Goal: Task Accomplishment & Management: Complete application form

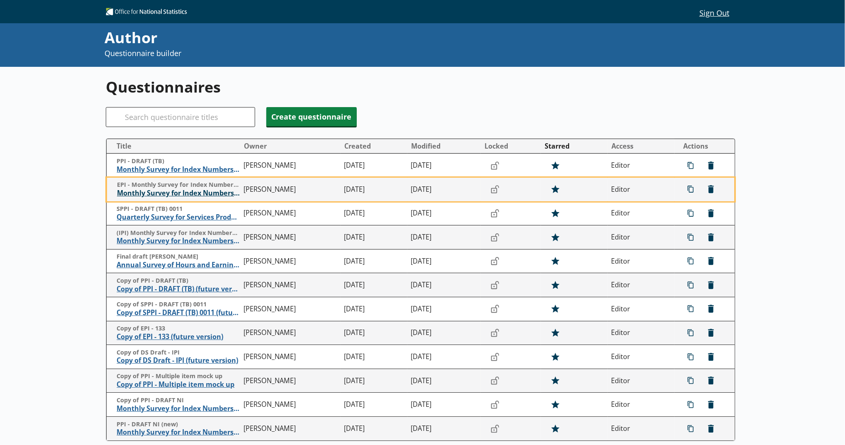
click at [200, 190] on span "Monthly Survey for Index Numbers of Export Prices - Price Quotation Return" at bounding box center [178, 193] width 123 height 9
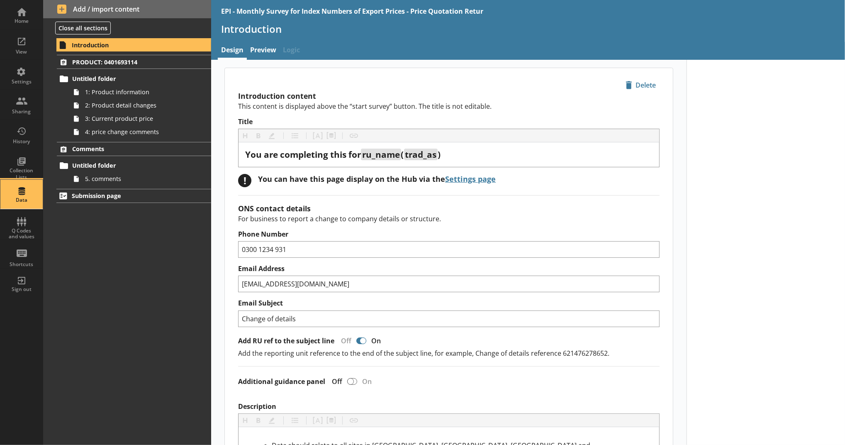
click at [14, 196] on div "Data" at bounding box center [21, 194] width 29 height 29
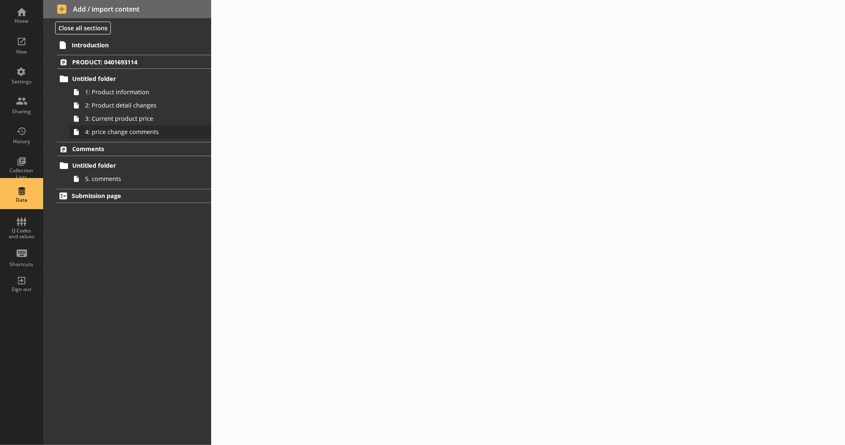
select select "Text_Optional"
select select "Date"
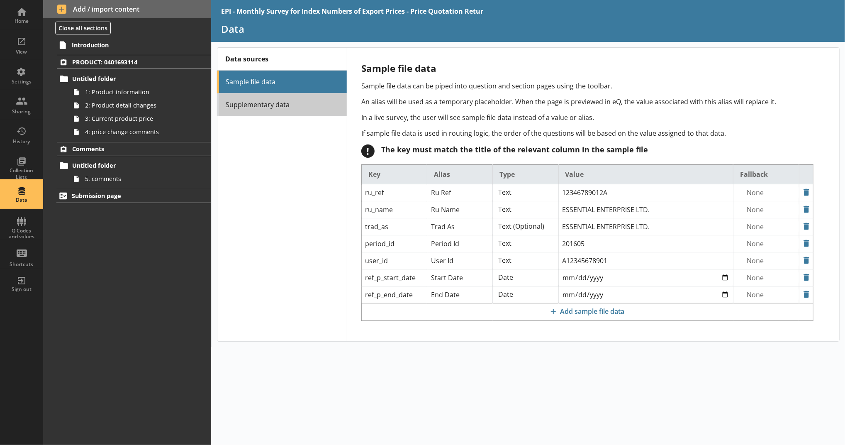
click at [269, 112] on link "Supplementary data" at bounding box center [282, 104] width 130 height 23
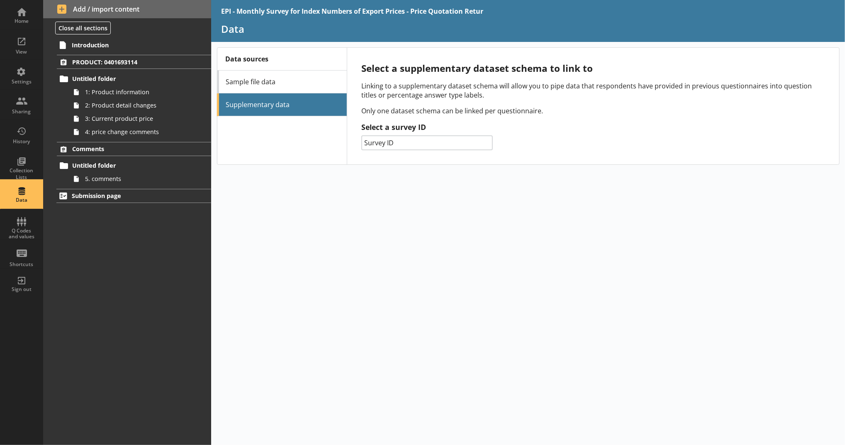
click at [417, 144] on select "Survey ID 014 - Prodcom 132 - PPI 061 - SPPI 133 - EPI 156 - IPI 141 - [PERSON_…" at bounding box center [428, 142] width 132 height 15
select select "133"
click at [362, 135] on select "Survey ID 014 - Prodcom 132 - PPI 061 - SPPI 133 - EPI 156 - IPI 141 - [PERSON_…" at bounding box center [428, 142] width 132 height 15
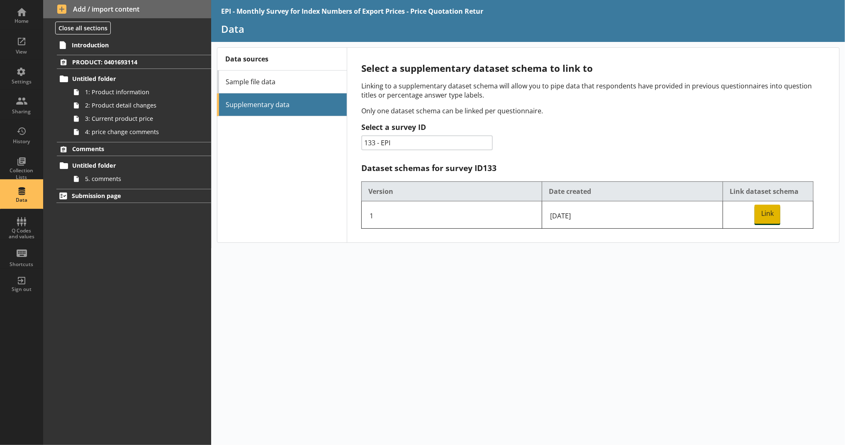
click at [755, 210] on span "Link" at bounding box center [768, 214] width 26 height 19
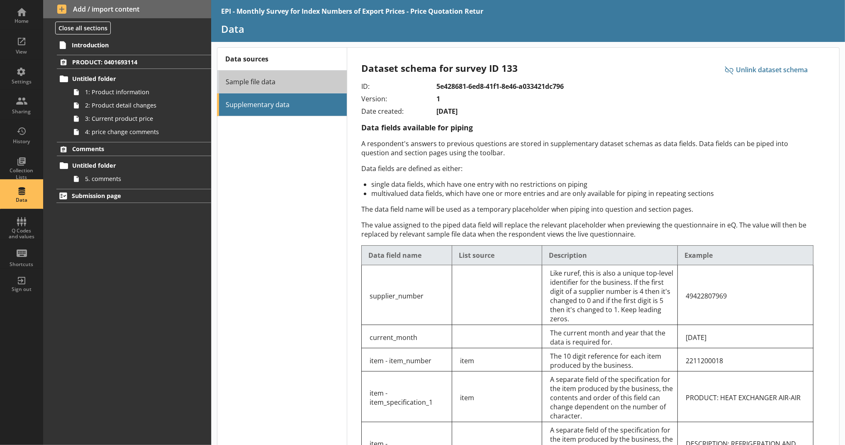
click at [276, 71] on link "Sample file data" at bounding box center [282, 82] width 130 height 23
select select "Text_Optional"
select select "Date"
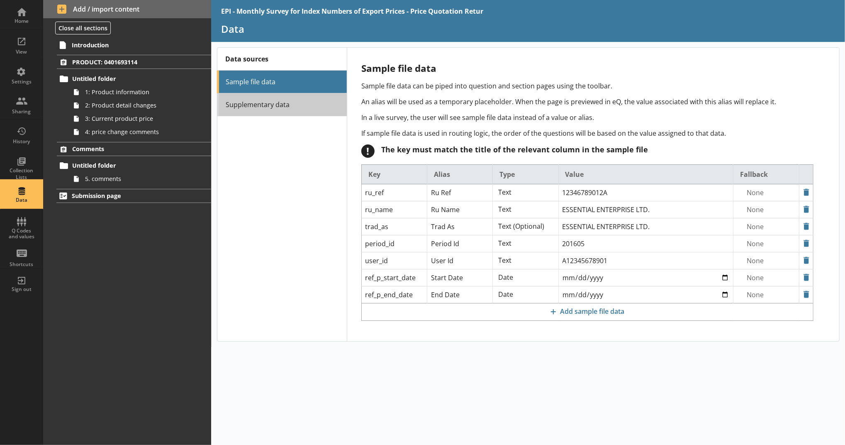
click at [300, 100] on link "Supplementary data" at bounding box center [282, 104] width 130 height 23
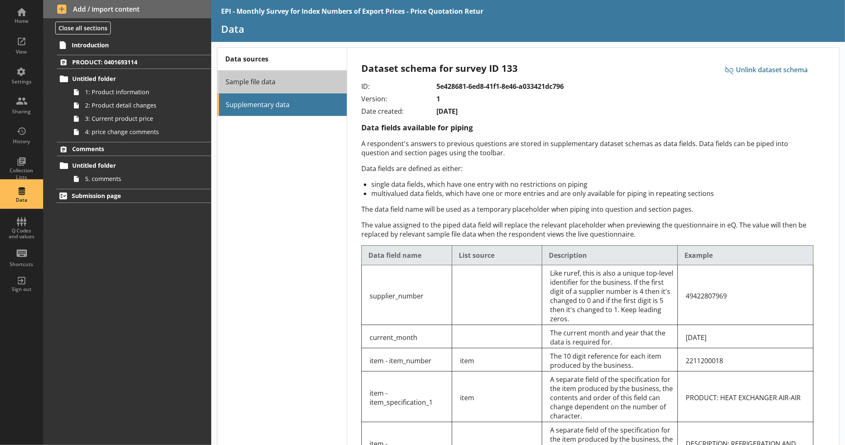
click at [318, 88] on link "Sample file data" at bounding box center [282, 82] width 130 height 23
select select "Text_Optional"
select select "Date"
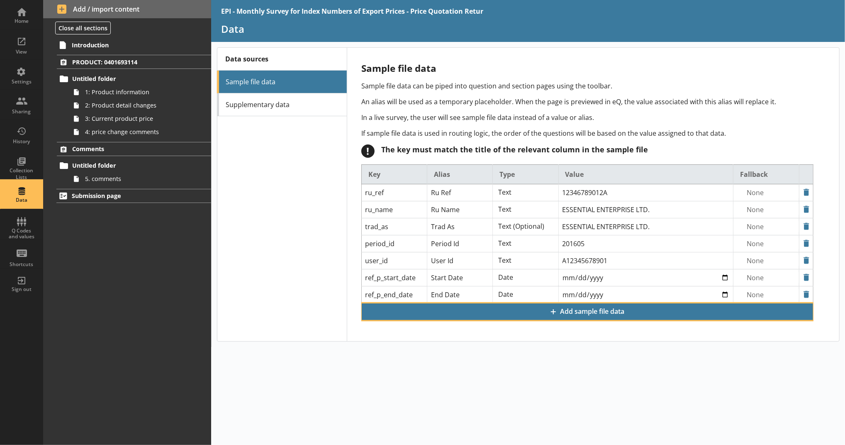
click at [463, 312] on span "Add sample file data" at bounding box center [587, 312] width 451 height 16
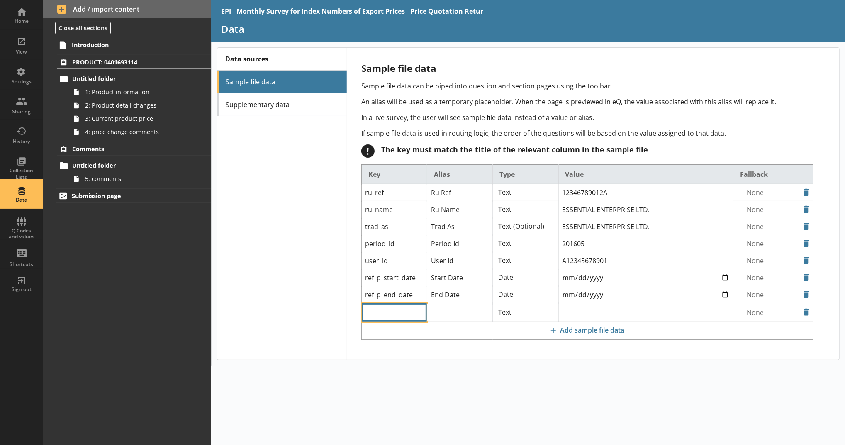
click at [420, 303] on input "text" at bounding box center [394, 312] width 65 height 18
paste input "sds_dataset_id:"
type input "sds_dataset_id"
click at [479, 201] on input "text" at bounding box center [459, 192] width 65 height 17
paste input "sds_dataset_id:"
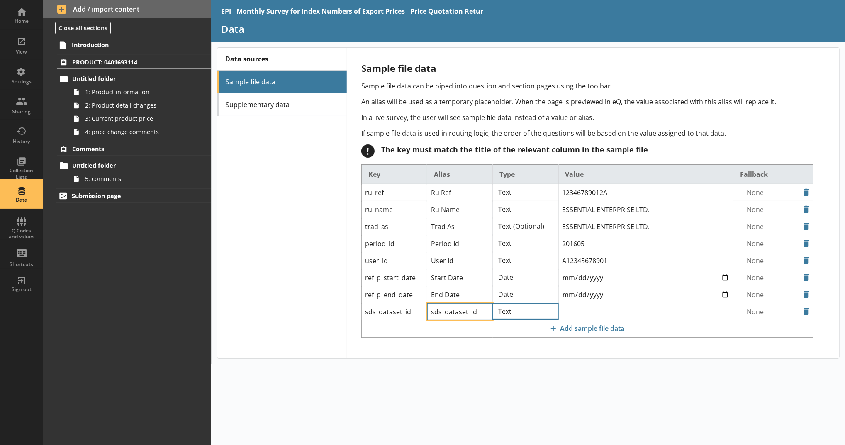
type input "sds_dataset_id"
click at [552, 306] on select "Text Text (Optional) Date Language Region" at bounding box center [525, 311] width 65 height 15
click at [628, 409] on div "EPI - Monthly Survey for Index Numbers of Export Prices - Price Quotation Retur…" at bounding box center [528, 222] width 634 height 445
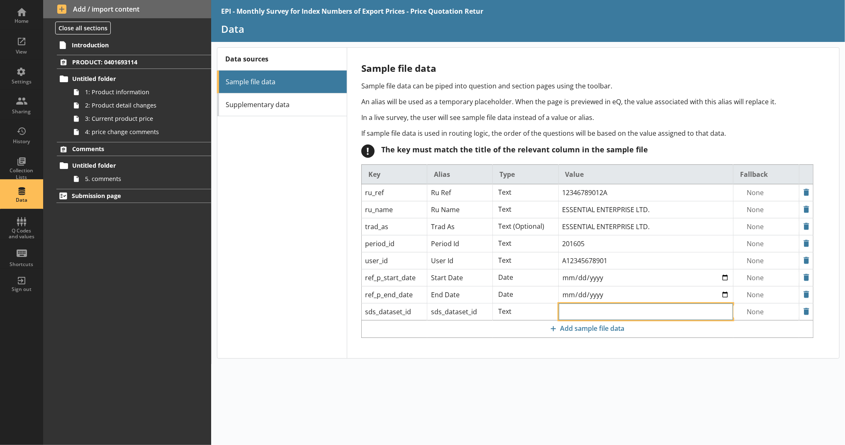
click at [614, 201] on input "text" at bounding box center [646, 192] width 175 height 17
paste input "25cc9a74-dc7f-4a88-b500-8305e0688c52"
type input "25cc9a74-dc7f-4a88-b500-8305e0688c52"
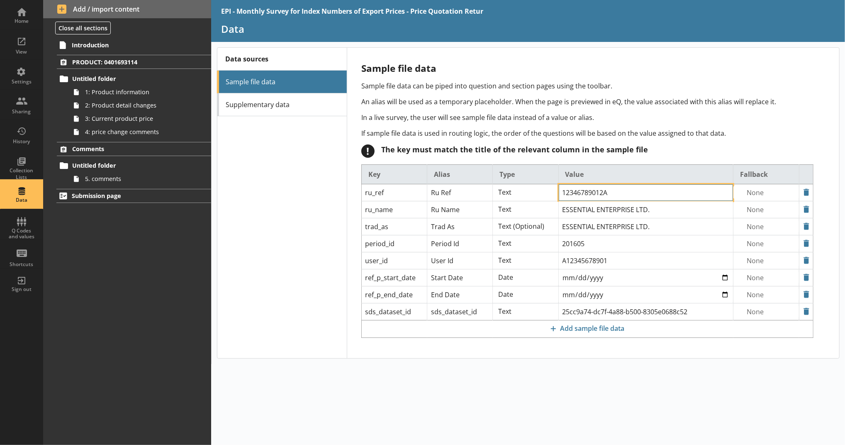
drag, startPoint x: 641, startPoint y: 193, endPoint x: 559, endPoint y: 189, distance: 82.2
click at [559, 189] on input "12346789012A" at bounding box center [646, 192] width 175 height 17
paste input "09900003315"
type input "09900003315"
click at [587, 360] on div "EPI - Monthly Survey for Index Numbers of Export Prices - Price Quotation Retur…" at bounding box center [528, 222] width 634 height 445
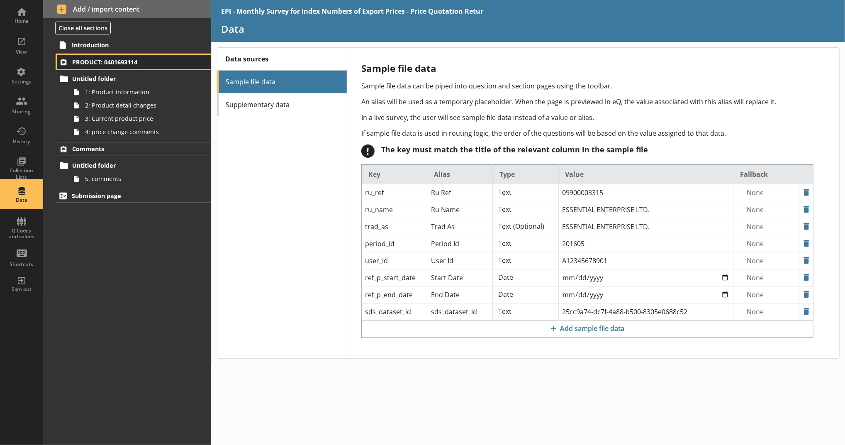
click at [182, 62] on span "PRODUCT: 0401693114" at bounding box center [127, 62] width 111 height 8
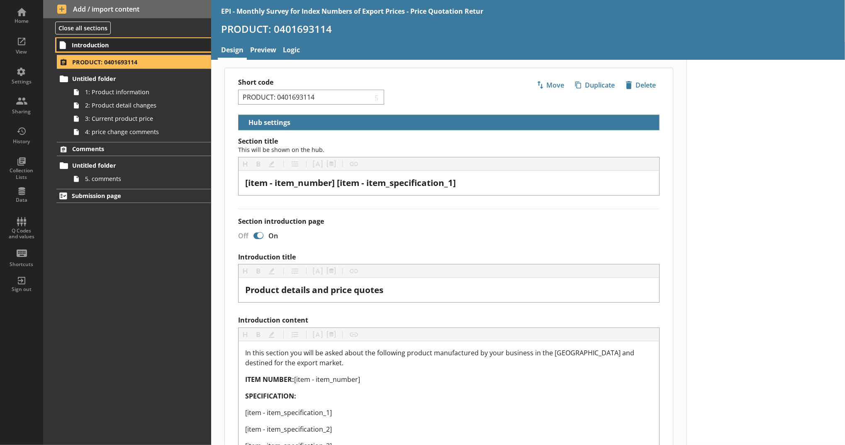
click at [167, 43] on span "Introduction" at bounding box center [128, 45] width 112 height 8
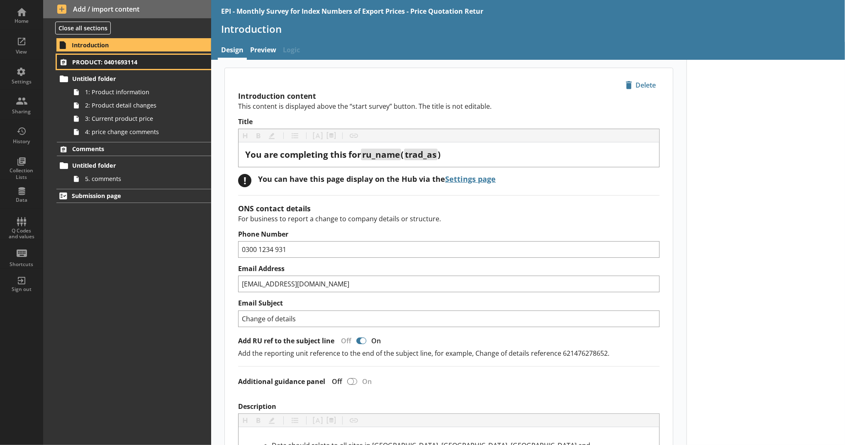
click at [182, 66] on span "PRODUCT: 0401693114" at bounding box center [127, 62] width 111 height 8
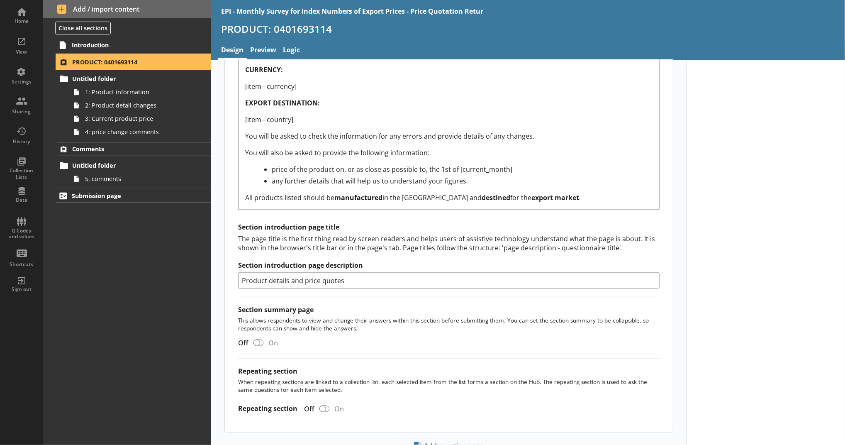
scroll to position [542, 0]
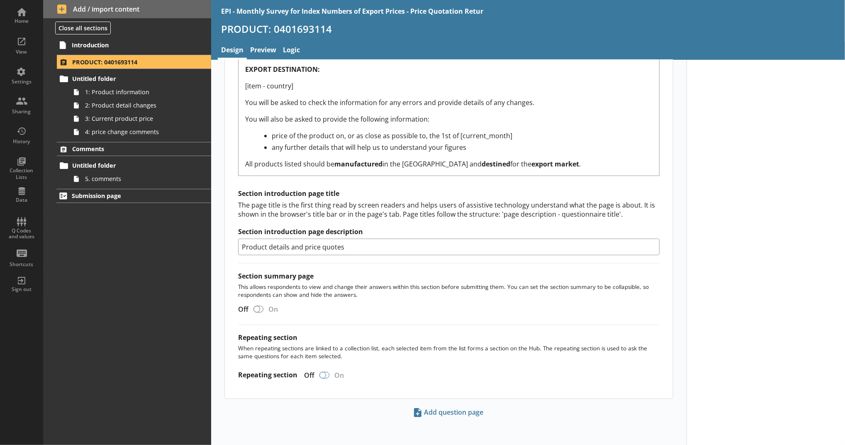
click at [320, 372] on div at bounding box center [323, 375] width 7 height 7
checkbox input "true"
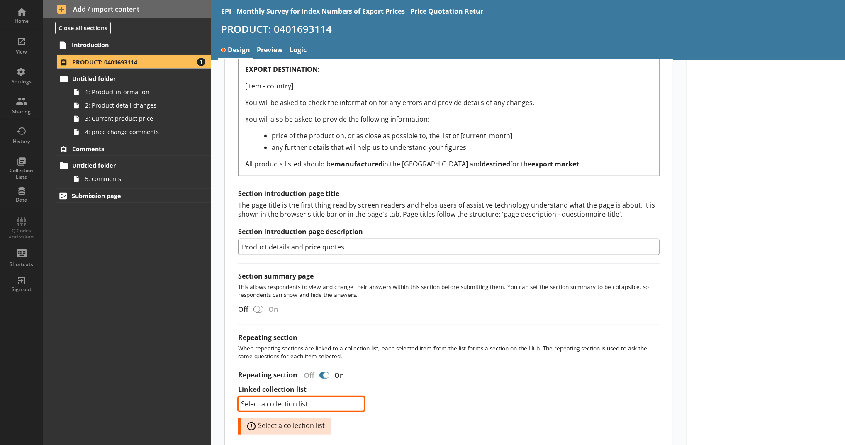
click at [302, 406] on select "Select a collection list item" at bounding box center [301, 403] width 127 height 15
select select "5d514584-2e6d-4149-86df-4889fd375b9d"
click at [238, 396] on select "Select a collection list item" at bounding box center [301, 403] width 127 height 15
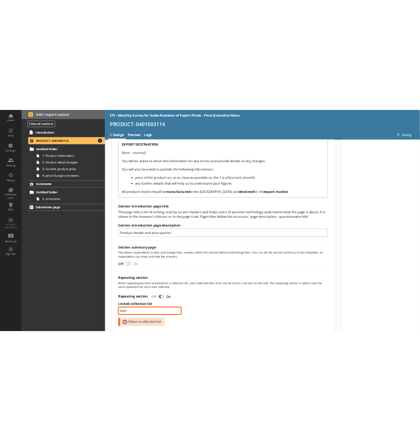
scroll to position [574, 0]
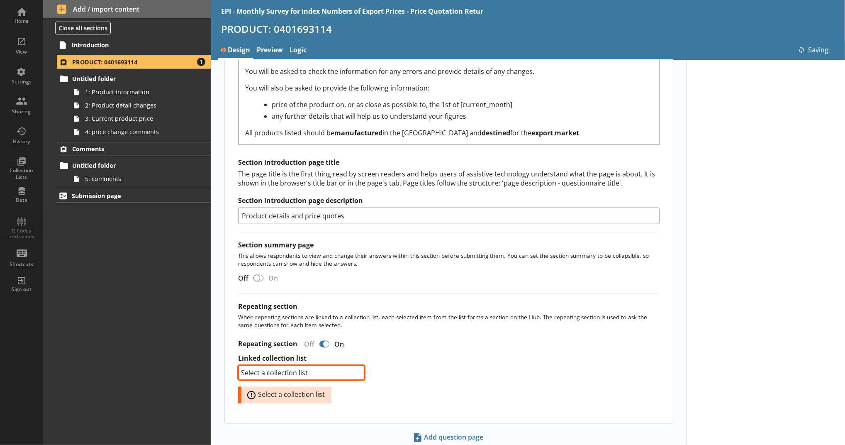
select select "5d514584-2e6d-4149-86df-4889fd375b9d"
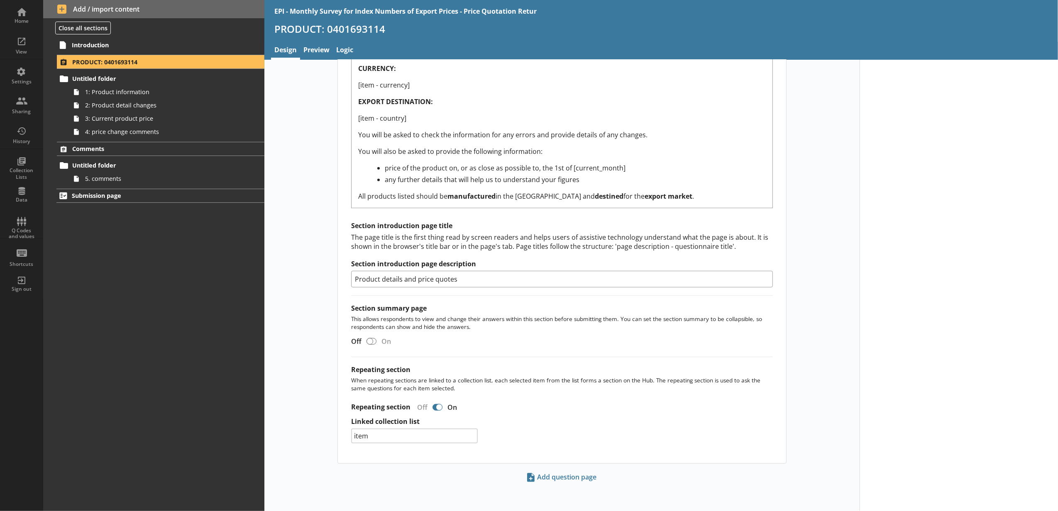
scroll to position [513, 0]
click at [164, 52] on div "Introduction PRODUCT: 0401693114 Untitled folder 1: Product information 2: Prod…" at bounding box center [153, 274] width 221 height 474
click at [164, 46] on span "Introduction" at bounding box center [147, 45] width 151 height 8
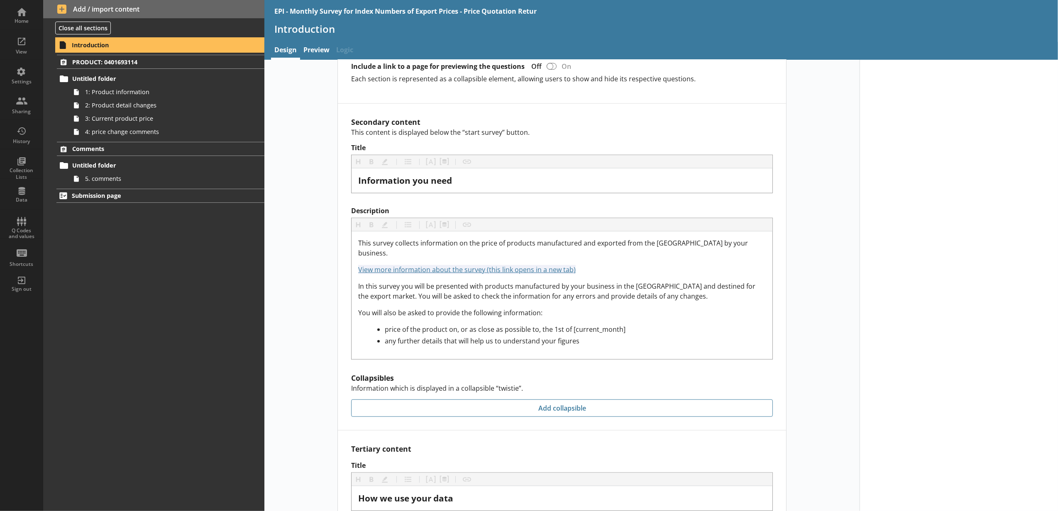
scroll to position [553, 0]
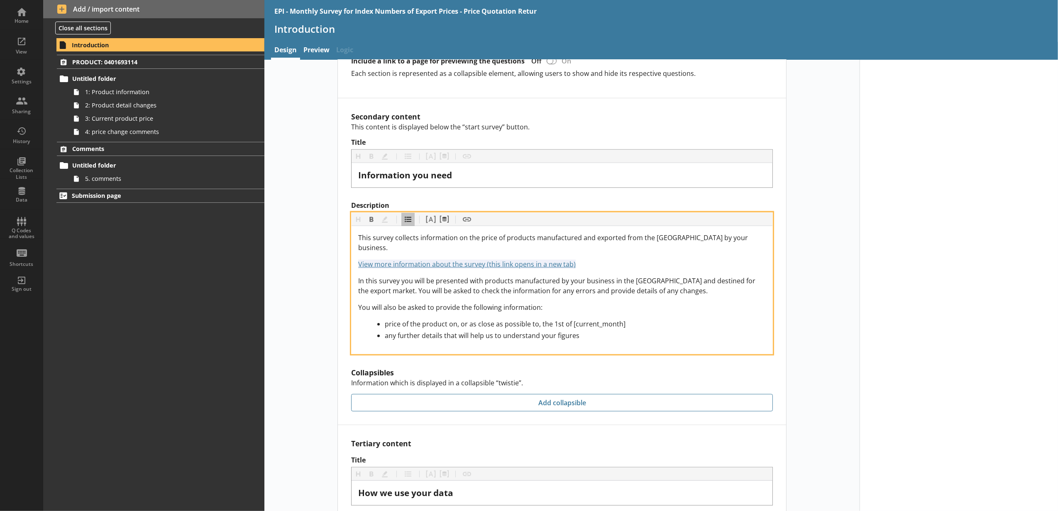
click at [601, 320] on span "price of the product on, or as close as possible to, the 1st of [current_month]" at bounding box center [505, 324] width 241 height 9
click at [442, 213] on button "Pipe metadata" at bounding box center [443, 219] width 13 height 13
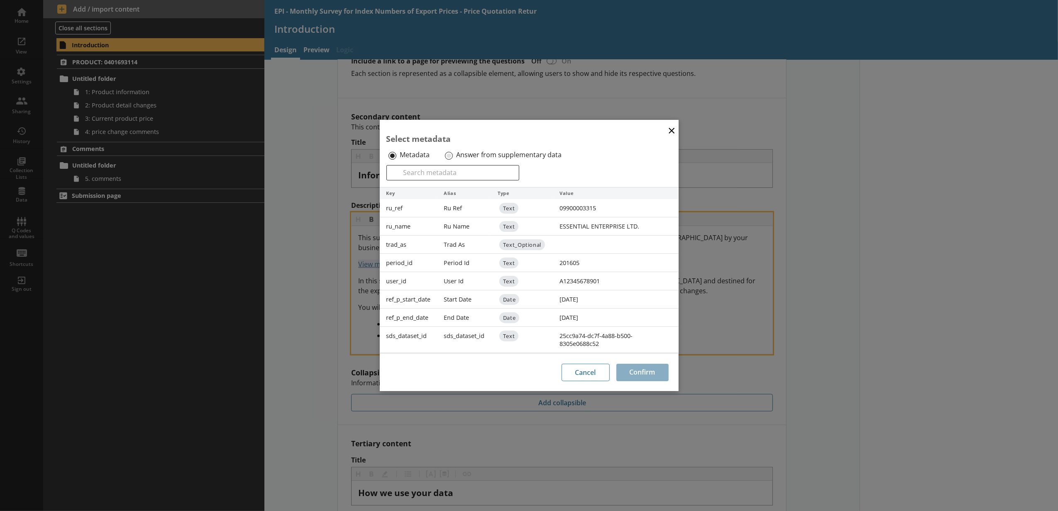
click at [460, 156] on label "Answer from supplementary data" at bounding box center [508, 155] width 105 height 9
click at [453, 156] on input "Answer from supplementary data" at bounding box center [449, 156] width 8 height 8
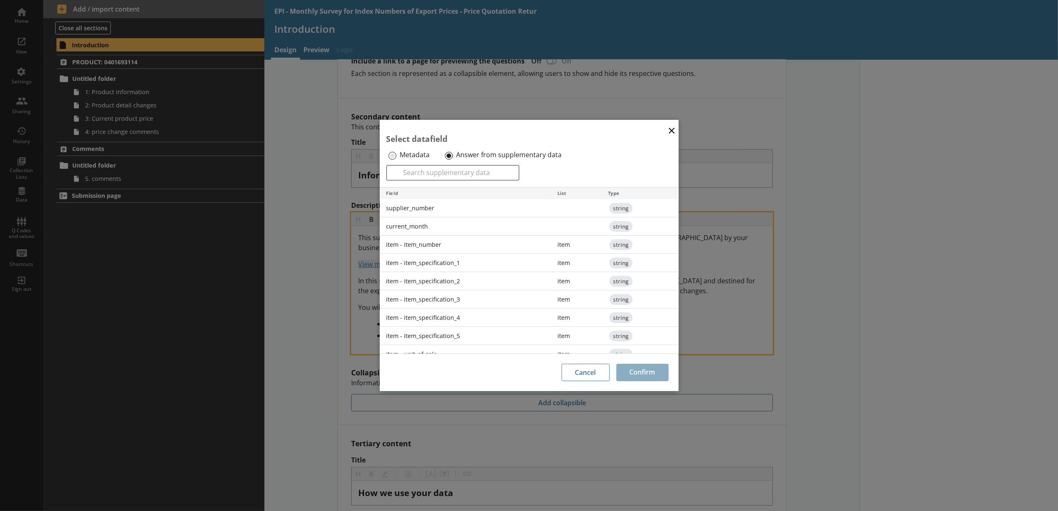
click at [447, 222] on div "current_month" at bounding box center [465, 226] width 171 height 18
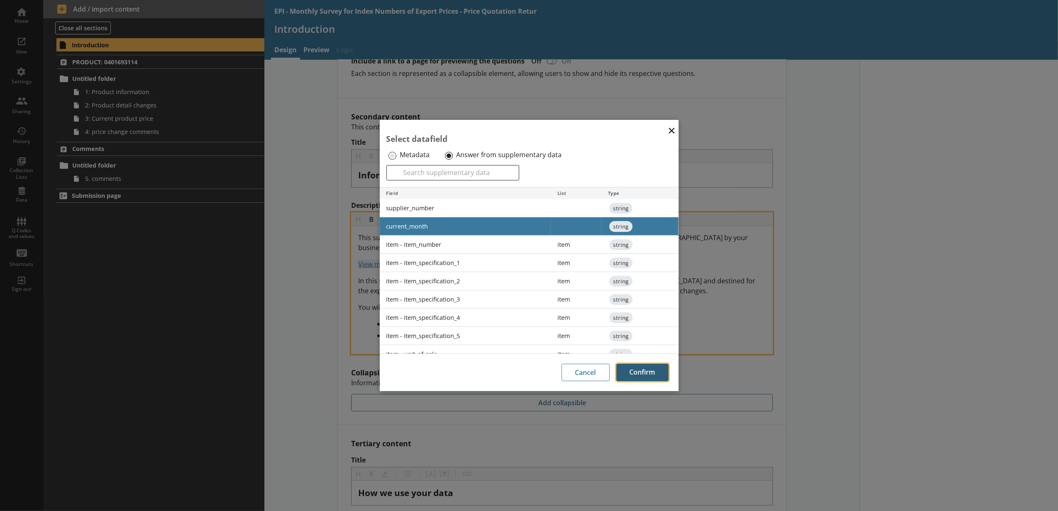
click at [641, 369] on button "Confirm" at bounding box center [642, 372] width 52 height 17
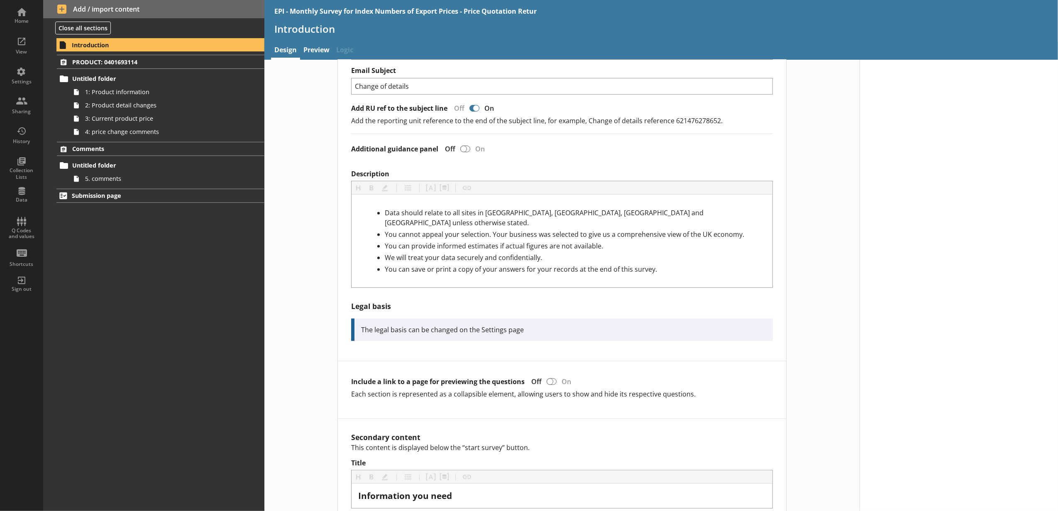
scroll to position [223, 0]
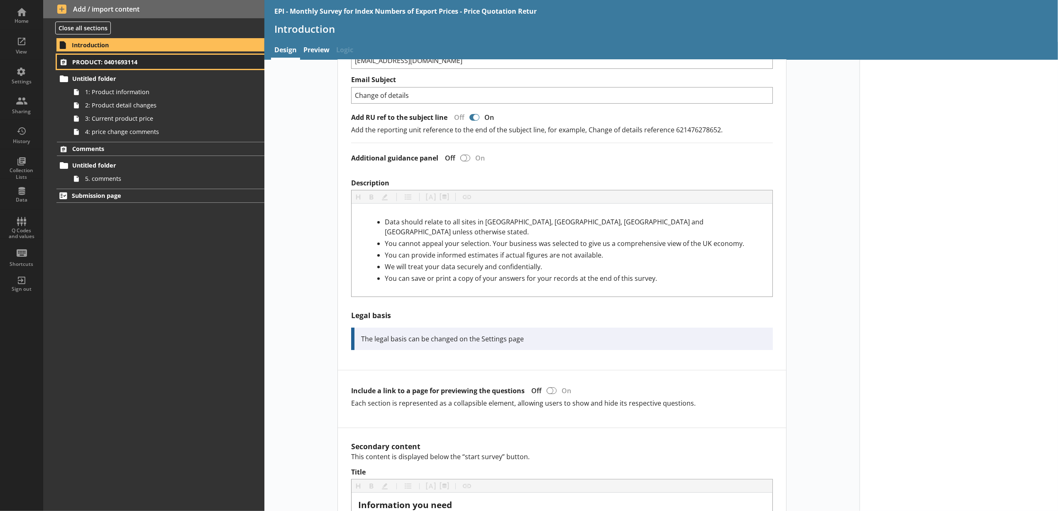
click at [232, 67] on link "PRODUCT: 0401693114" at bounding box center [161, 62] width 208 height 14
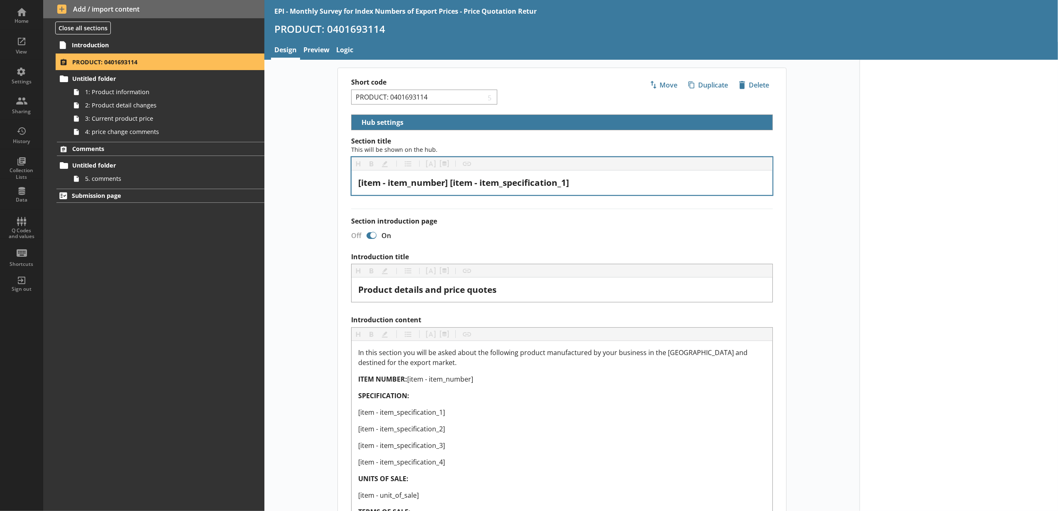
select select "5d514584-2e6d-4149-86df-4889fd375b9d"
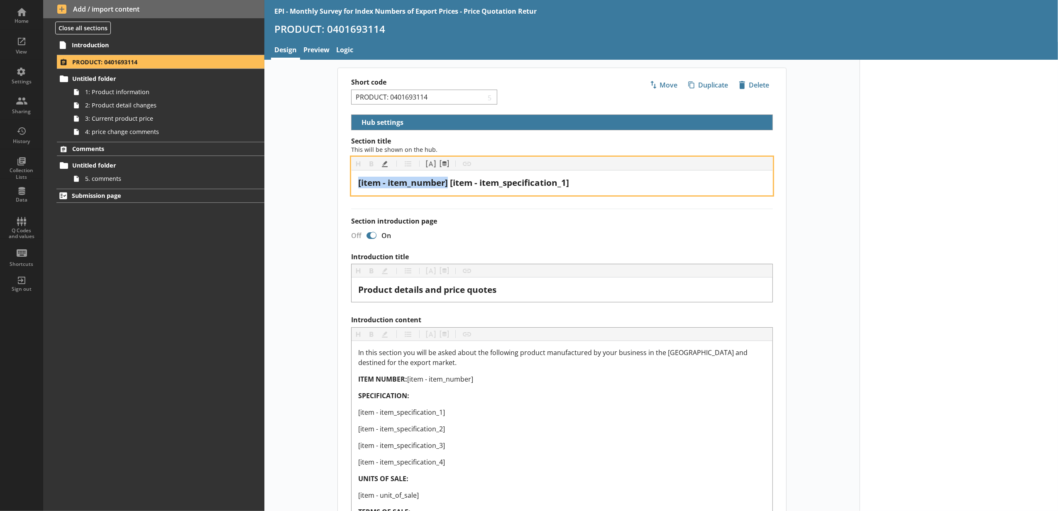
drag, startPoint x: 447, startPoint y: 185, endPoint x: 304, endPoint y: 183, distance: 143.2
click at [307, 183] on div "Short code PRODUCT: 0401693114 5 Move icon-copy Duplicate icon-delete Created w…" at bounding box center [561, 521] width 595 height 906
click at [439, 165] on button "Pipe metadata" at bounding box center [443, 163] width 13 height 13
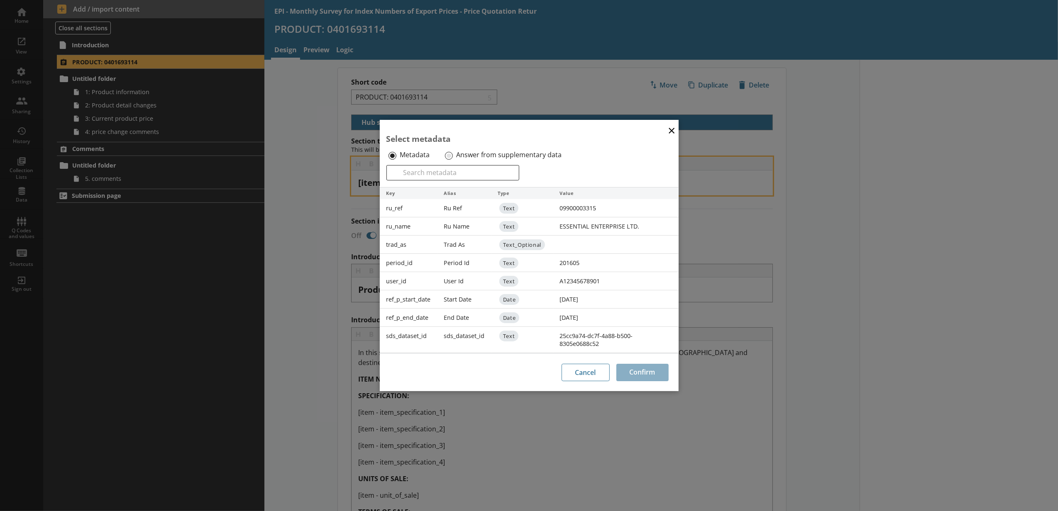
click at [462, 154] on label "Answer from supplementary data" at bounding box center [508, 155] width 105 height 9
click at [453, 154] on input "Answer from supplementary data" at bounding box center [449, 156] width 8 height 8
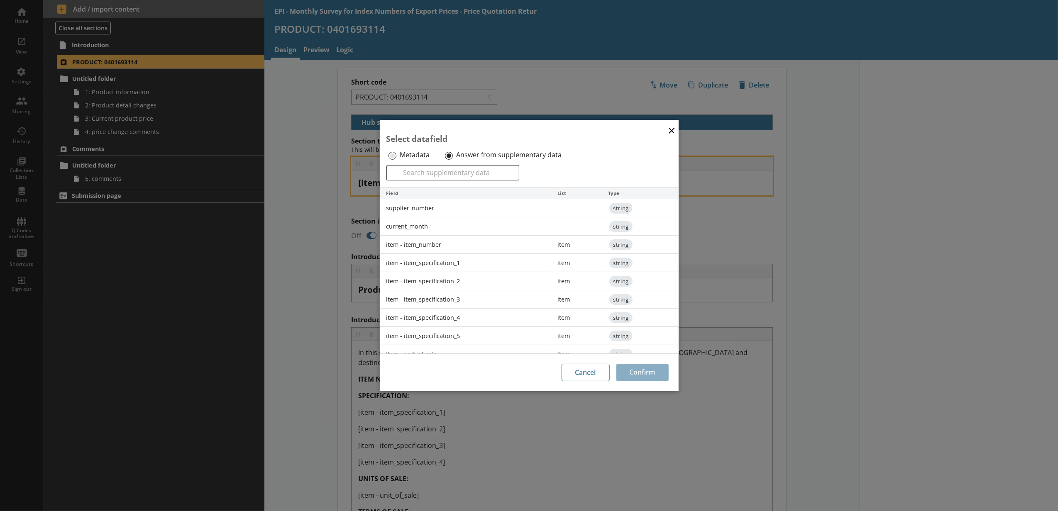
drag, startPoint x: 434, startPoint y: 247, endPoint x: 590, endPoint y: 312, distance: 169.0
click at [435, 247] on div "item - item_number" at bounding box center [465, 245] width 171 height 18
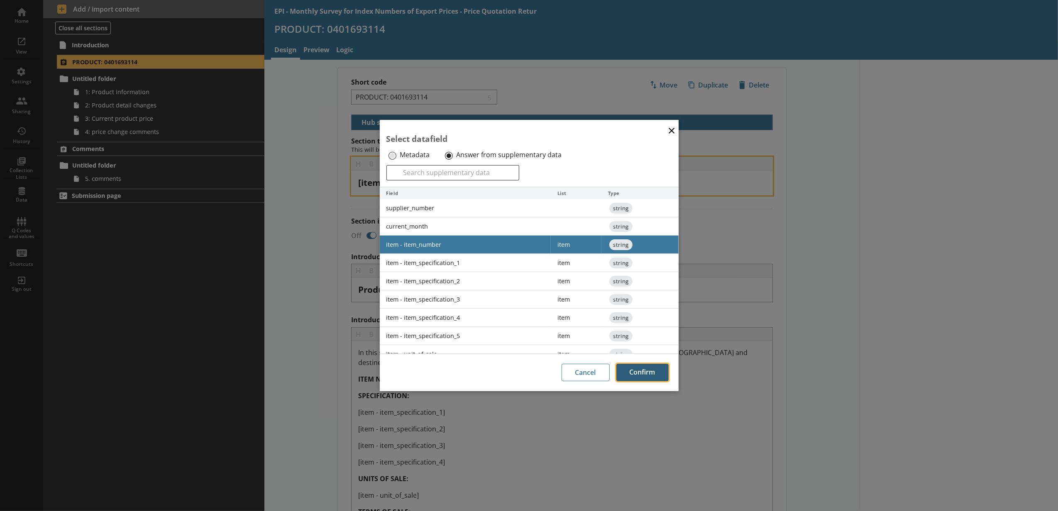
click at [650, 369] on button "Confirm" at bounding box center [642, 372] width 52 height 17
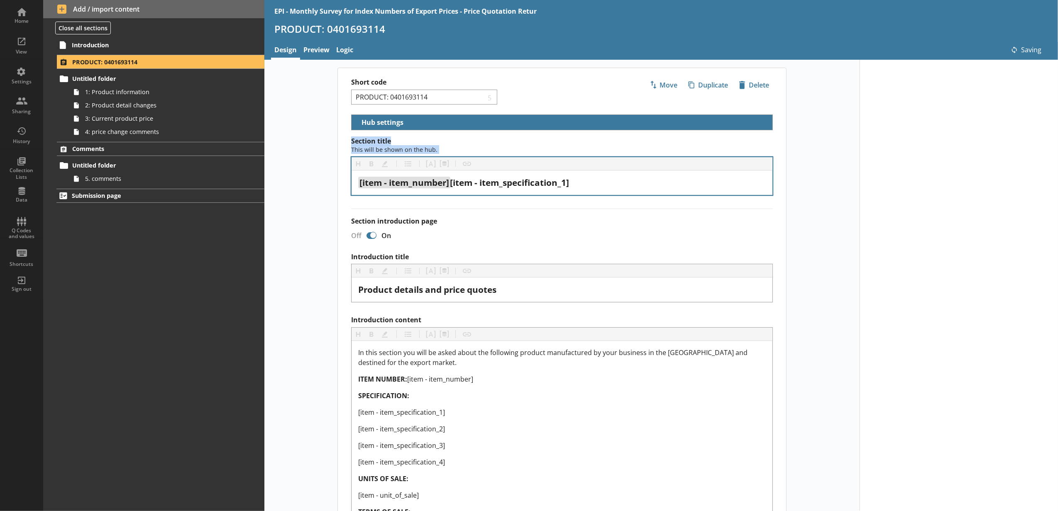
drag, startPoint x: 588, startPoint y: 191, endPoint x: 541, endPoint y: 190, distance: 46.9
click at [541, 190] on div "[item - item_number] [item - item_specification_1]" at bounding box center [562, 183] width 421 height 24
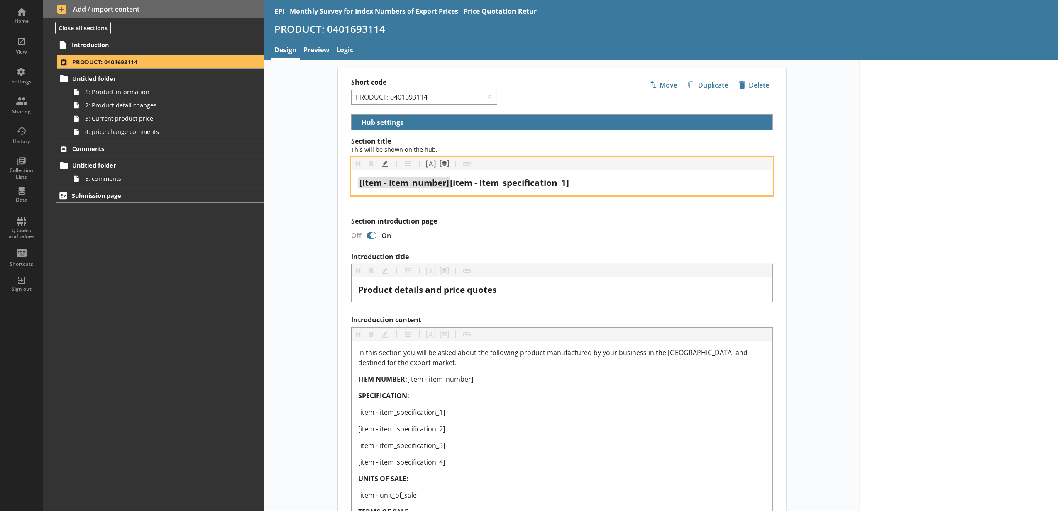
drag, startPoint x: 589, startPoint y: 178, endPoint x: 462, endPoint y: 189, distance: 128.3
click at [462, 188] on div "[item - item_number] [item - item_specification_1]" at bounding box center [562, 182] width 408 height 11
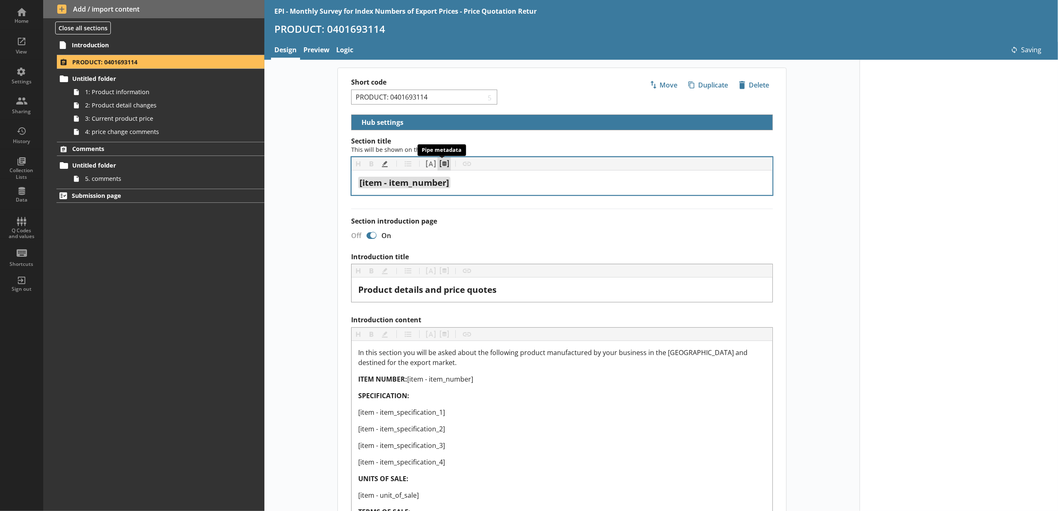
click at [442, 163] on button "Pipe metadata" at bounding box center [443, 163] width 13 height 13
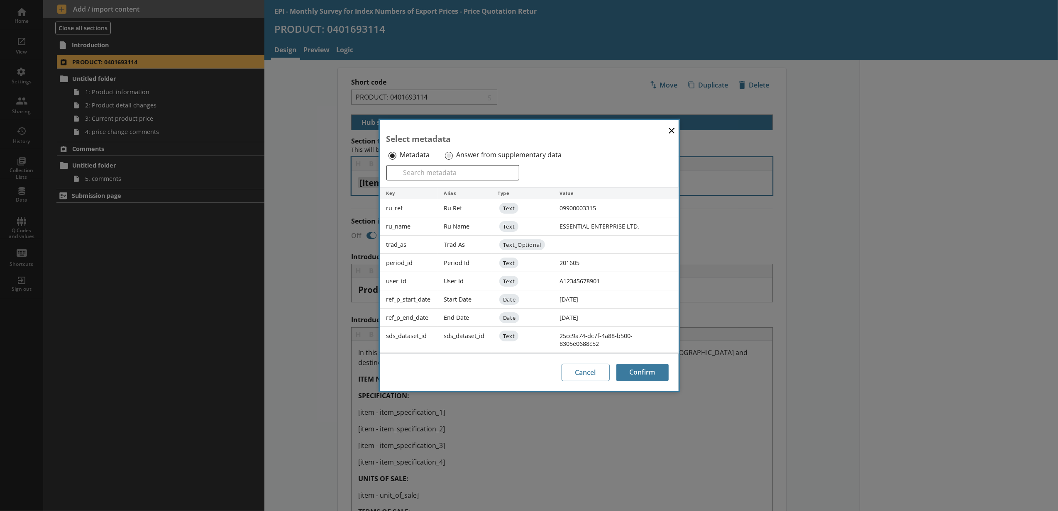
click at [485, 156] on label "Answer from supplementary data" at bounding box center [508, 155] width 105 height 9
click at [453, 156] on input "Answer from supplementary data" at bounding box center [449, 156] width 8 height 8
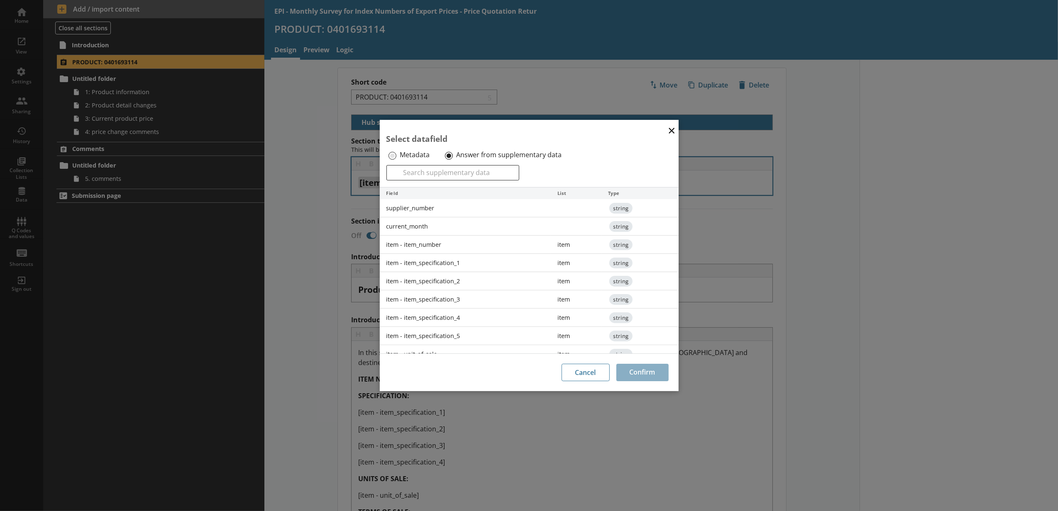
click at [449, 269] on div "item - item_specification_1" at bounding box center [465, 263] width 171 height 18
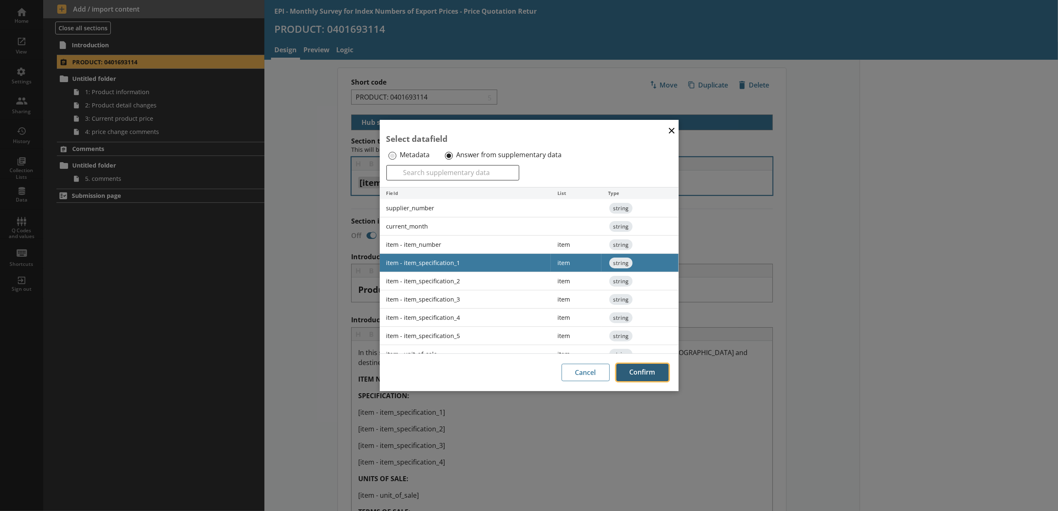
click at [638, 371] on button "Confirm" at bounding box center [642, 372] width 52 height 17
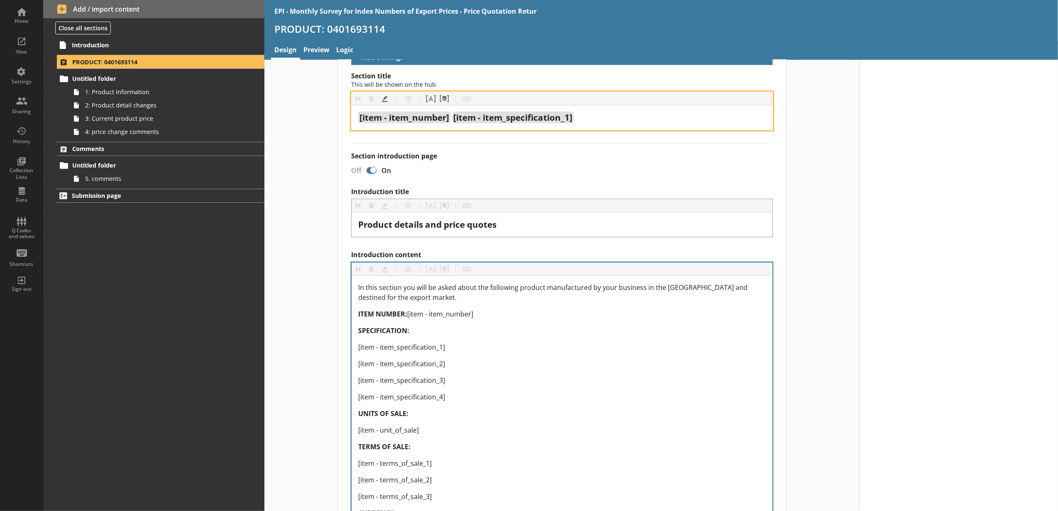
scroll to position [92, 0]
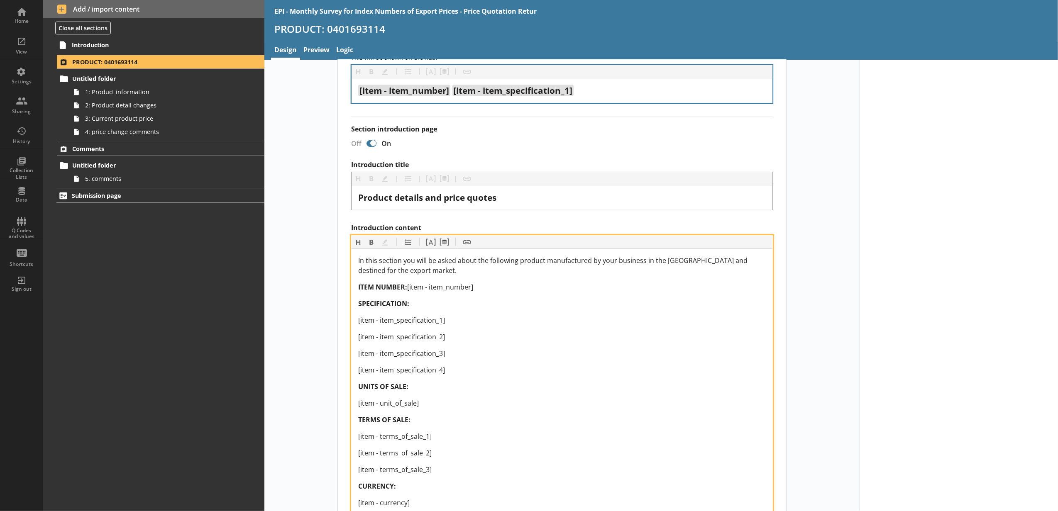
click at [484, 281] on div "In this section you will be asked about the following product manufactured by y…" at bounding box center [562, 438] width 408 height 364
click at [446, 249] on button "Pipe metadata" at bounding box center [443, 242] width 13 height 13
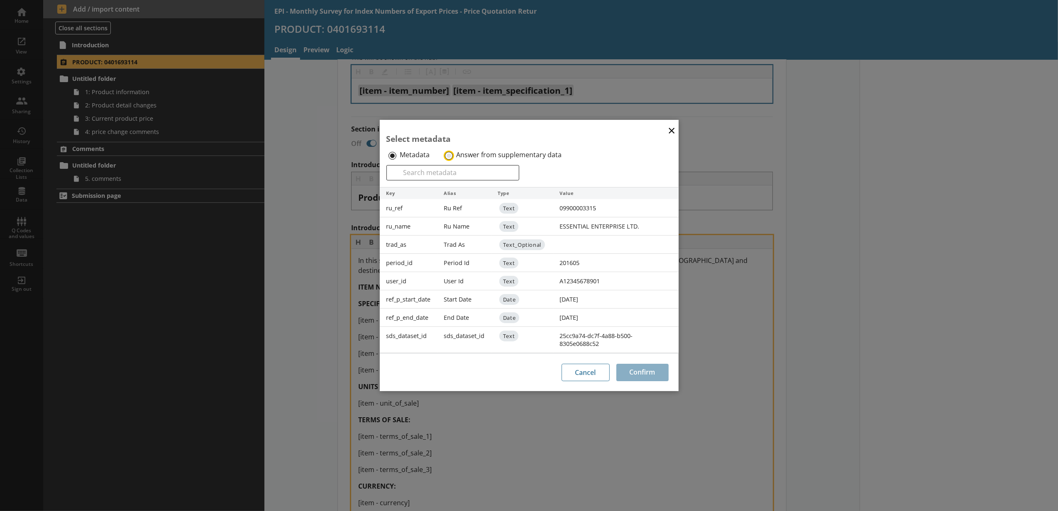
click at [447, 156] on input "Answer from supplementary data" at bounding box center [449, 156] width 8 height 8
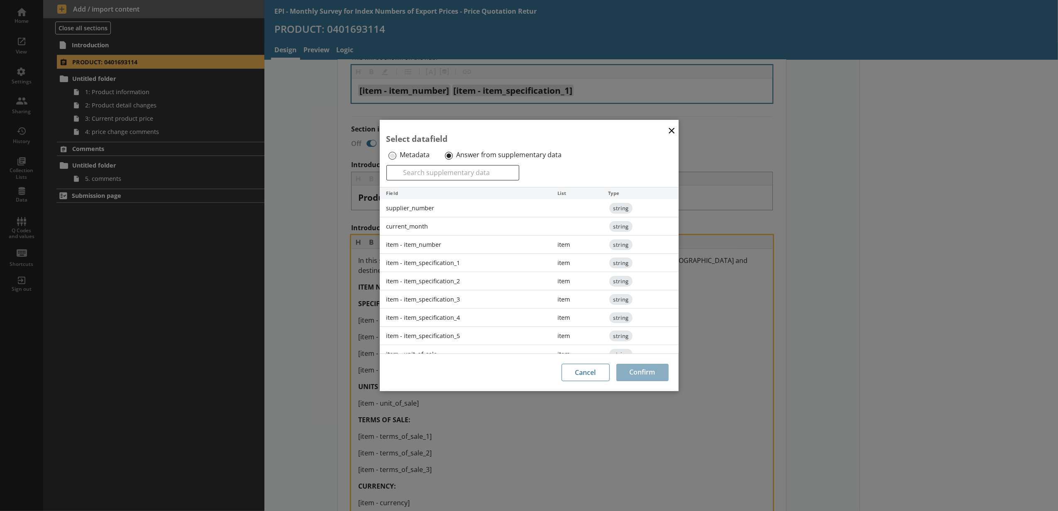
click at [442, 254] on div "item - item_number" at bounding box center [465, 245] width 171 height 18
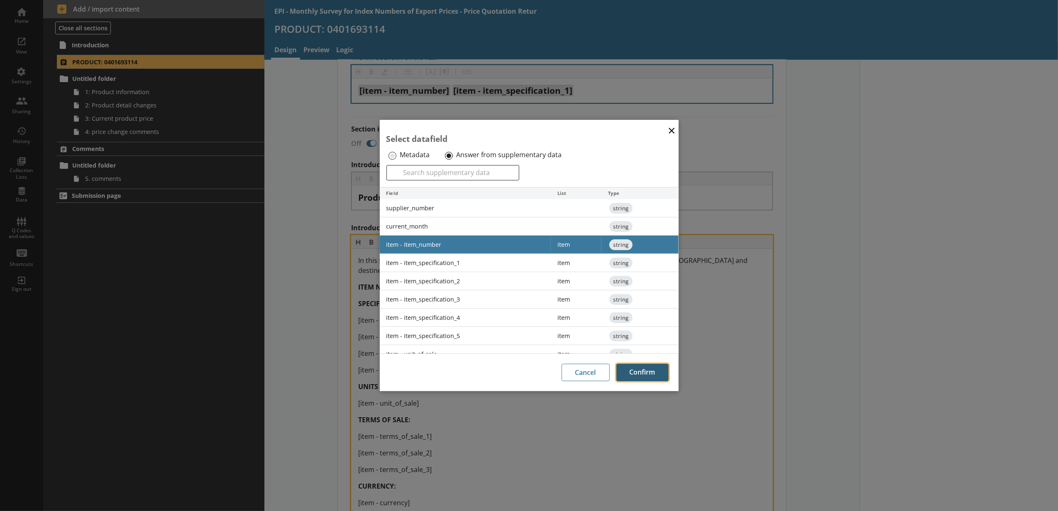
click at [649, 377] on button "Confirm" at bounding box center [642, 372] width 52 height 17
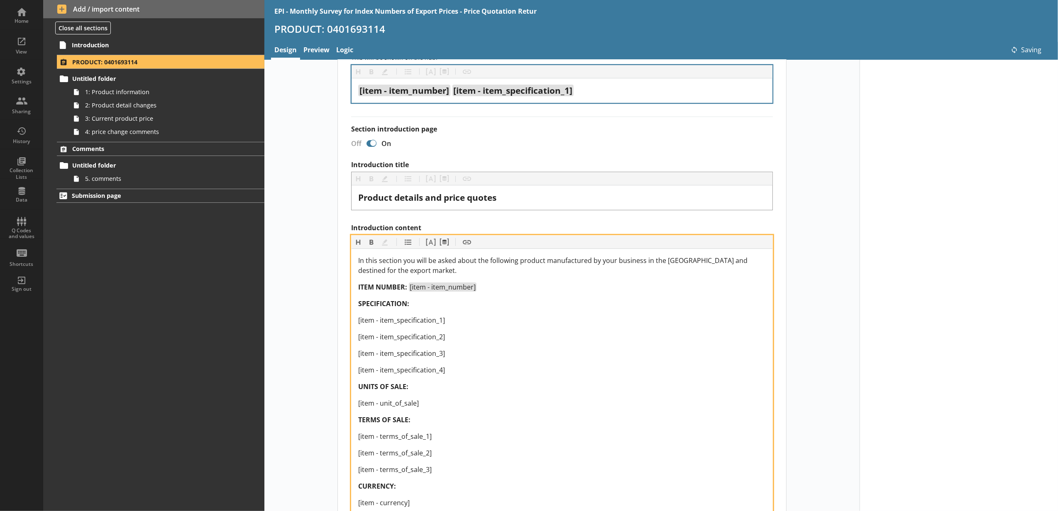
click at [470, 319] on div "[item - item_specification_1]" at bounding box center [562, 320] width 408 height 10
drag, startPoint x: 468, startPoint y: 319, endPoint x: 399, endPoint y: 320, distance: 68.9
click at [399, 320] on div "[item - item_specification_1]" at bounding box center [562, 320] width 408 height 10
drag, startPoint x: 465, startPoint y: 367, endPoint x: 356, endPoint y: 321, distance: 118.3
click at [352, 324] on div "In this section you will be asked about the following product manufactured by y…" at bounding box center [562, 437] width 421 height 377
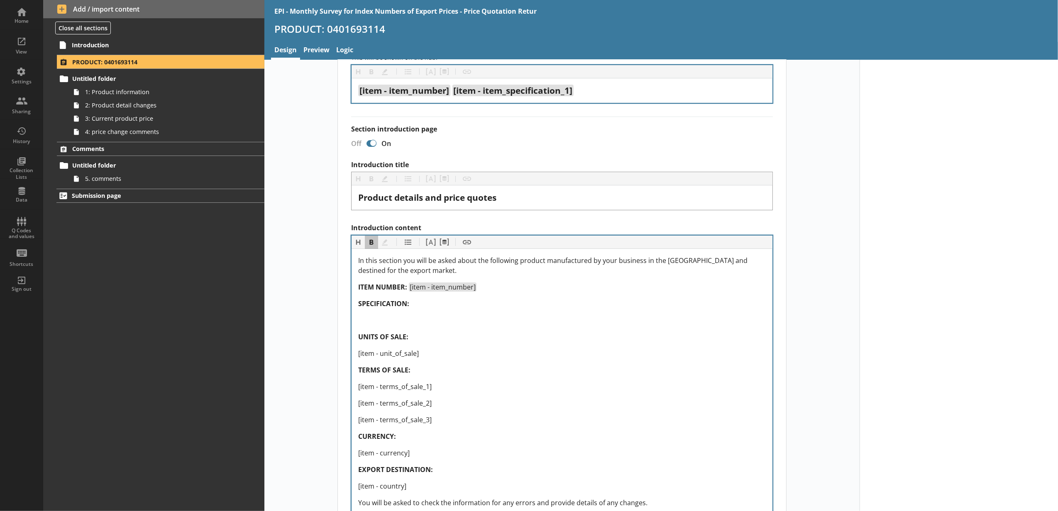
click at [442, 252] on div "In this section you will be asked about the following product manufactured by y…" at bounding box center [562, 412] width 421 height 327
click at [442, 248] on button "Pipe metadata" at bounding box center [443, 242] width 13 height 13
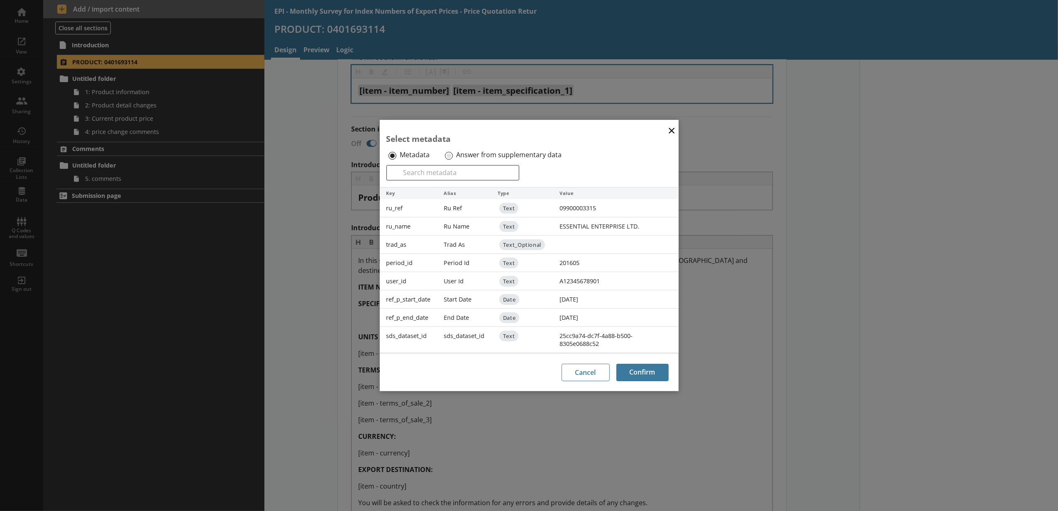
click at [673, 130] on button "×" at bounding box center [671, 130] width 12 height 19
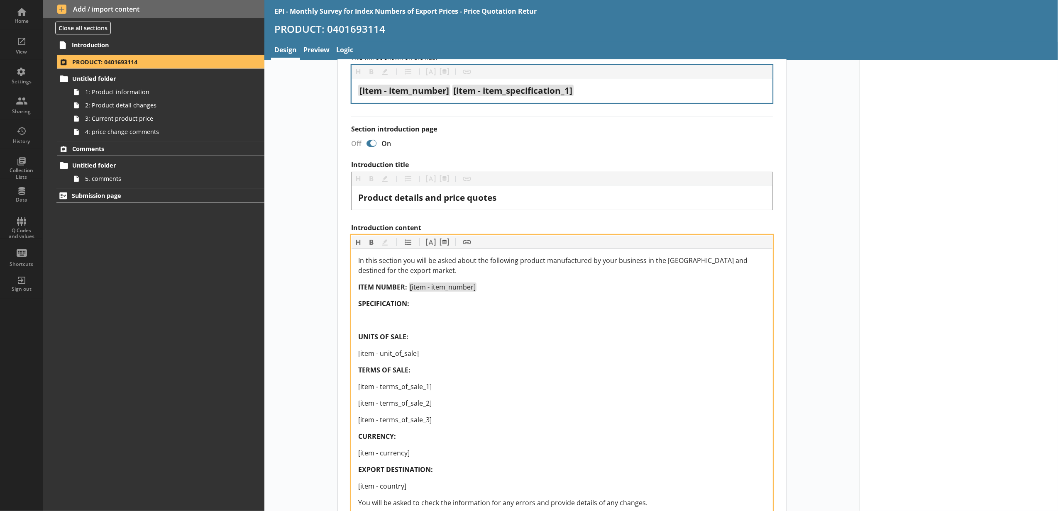
click at [368, 325] on div "Introduction content" at bounding box center [562, 320] width 408 height 10
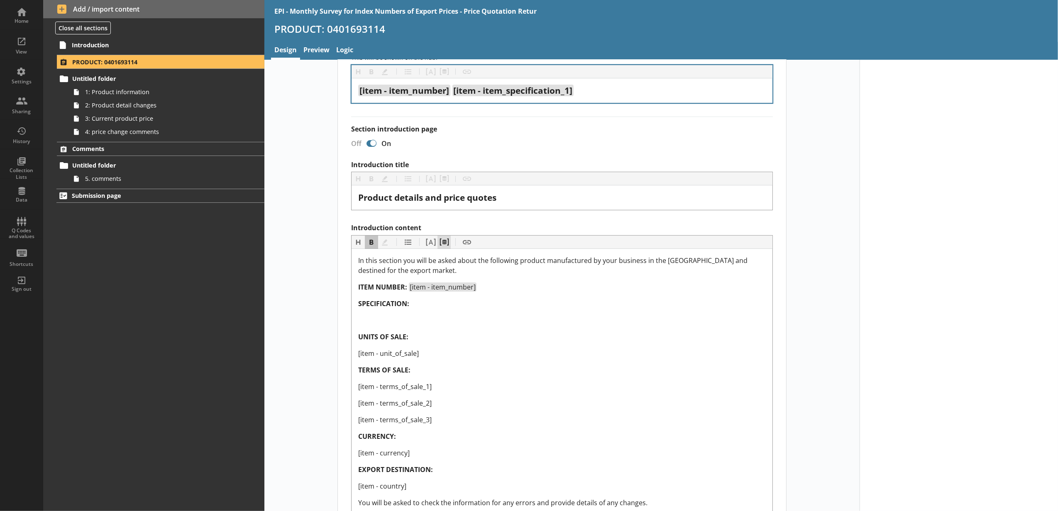
click at [441, 247] on button "Pipe metadata" at bounding box center [443, 242] width 13 height 13
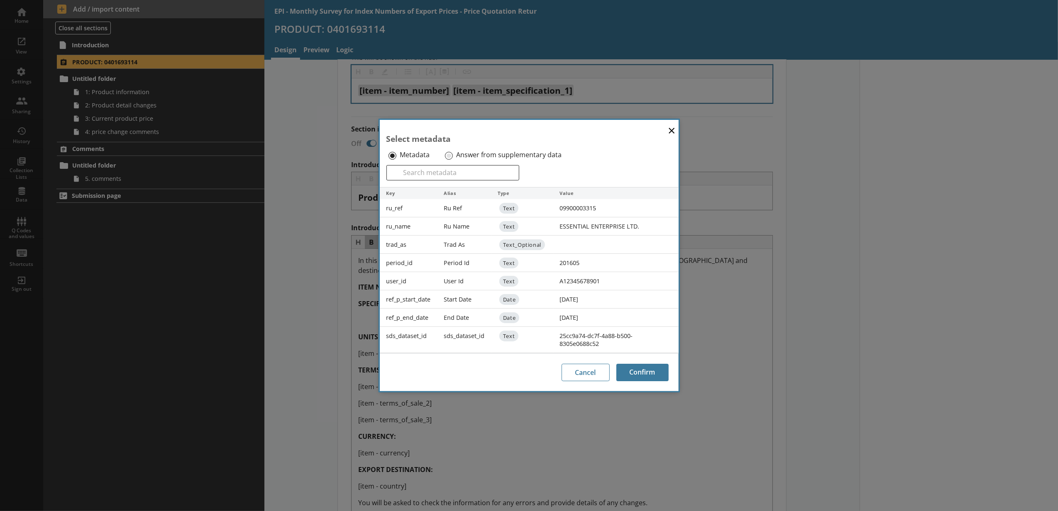
click at [462, 156] on label "Answer from supplementary data" at bounding box center [508, 155] width 105 height 9
drag, startPoint x: 462, startPoint y: 156, endPoint x: 449, endPoint y: 154, distance: 13.0
click at [449, 154] on input "Answer from supplementary data" at bounding box center [449, 156] width 8 height 8
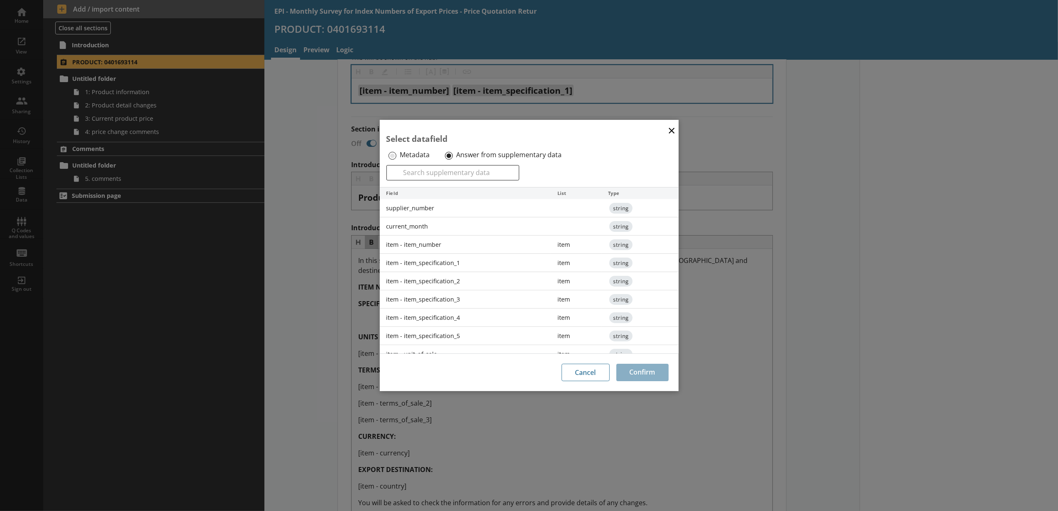
click at [436, 261] on div "item - item_specification_1" at bounding box center [465, 263] width 171 height 18
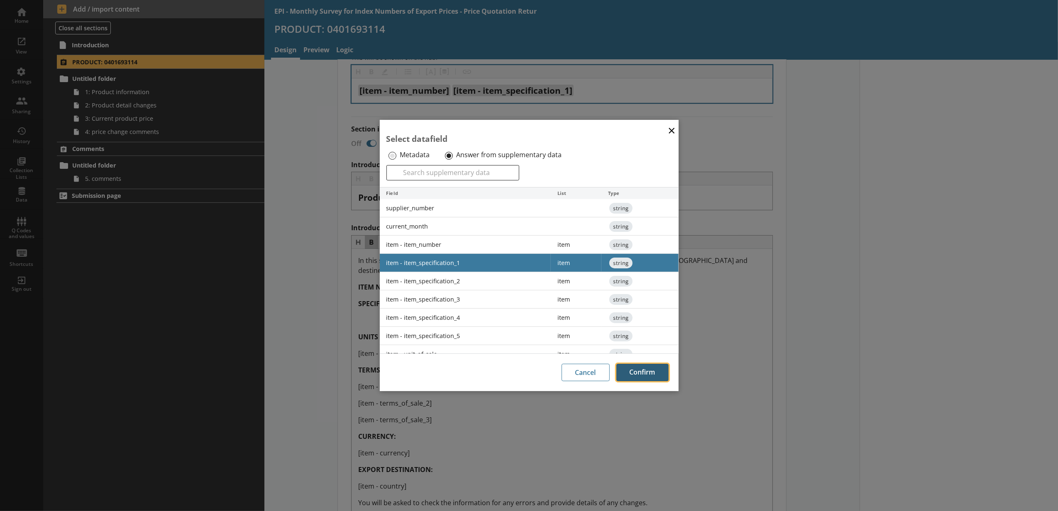
click at [654, 374] on button "Confirm" at bounding box center [642, 372] width 52 height 17
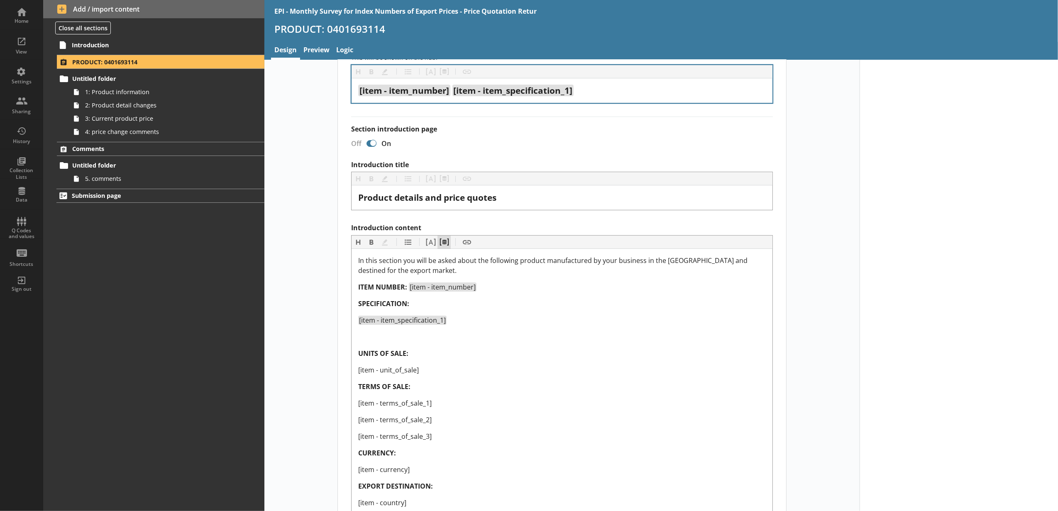
click at [446, 239] on button "Pipe metadata" at bounding box center [443, 242] width 13 height 13
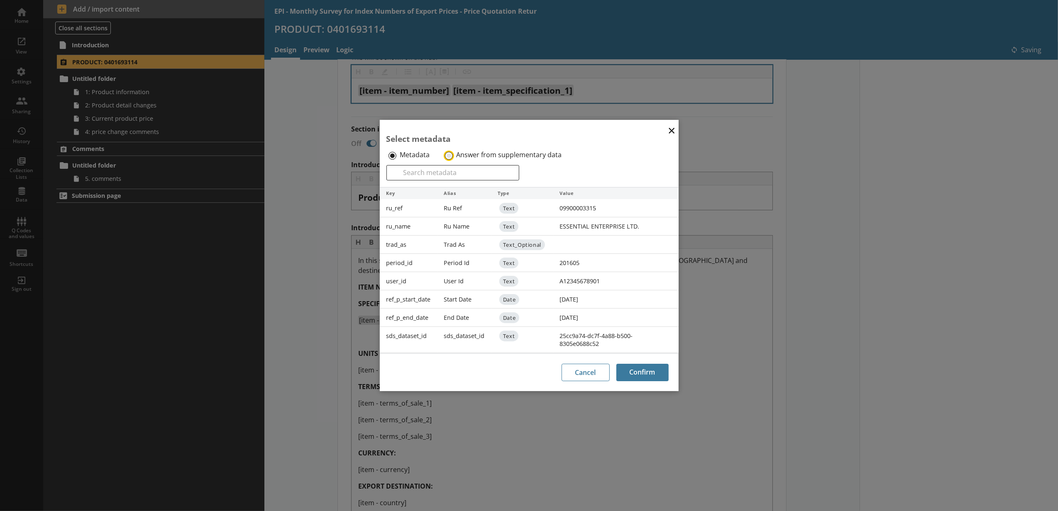
click at [450, 156] on input "Answer from supplementary data" at bounding box center [449, 156] width 8 height 8
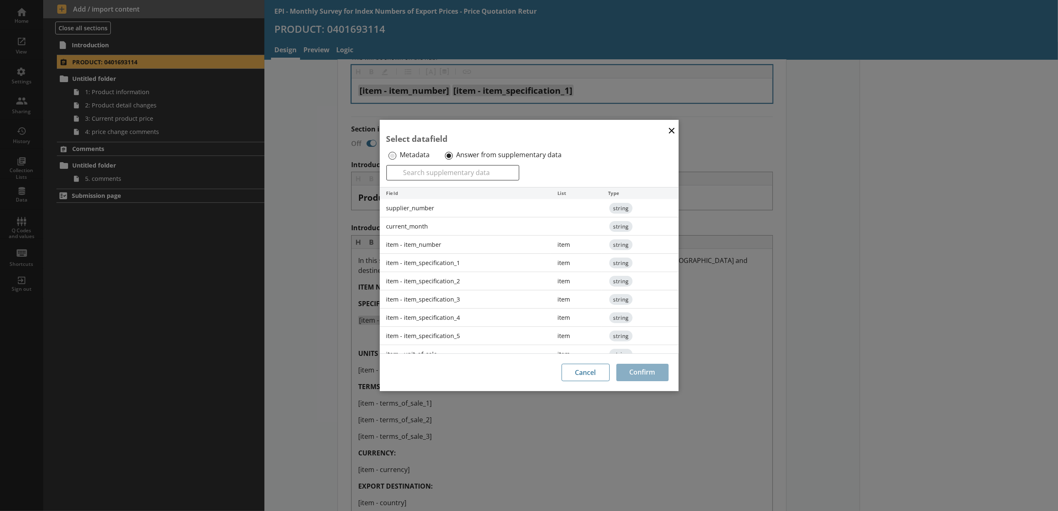
click at [454, 283] on div "item - item_specification_2" at bounding box center [465, 281] width 171 height 18
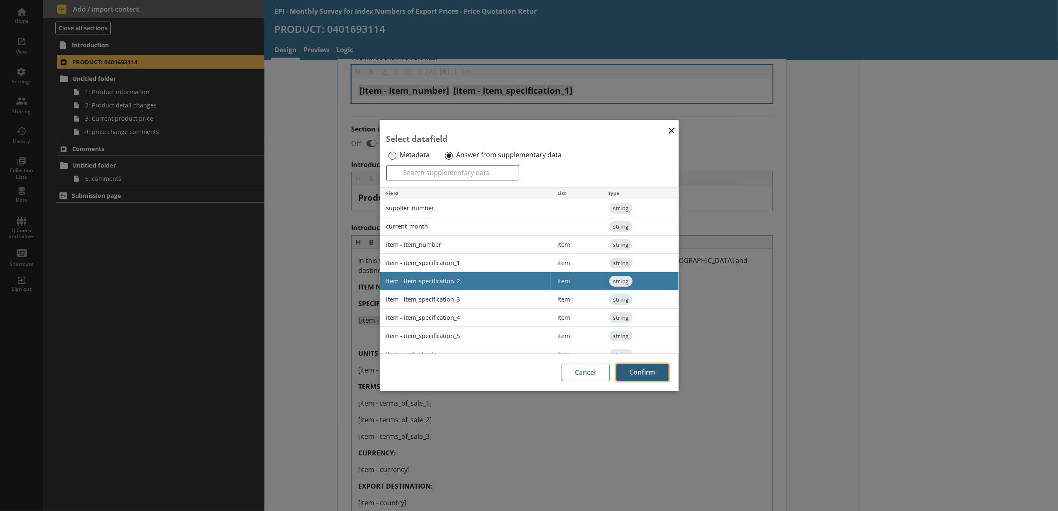
click at [645, 366] on button "Confirm" at bounding box center [642, 372] width 52 height 17
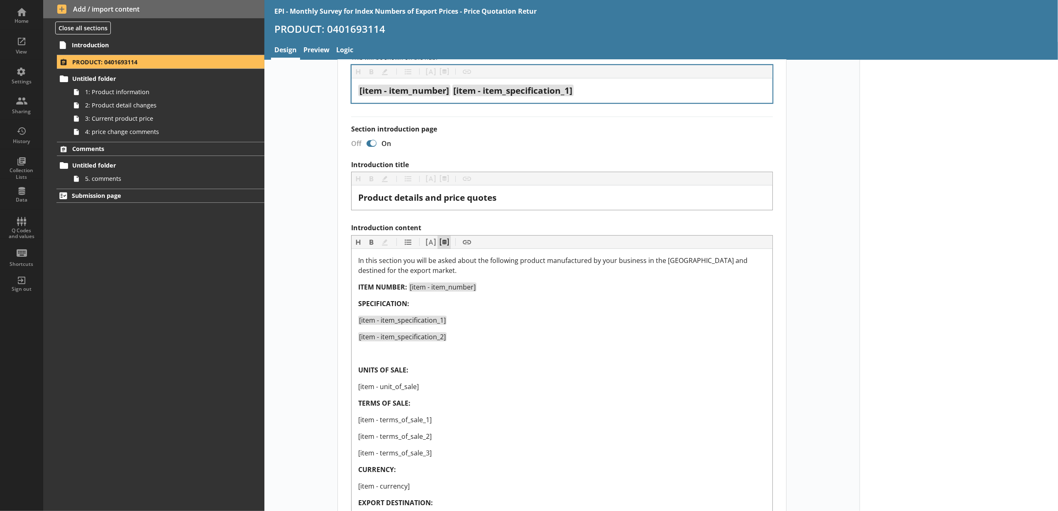
click at [442, 241] on button "Pipe metadata" at bounding box center [443, 242] width 13 height 13
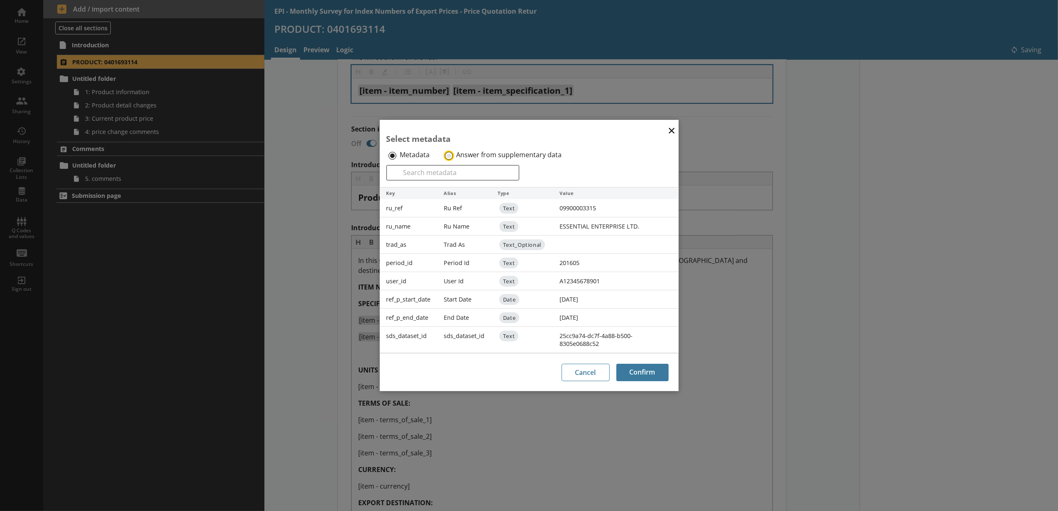
click at [450, 157] on input "Answer from supplementary data" at bounding box center [449, 156] width 8 height 8
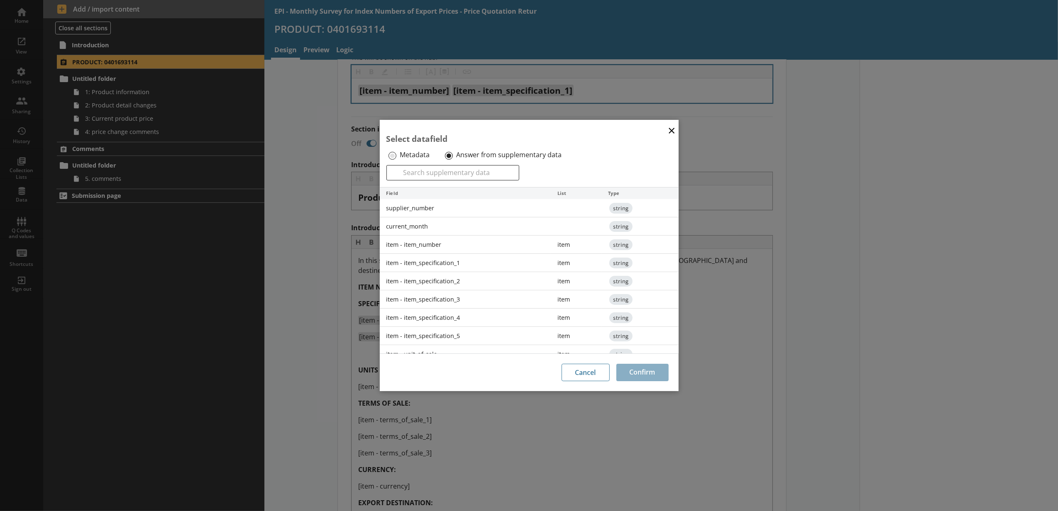
click at [438, 304] on div "item - item_specification_3" at bounding box center [465, 300] width 171 height 18
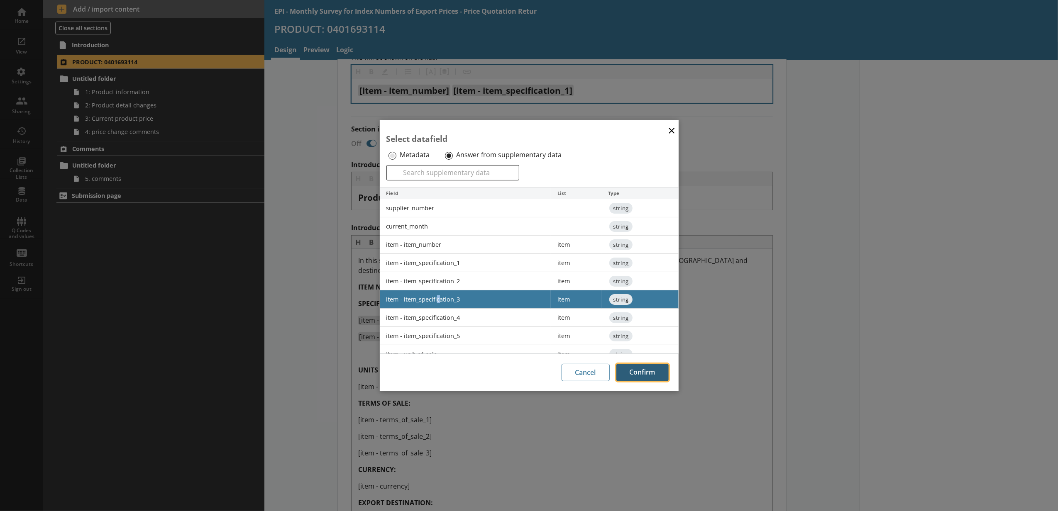
click at [650, 375] on button "Confirm" at bounding box center [642, 372] width 52 height 17
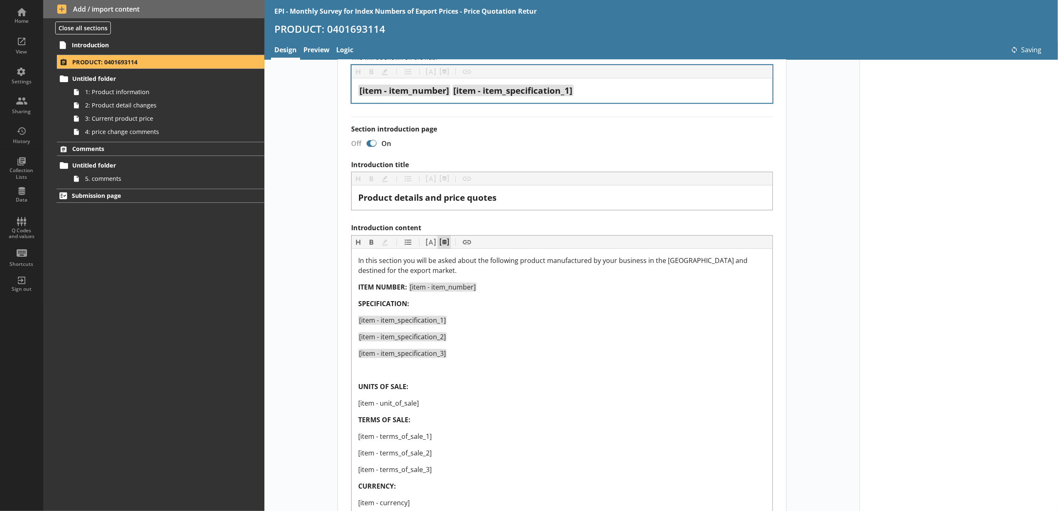
click at [442, 244] on button "Pipe metadata" at bounding box center [443, 242] width 13 height 13
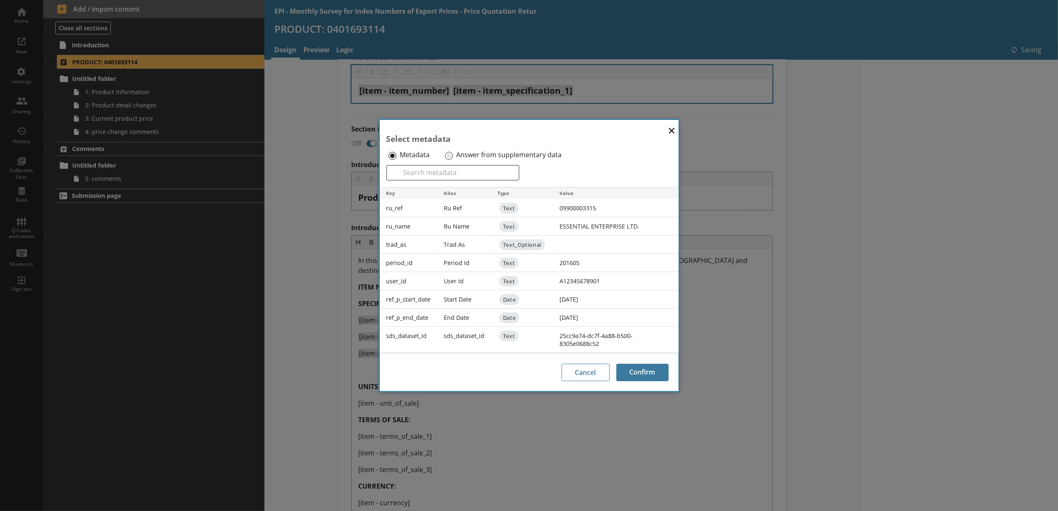
click at [457, 161] on div "Metadata Answer from supplementary data" at bounding box center [529, 157] width 286 height 17
click at [457, 152] on label "Answer from supplementary data" at bounding box center [508, 155] width 105 height 9
click at [453, 152] on input "Answer from supplementary data" at bounding box center [449, 156] width 8 height 8
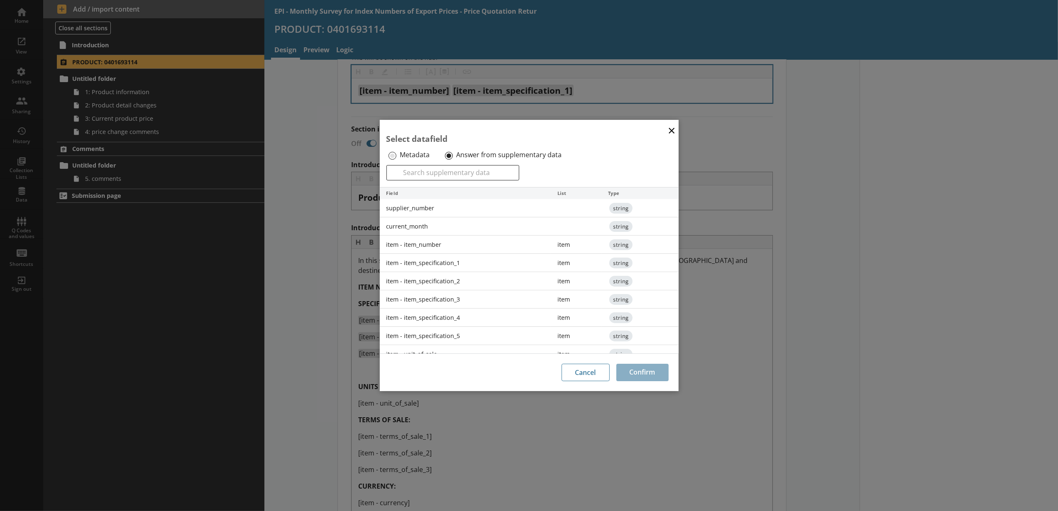
click at [477, 314] on div "item - item_specification_4" at bounding box center [465, 318] width 171 height 18
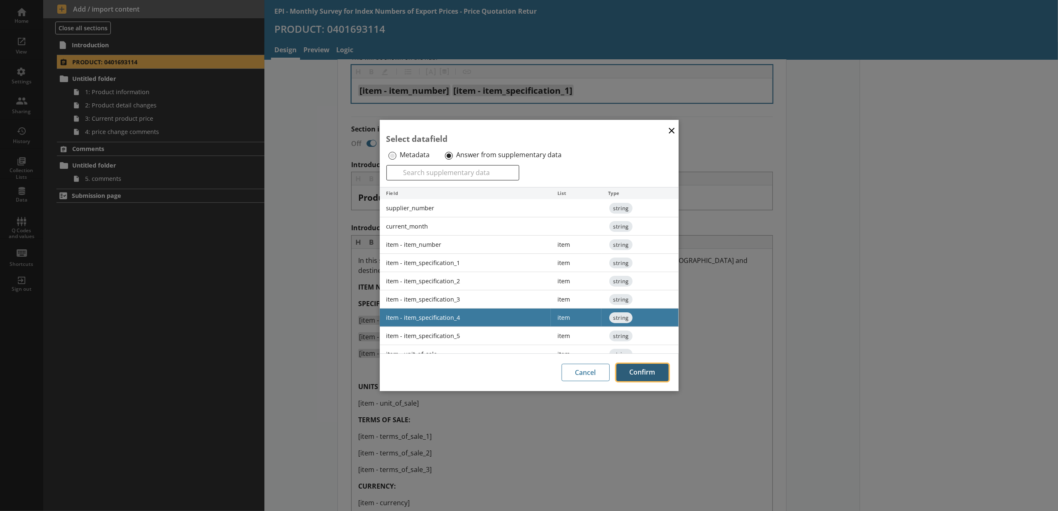
click at [621, 364] on button "Confirm" at bounding box center [642, 372] width 52 height 17
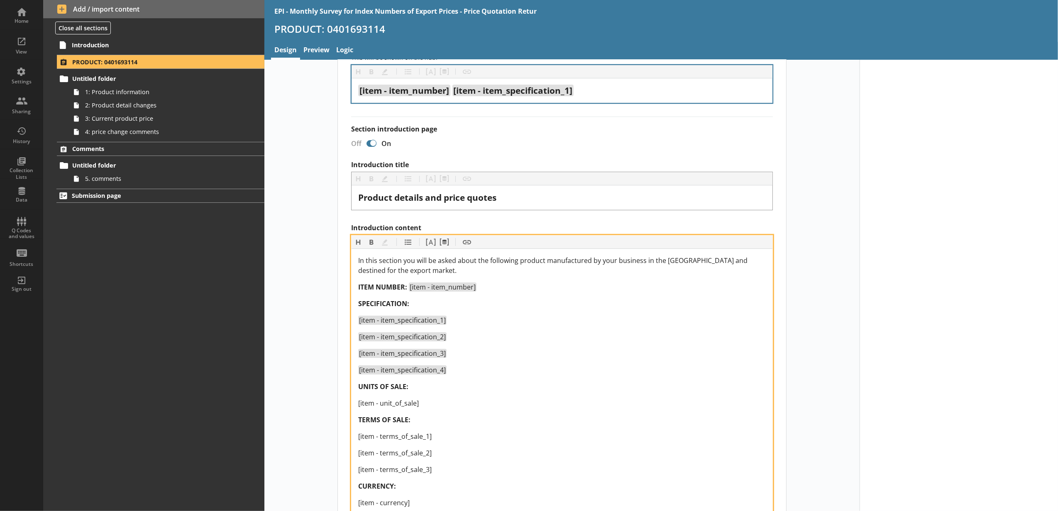
click at [432, 403] on div "[item - unit_of_sale]" at bounding box center [562, 403] width 408 height 10
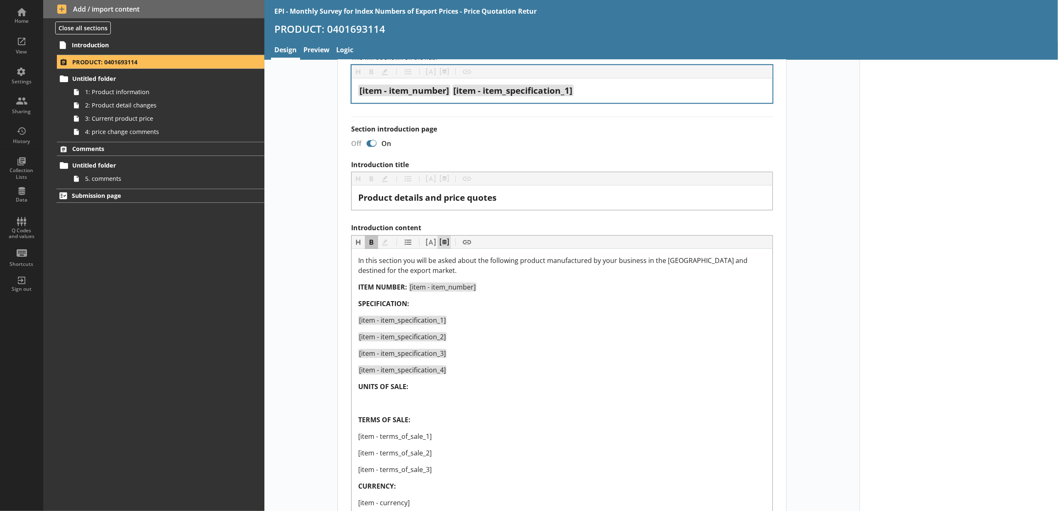
click at [442, 244] on button "Pipe metadata" at bounding box center [443, 242] width 13 height 13
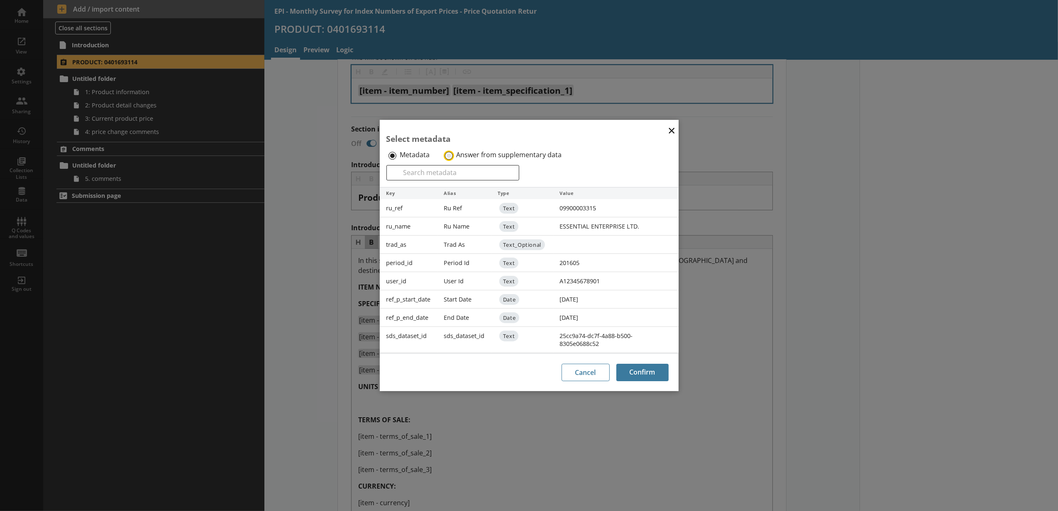
click at [450, 156] on input "Answer from supplementary data" at bounding box center [449, 156] width 8 height 8
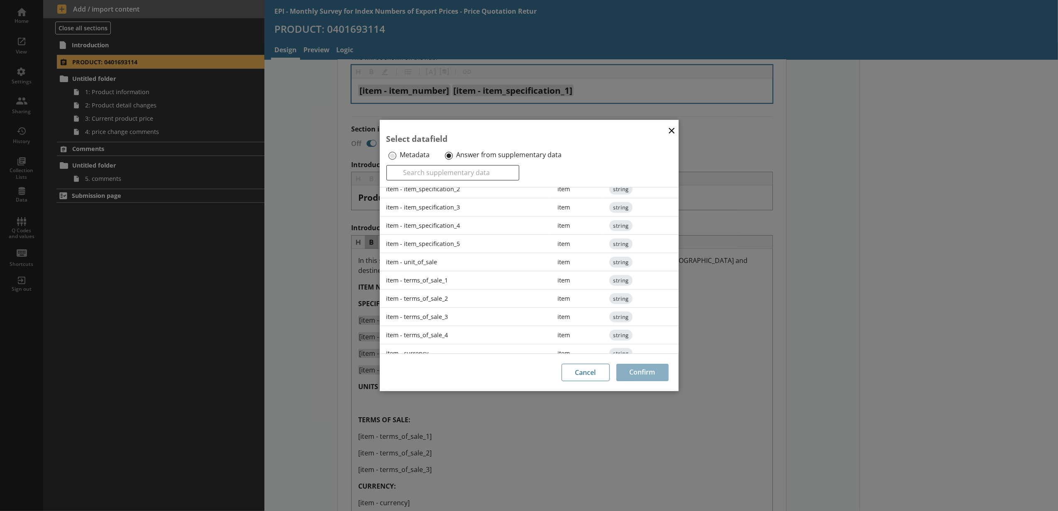
click at [466, 263] on div "item - unit_of_sale" at bounding box center [465, 262] width 171 height 18
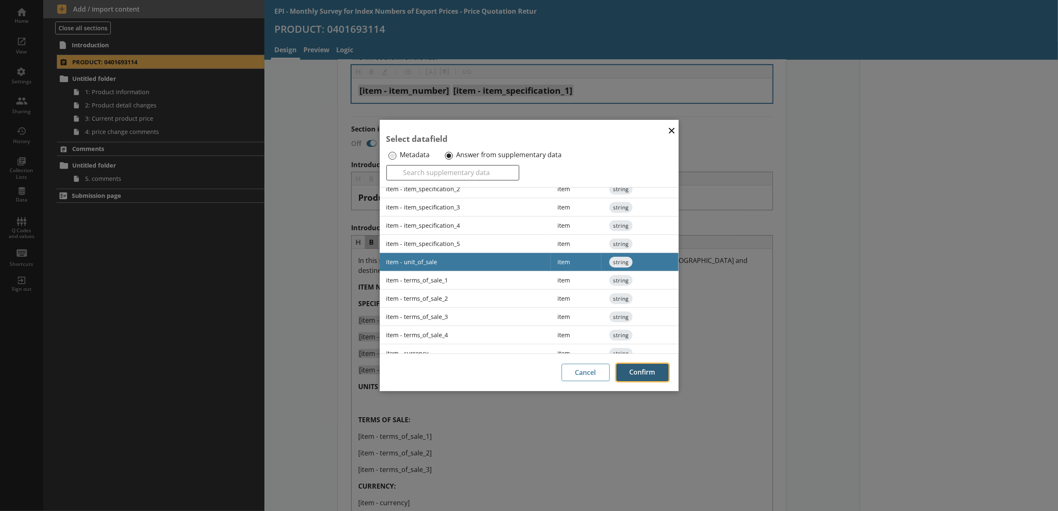
click at [652, 369] on button "Confirm" at bounding box center [642, 372] width 52 height 17
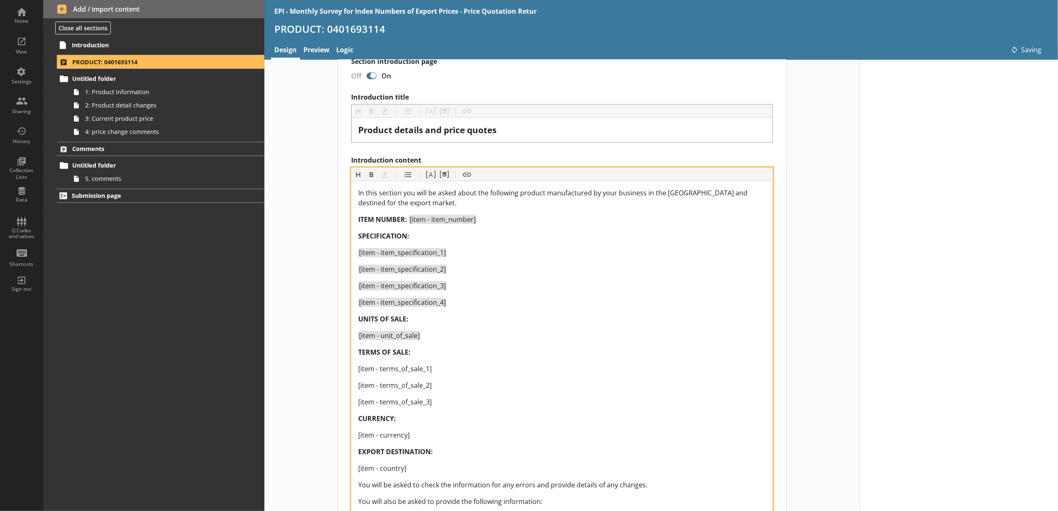
scroll to position [184, 0]
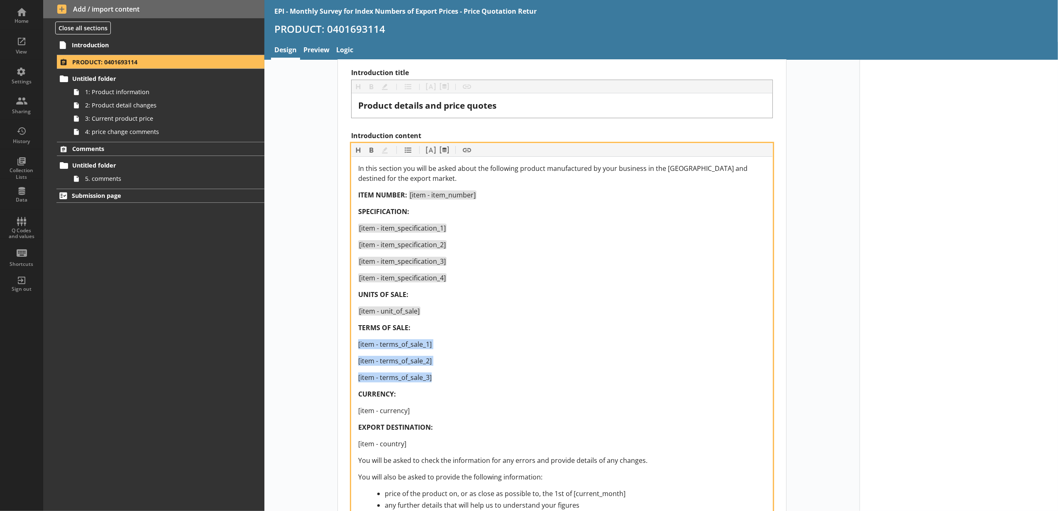
drag, startPoint x: 444, startPoint y: 380, endPoint x: 354, endPoint y: 341, distance: 98.7
click at [354, 341] on div "In this section you will be asked about the following product manufactured by y…" at bounding box center [562, 345] width 421 height 377
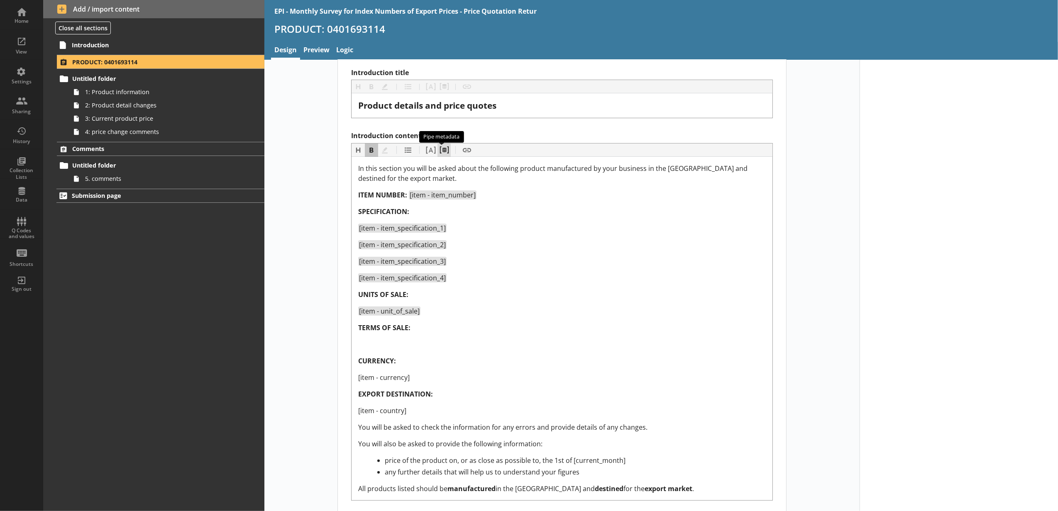
click at [437, 157] on button "Pipe metadata" at bounding box center [443, 150] width 13 height 13
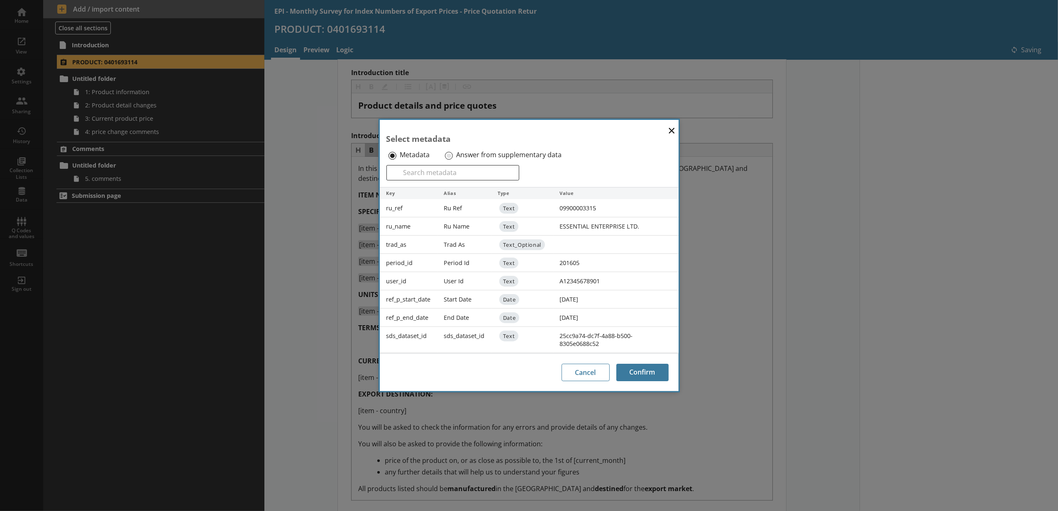
click at [457, 155] on label "Answer from supplementary data" at bounding box center [508, 155] width 105 height 9
click at [453, 155] on input "Answer from supplementary data" at bounding box center [449, 156] width 8 height 8
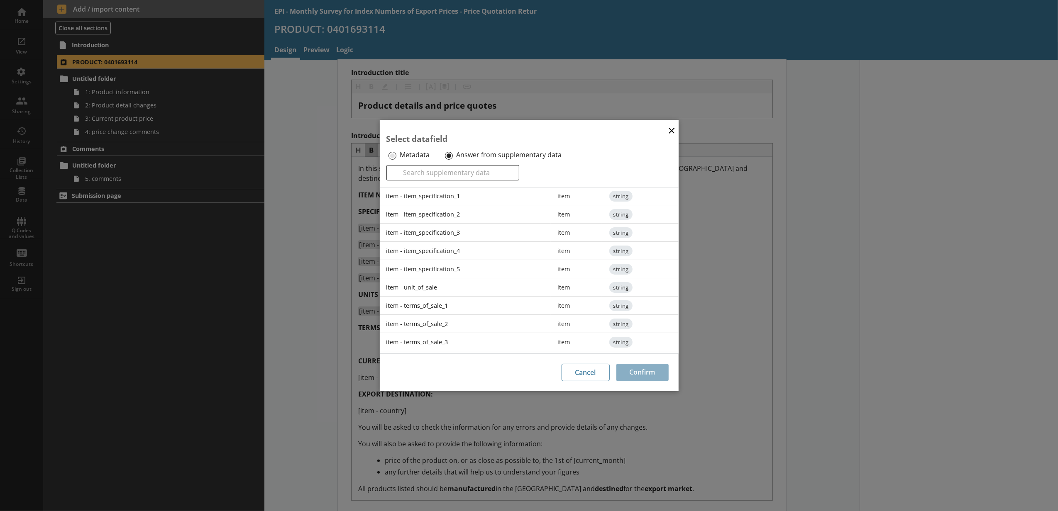
scroll to position [92, 0]
click at [462, 286] on div "item - terms_of_sale_1" at bounding box center [465, 280] width 171 height 18
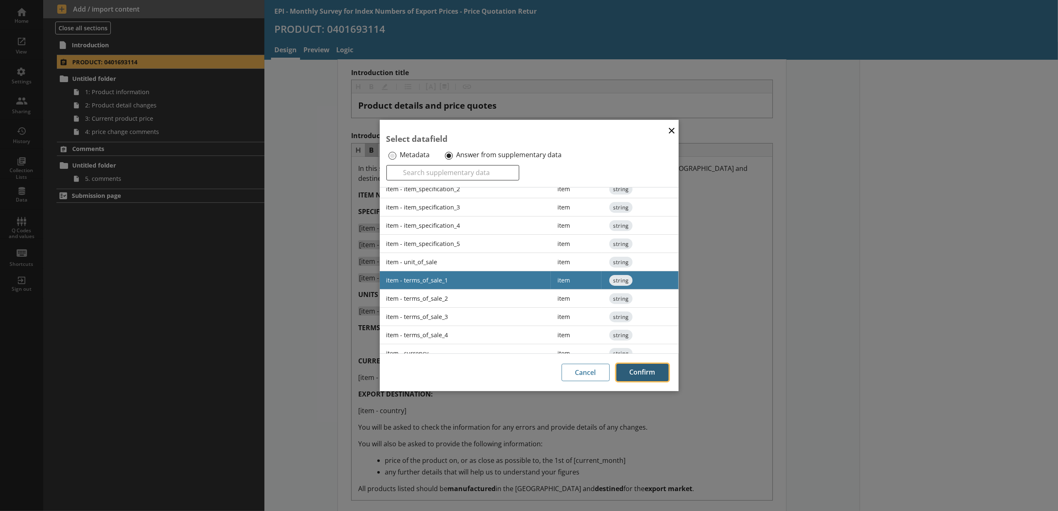
click at [652, 366] on button "Confirm" at bounding box center [642, 372] width 52 height 17
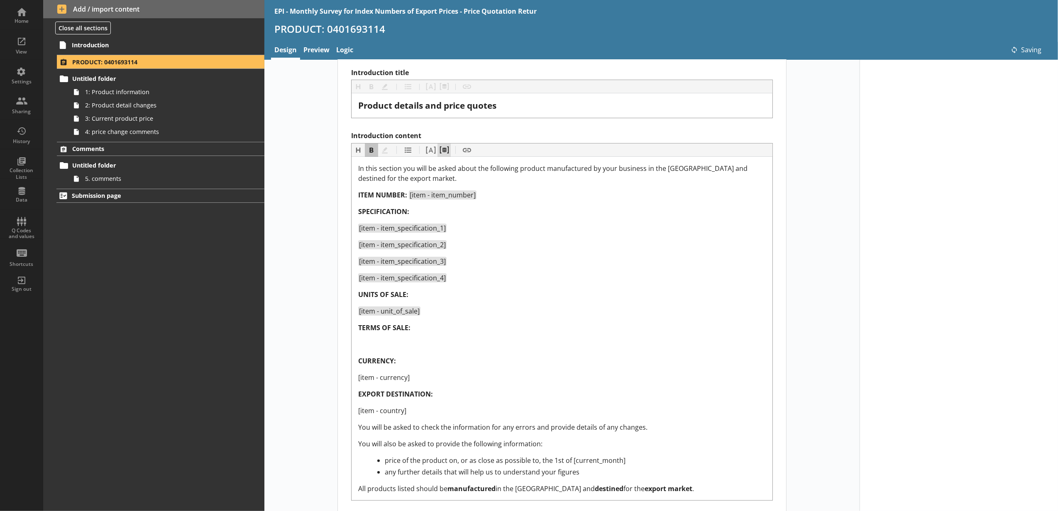
click at [440, 150] on button "Pipe metadata" at bounding box center [443, 150] width 13 height 13
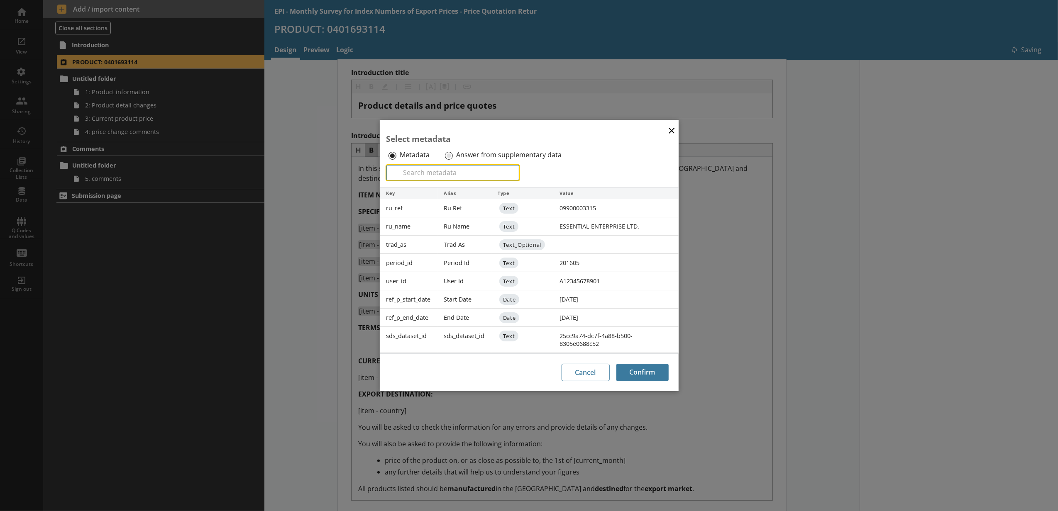
click at [464, 165] on input "Search" at bounding box center [452, 172] width 133 height 15
click at [464, 157] on label "Answer from supplementary data" at bounding box center [508, 155] width 105 height 9
click at [453, 157] on input "Answer from supplementary data" at bounding box center [449, 156] width 8 height 8
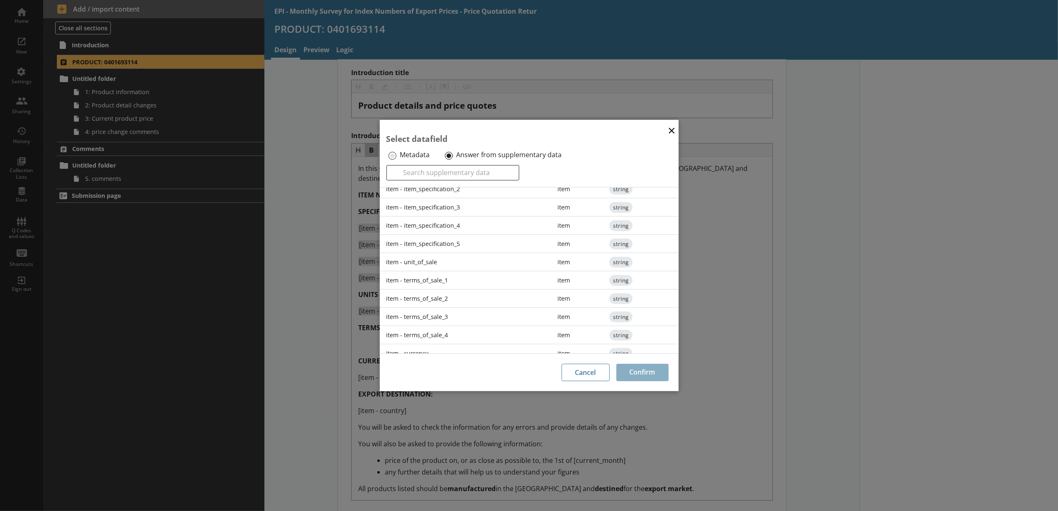
click at [434, 277] on div "item - terms_of_sale_1" at bounding box center [465, 280] width 171 height 18
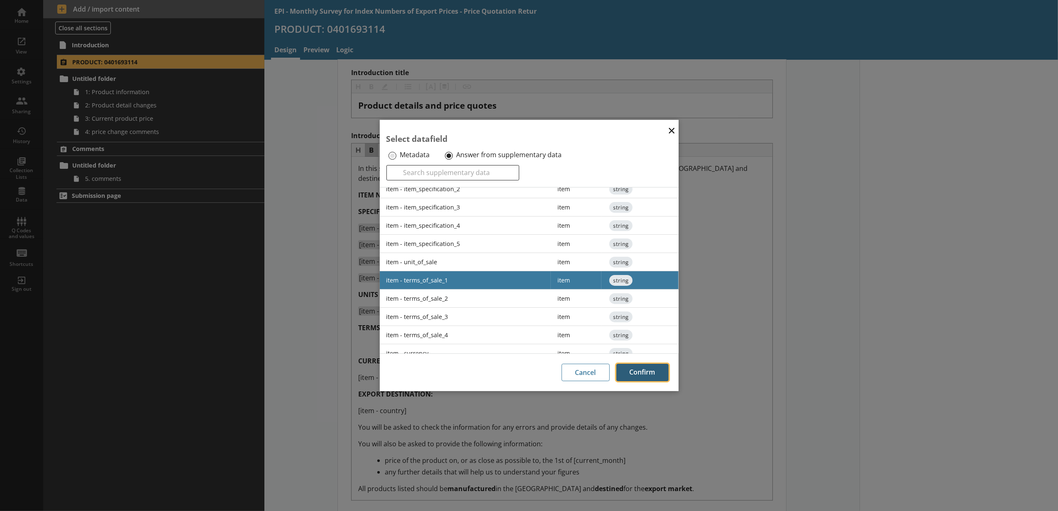
click at [659, 371] on button "Confirm" at bounding box center [642, 372] width 52 height 17
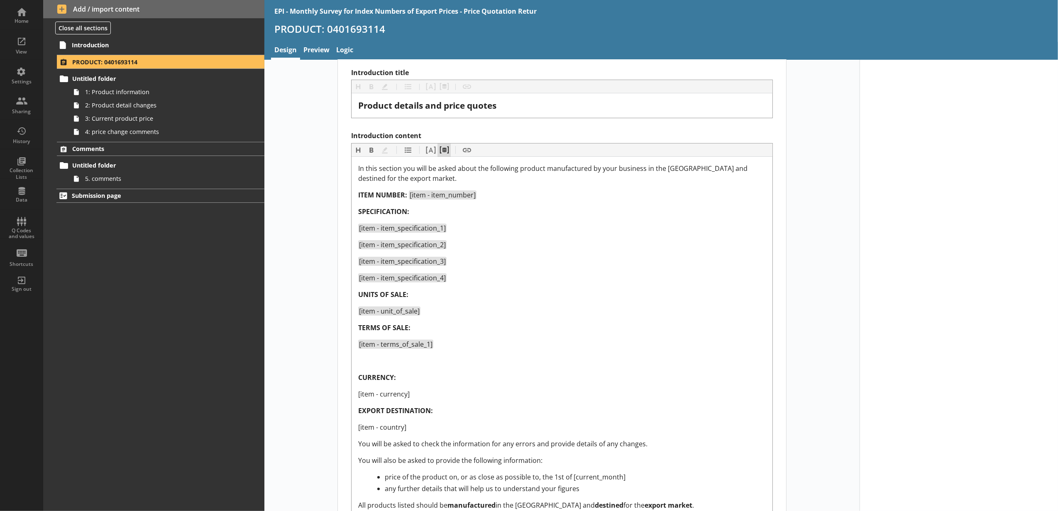
click at [447, 152] on button "Pipe metadata" at bounding box center [443, 150] width 13 height 13
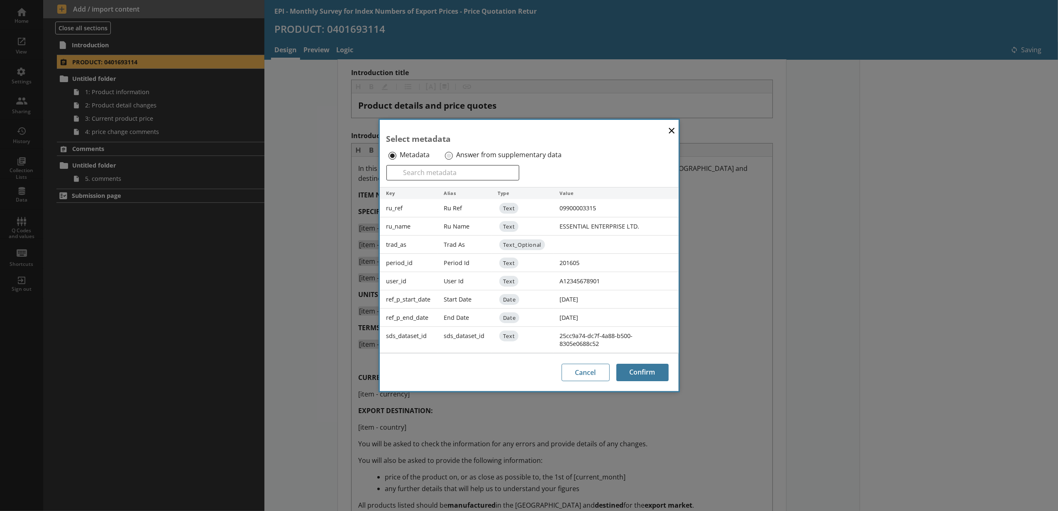
click at [456, 155] on label "Answer from supplementary data" at bounding box center [508, 155] width 105 height 9
click at [453, 155] on input "Answer from supplementary data" at bounding box center [449, 156] width 8 height 8
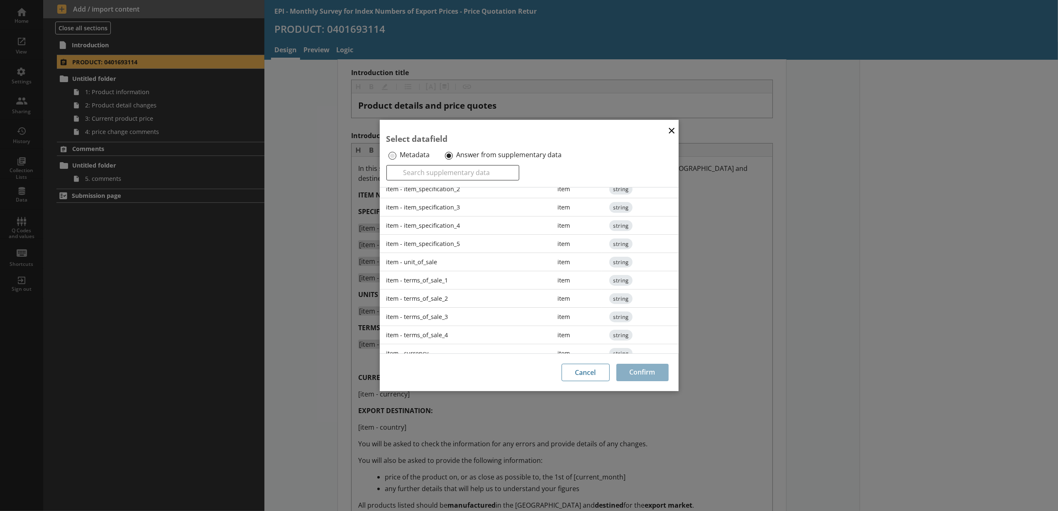
click at [464, 300] on div "item - terms_of_sale_2" at bounding box center [465, 299] width 171 height 18
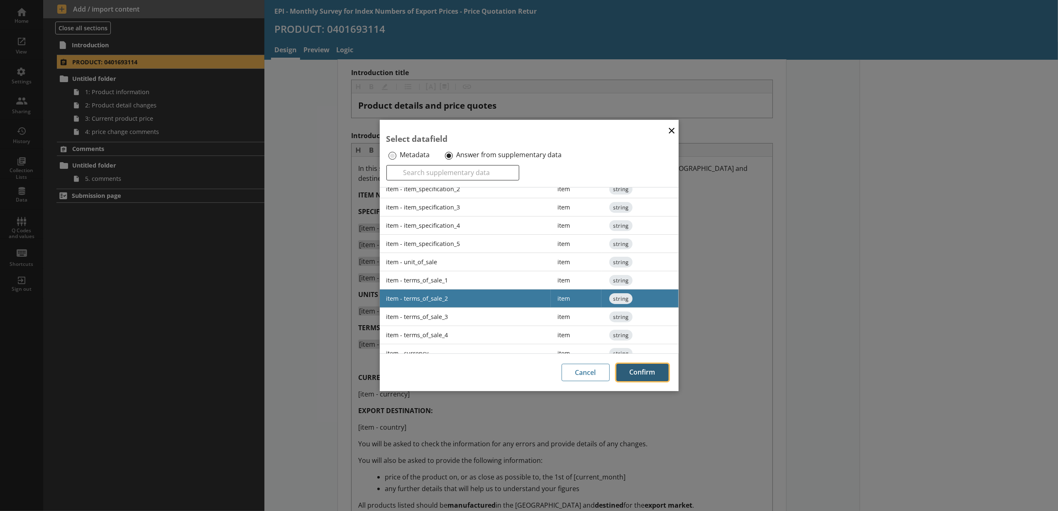
click at [630, 372] on button "Confirm" at bounding box center [642, 372] width 52 height 17
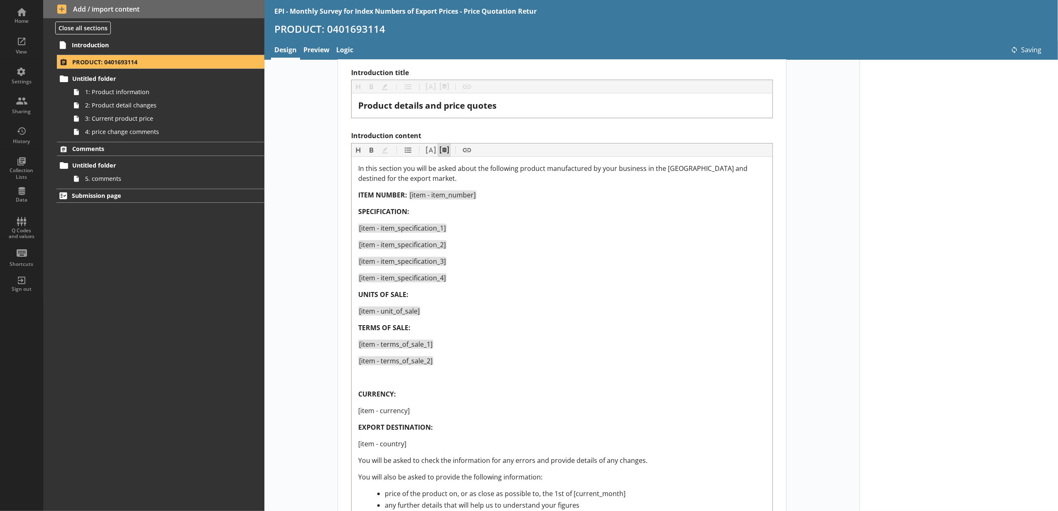
click at [441, 145] on button "Pipe metadata" at bounding box center [443, 150] width 13 height 13
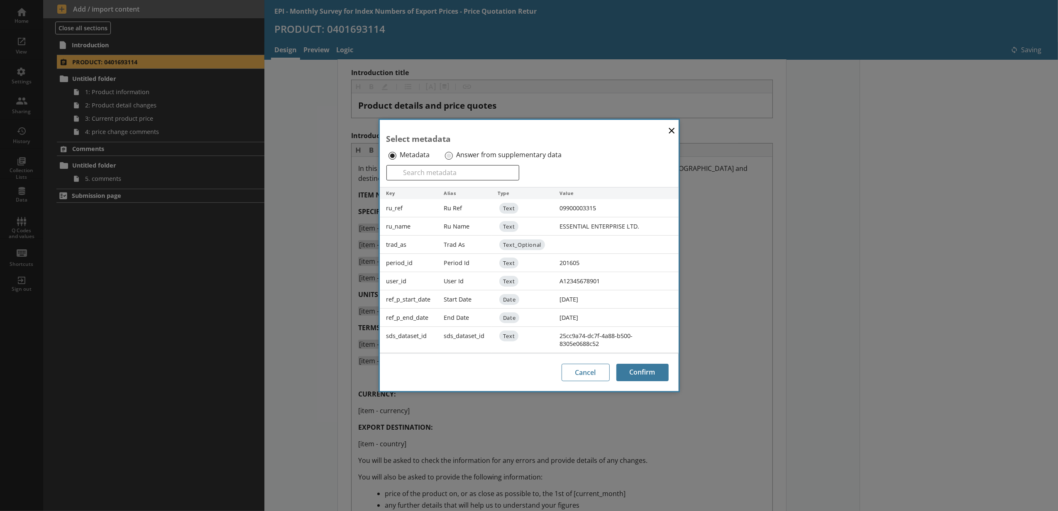
click at [466, 156] on label "Answer from supplementary data" at bounding box center [508, 155] width 105 height 9
click at [453, 156] on input "Answer from supplementary data" at bounding box center [449, 156] width 8 height 8
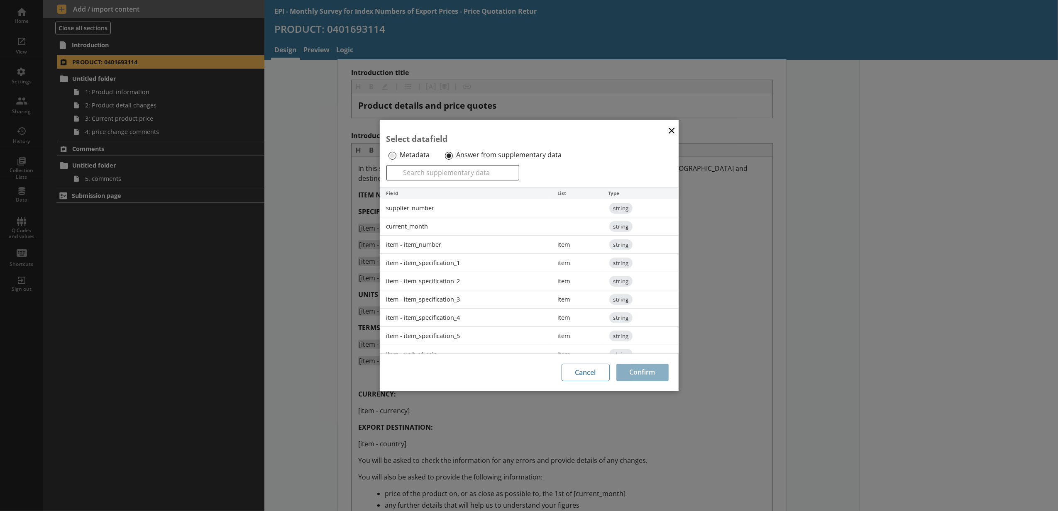
click at [480, 313] on div "item - item_specification_4" at bounding box center [465, 318] width 171 height 18
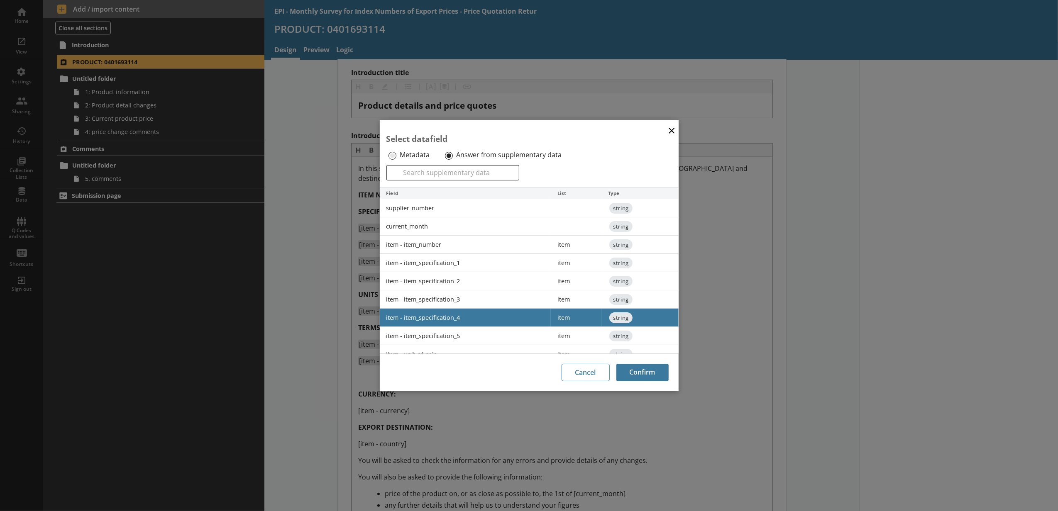
click at [482, 302] on div "item - item_specification_3" at bounding box center [465, 300] width 171 height 18
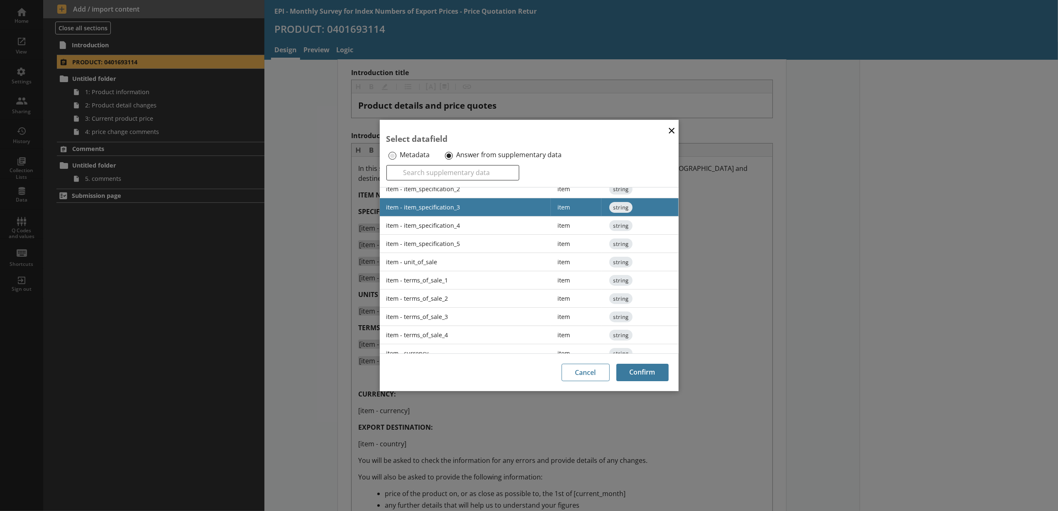
click at [477, 322] on div "item - terms_of_sale_3" at bounding box center [465, 317] width 171 height 18
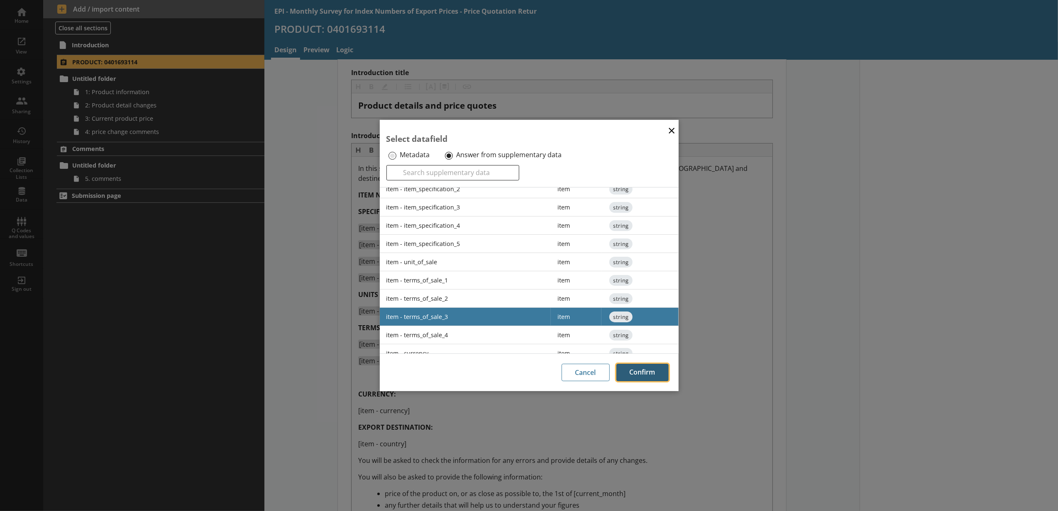
click at [655, 364] on button "Confirm" at bounding box center [642, 372] width 52 height 17
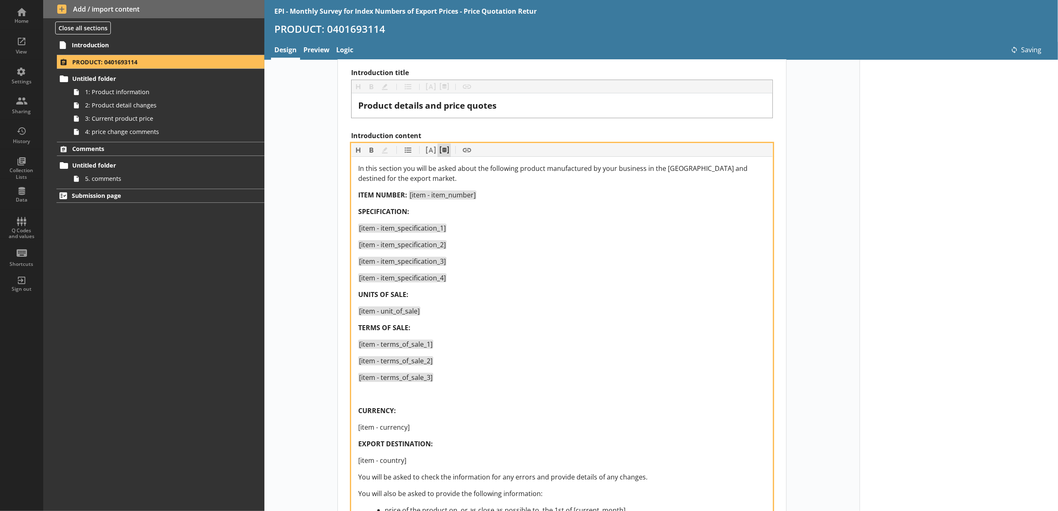
click at [448, 151] on button "Pipe metadata" at bounding box center [443, 150] width 13 height 13
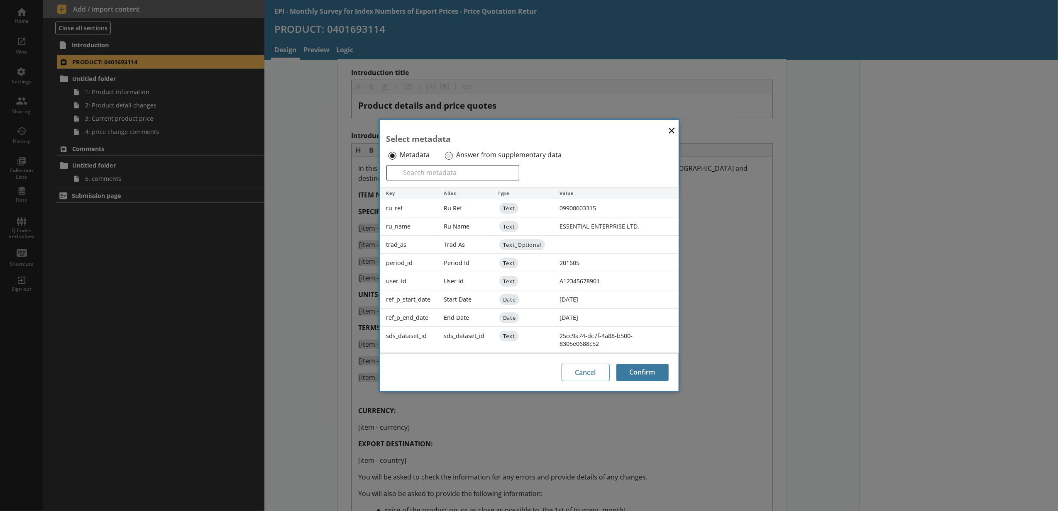
click at [447, 149] on div "Answer from supplementary data" at bounding box center [509, 155] width 132 height 13
click at [450, 152] on input "Answer from supplementary data" at bounding box center [449, 156] width 8 height 8
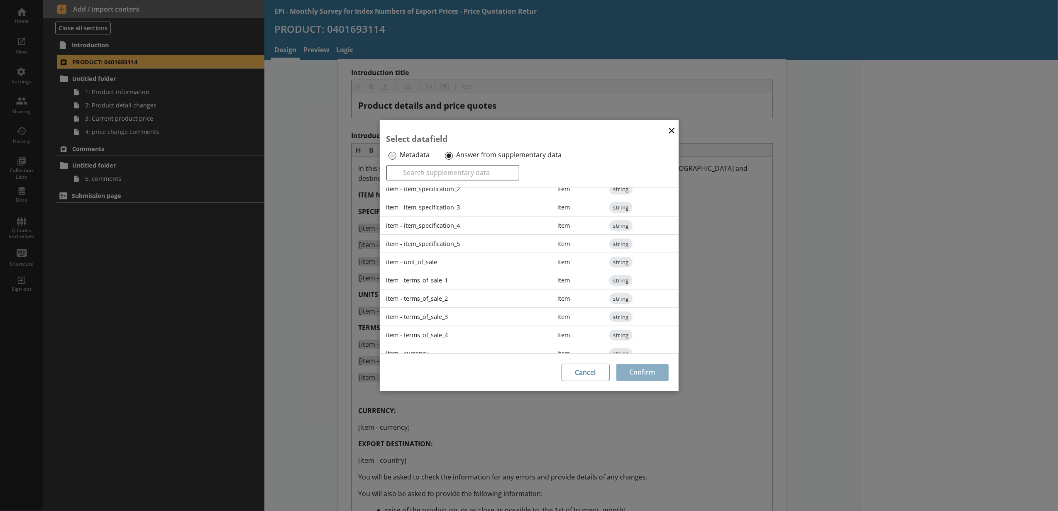
scroll to position [128, 0]
click at [487, 303] on div "item - terms_of_sale_4" at bounding box center [465, 308] width 171 height 18
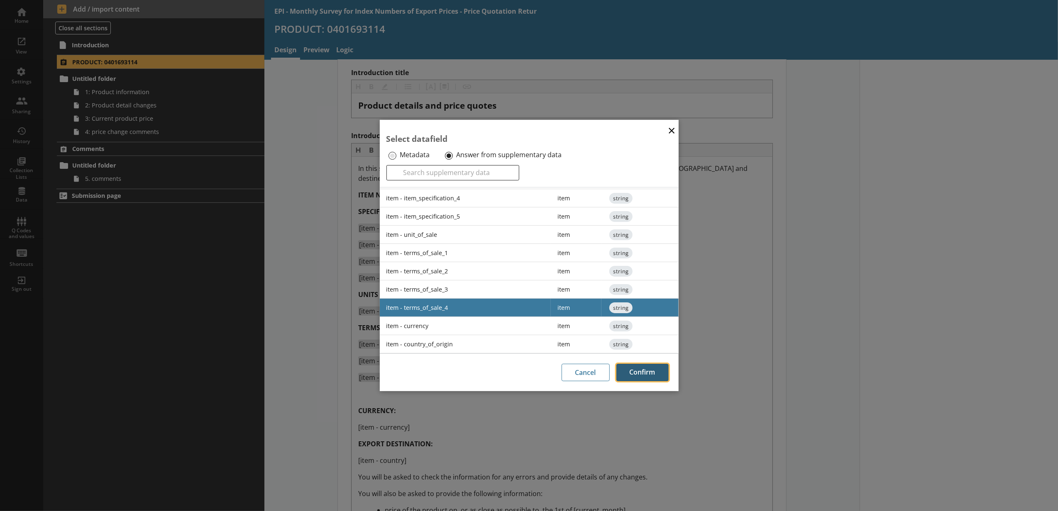
click at [653, 364] on button "Confirm" at bounding box center [642, 372] width 52 height 17
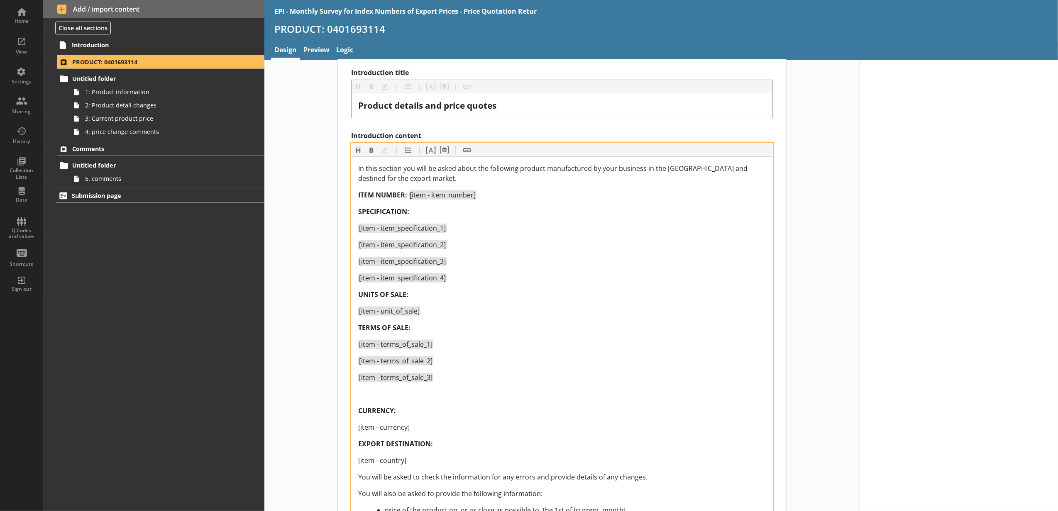
click at [421, 397] on div "Introduction content" at bounding box center [562, 394] width 408 height 10
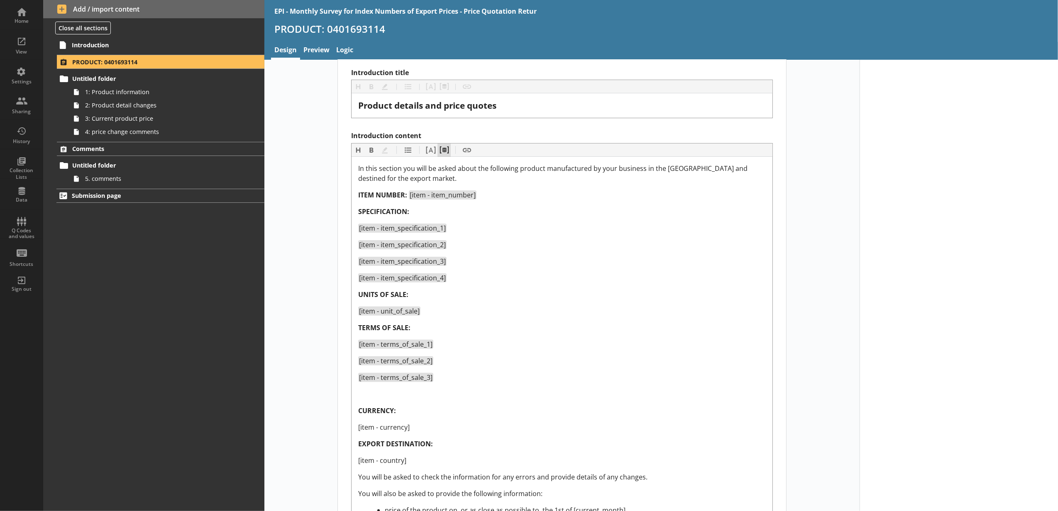
click at [442, 149] on button "Pipe metadata" at bounding box center [443, 150] width 13 height 13
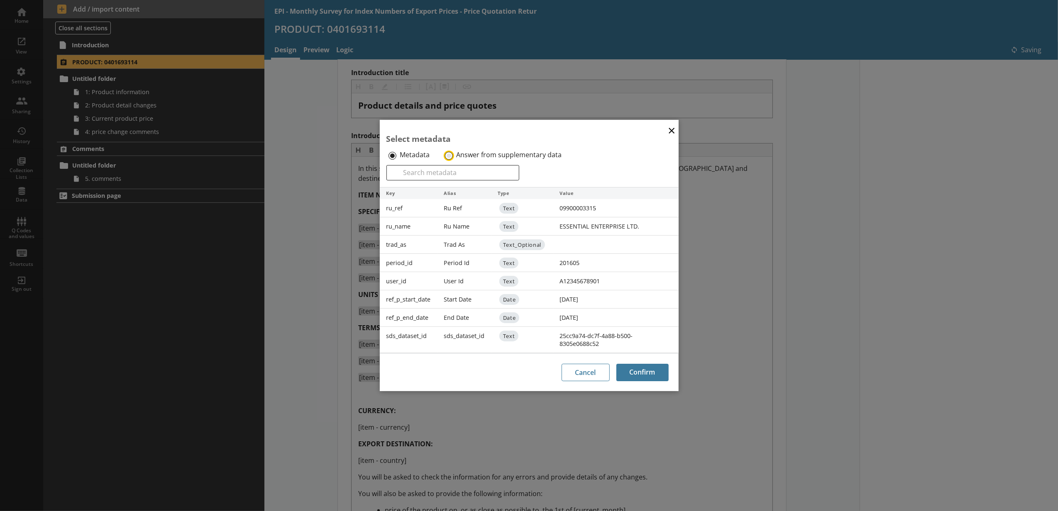
click at [452, 153] on input "Answer from supplementary data" at bounding box center [449, 156] width 8 height 8
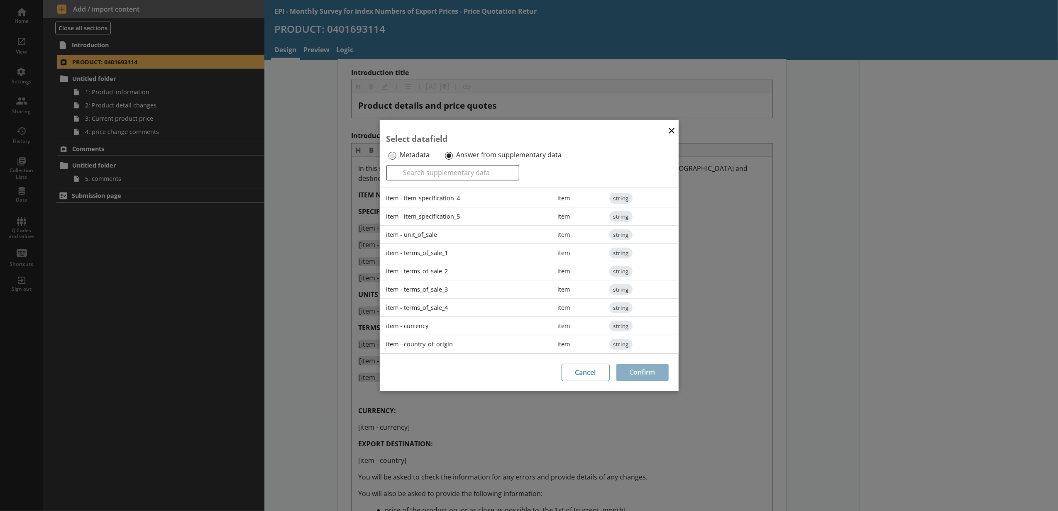
click at [465, 309] on div "item - terms_of_sale_4" at bounding box center [465, 308] width 171 height 18
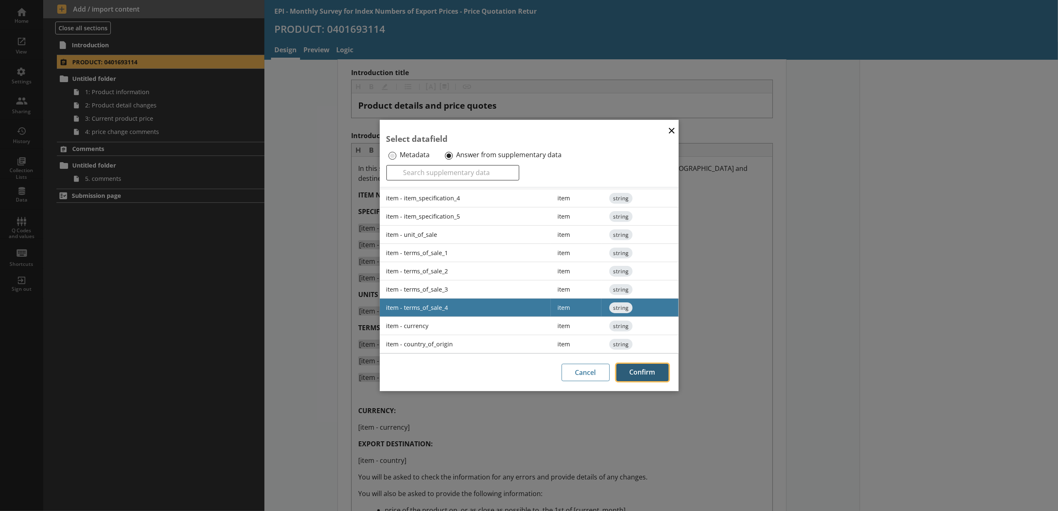
click at [630, 365] on button "Confirm" at bounding box center [642, 372] width 52 height 17
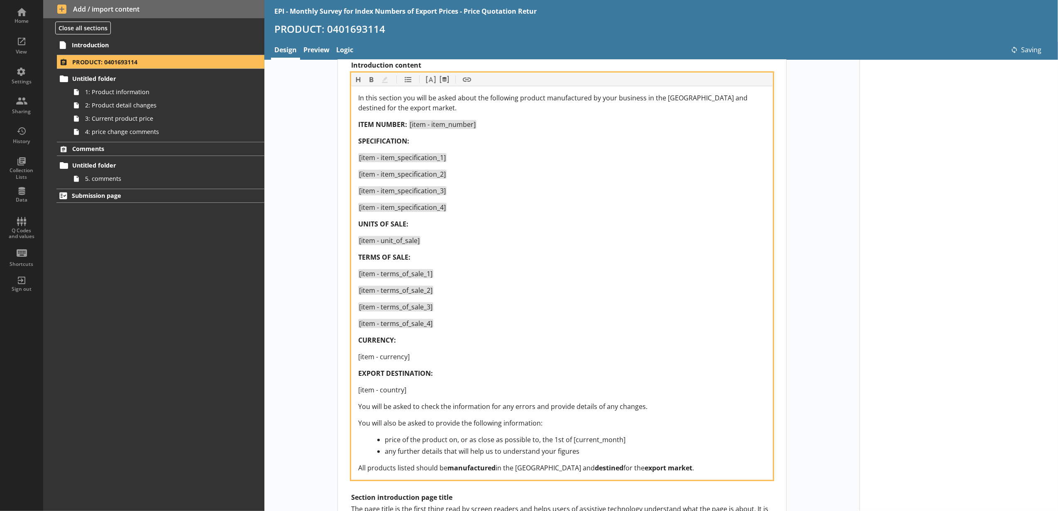
scroll to position [276, 0]
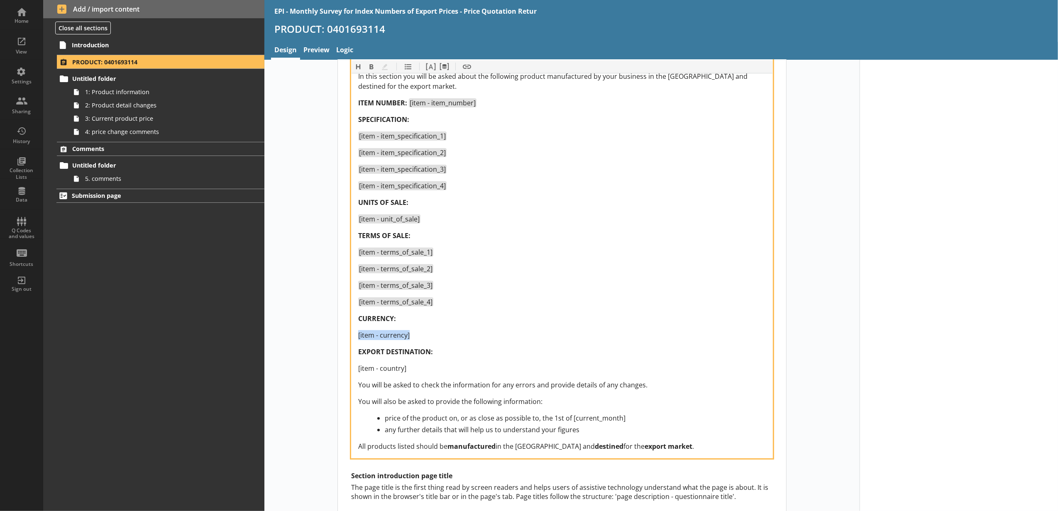
drag, startPoint x: 413, startPoint y: 335, endPoint x: 305, endPoint y: 335, distance: 107.9
click at [305, 335] on div "Short code PRODUCT: 0401693114 5 Move icon-copy Duplicate icon-delete Created w…" at bounding box center [561, 252] width 595 height 923
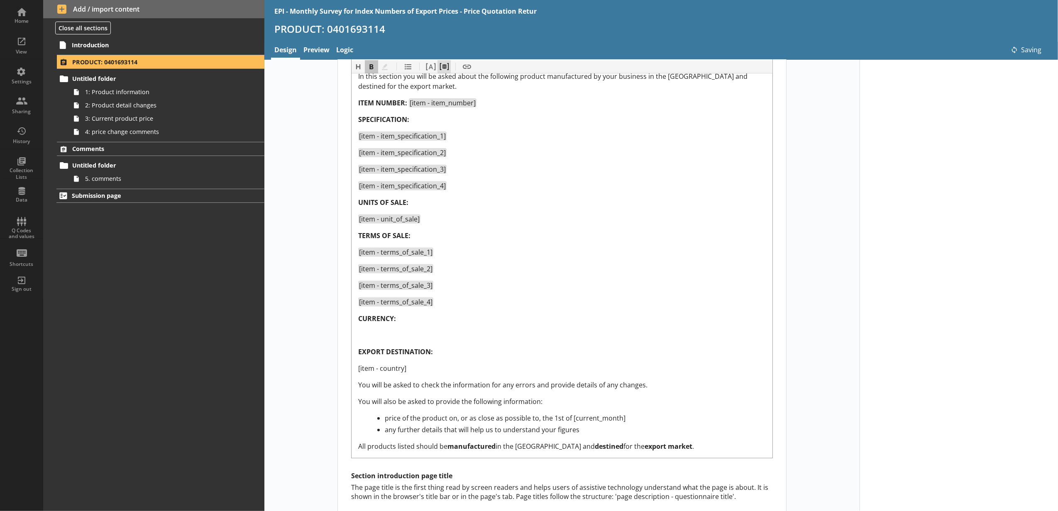
click at [442, 73] on button "Pipe metadata" at bounding box center [443, 66] width 13 height 13
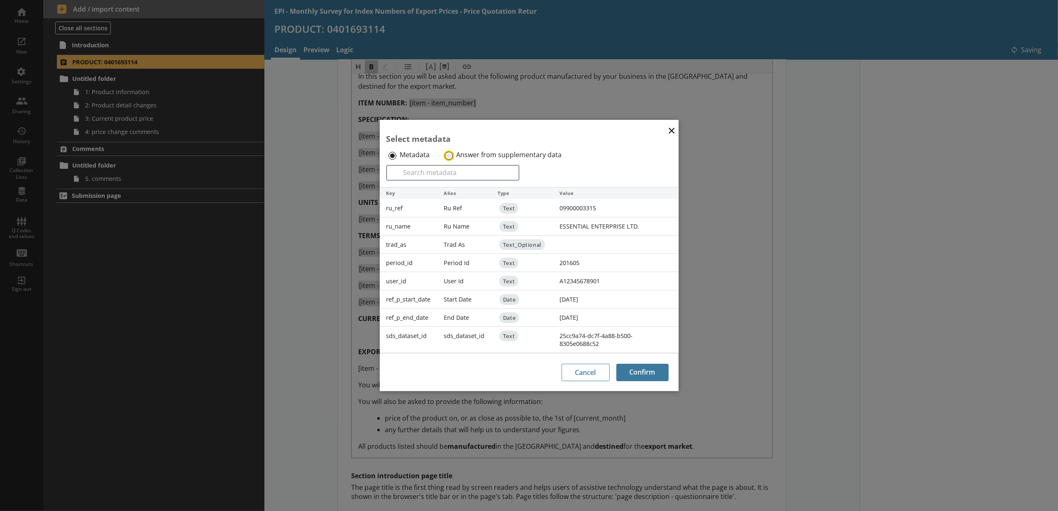
click at [447, 154] on input "Answer from supplementary data" at bounding box center [449, 156] width 8 height 8
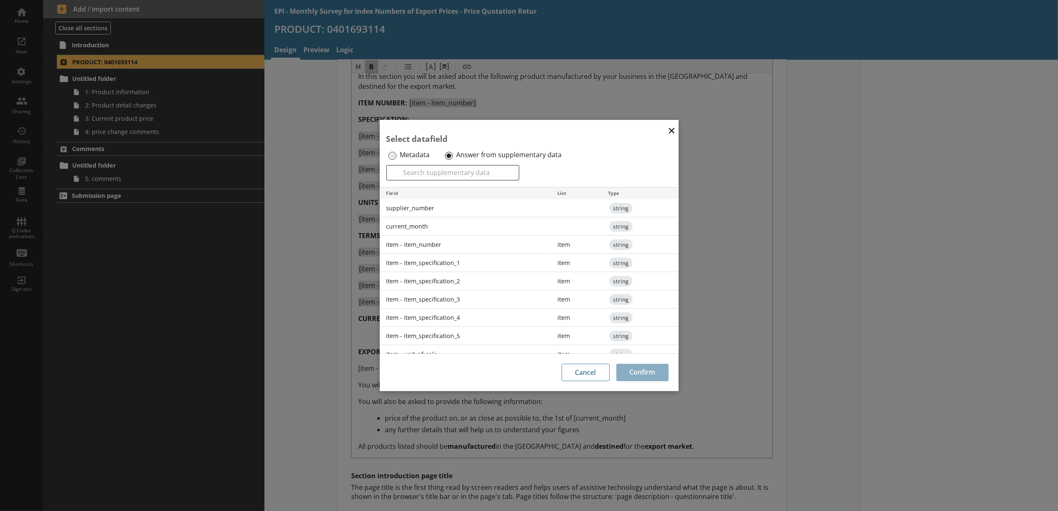
scroll to position [128, 0]
click at [485, 324] on div "item - currency" at bounding box center [465, 326] width 171 height 18
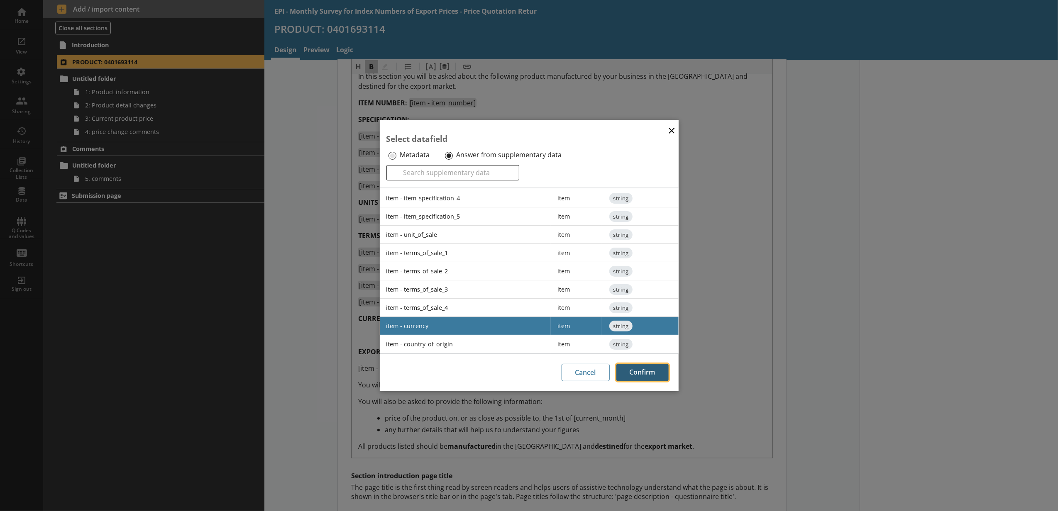
click at [641, 372] on button "Confirm" at bounding box center [642, 372] width 52 height 17
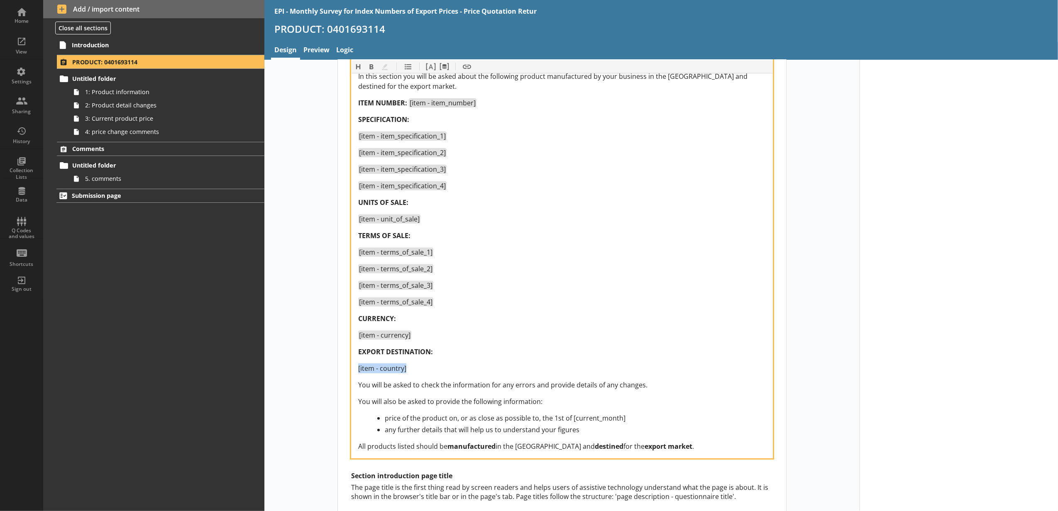
drag, startPoint x: 435, startPoint y: 372, endPoint x: 352, endPoint y: 370, distance: 82.6
click at [352, 370] on div "In this section you will be asked about the following product manufactured by y…" at bounding box center [562, 261] width 421 height 393
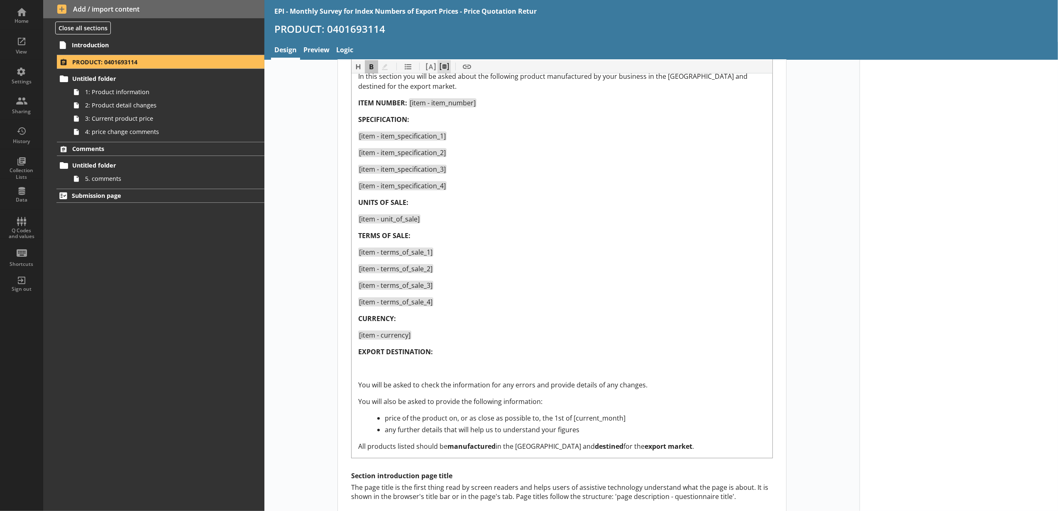
click at [445, 70] on button "Pipe metadata" at bounding box center [443, 66] width 13 height 13
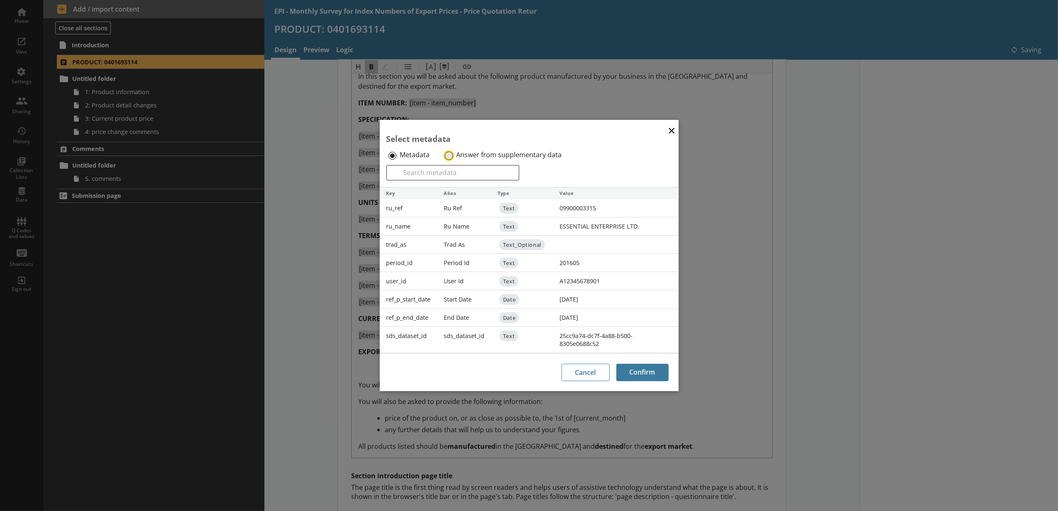
click at [451, 154] on input "Answer from supplementary data" at bounding box center [449, 156] width 8 height 8
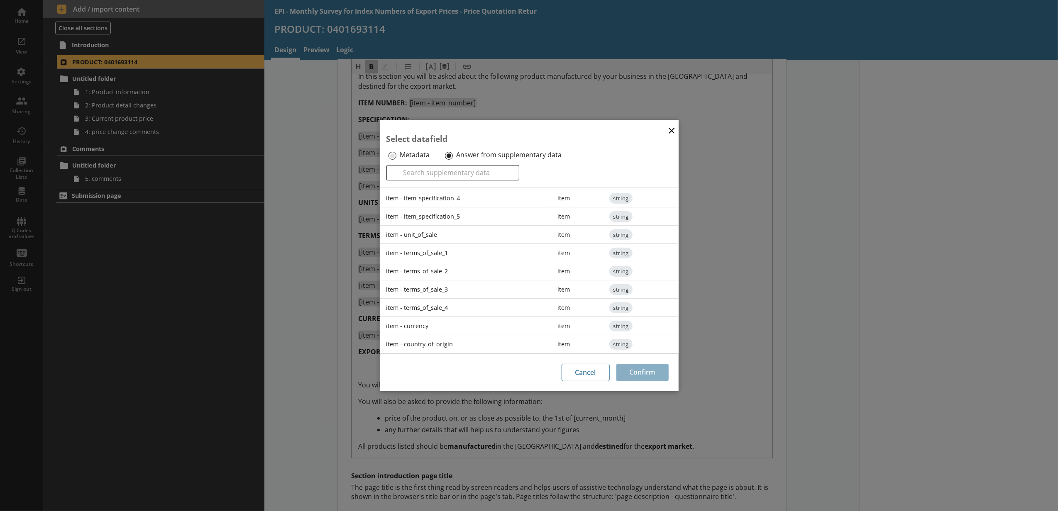
click at [475, 339] on div "item - country_of_origin" at bounding box center [465, 344] width 171 height 18
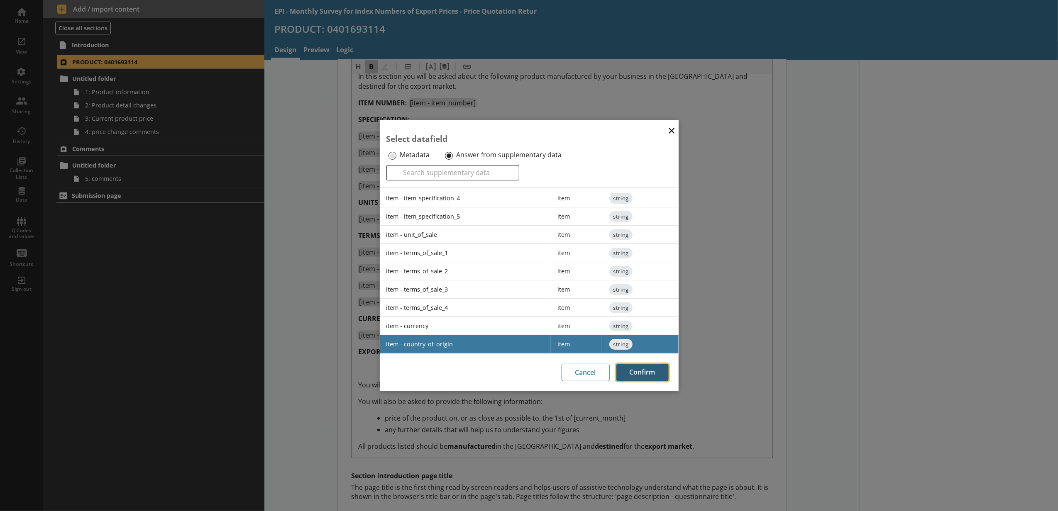
click at [627, 367] on button "Confirm" at bounding box center [642, 372] width 52 height 17
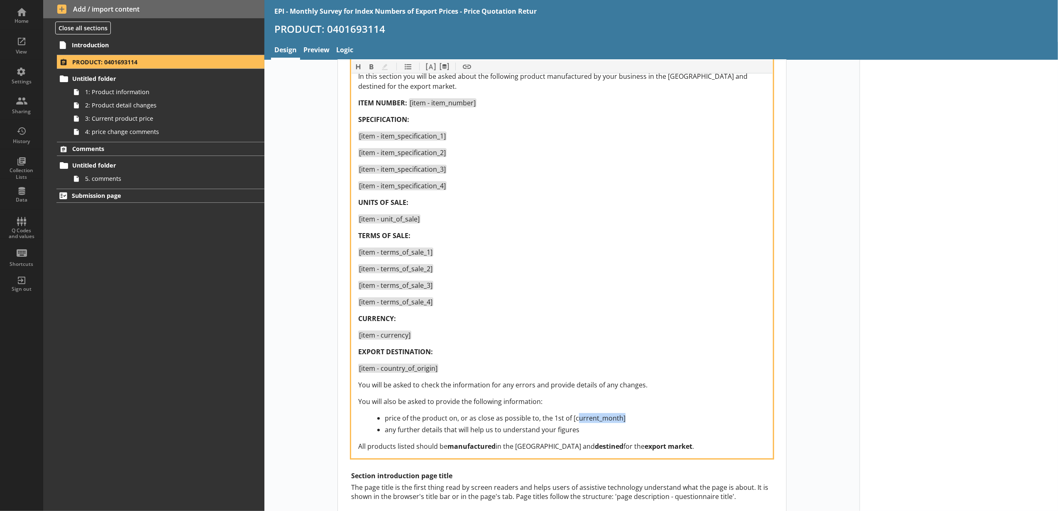
drag, startPoint x: 613, startPoint y: 422, endPoint x: 555, endPoint y: 416, distance: 57.6
click at [555, 416] on div "price of the product on, or as close as possible to, the 1st of [current_month]" at bounding box center [575, 418] width 381 height 10
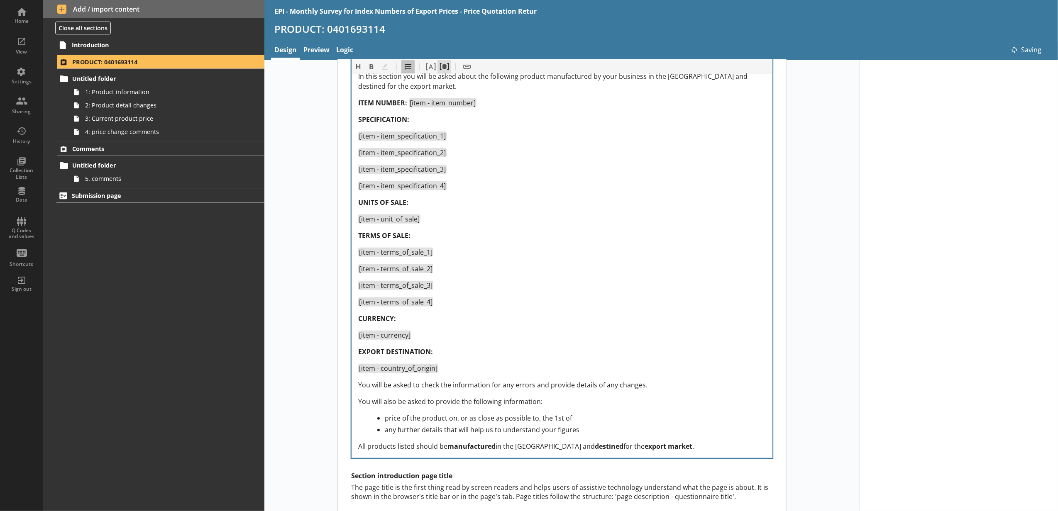
click at [444, 68] on button "Pipe metadata" at bounding box center [443, 66] width 13 height 13
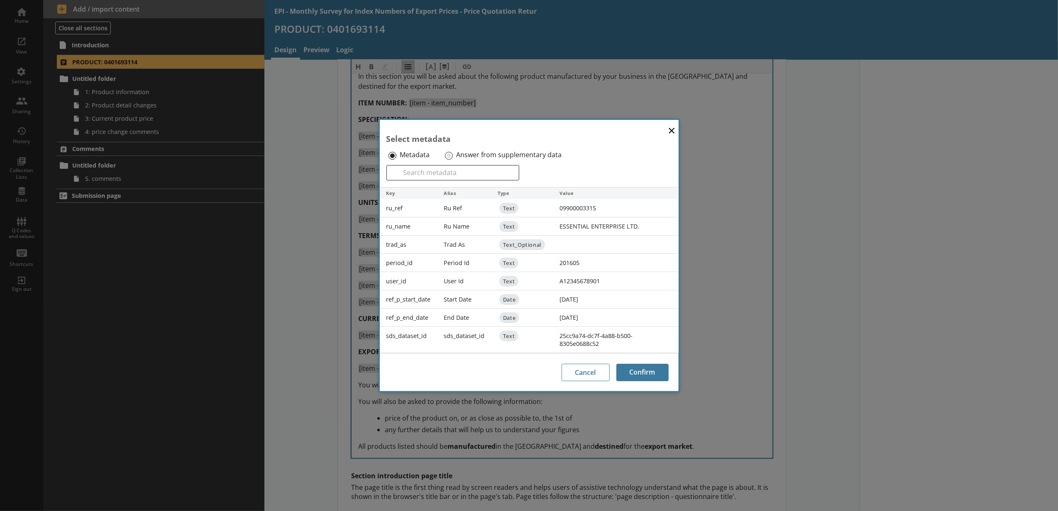
click at [462, 158] on label "Answer from supplementary data" at bounding box center [508, 155] width 105 height 9
click at [453, 158] on input "Answer from supplementary data" at bounding box center [449, 156] width 8 height 8
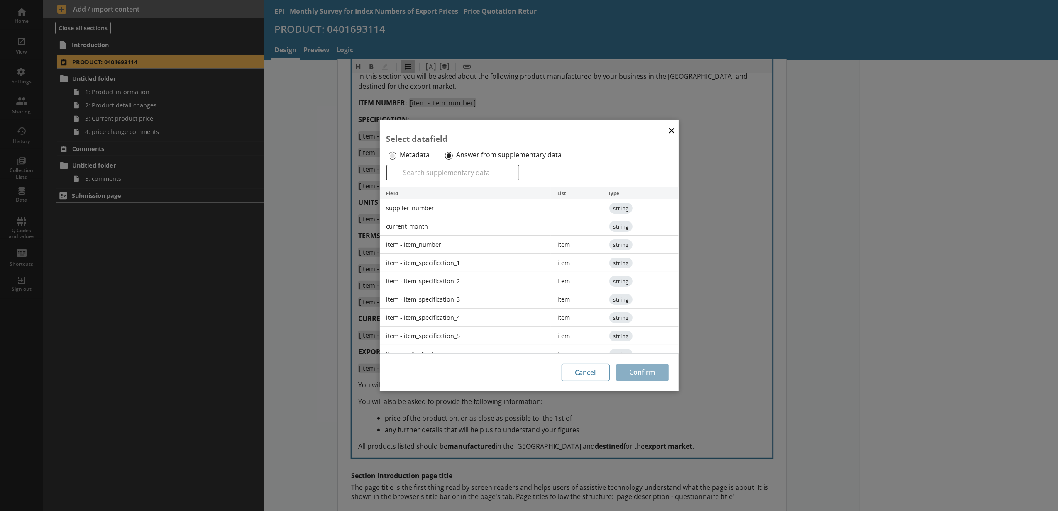
click at [449, 223] on div "current_month" at bounding box center [465, 226] width 171 height 18
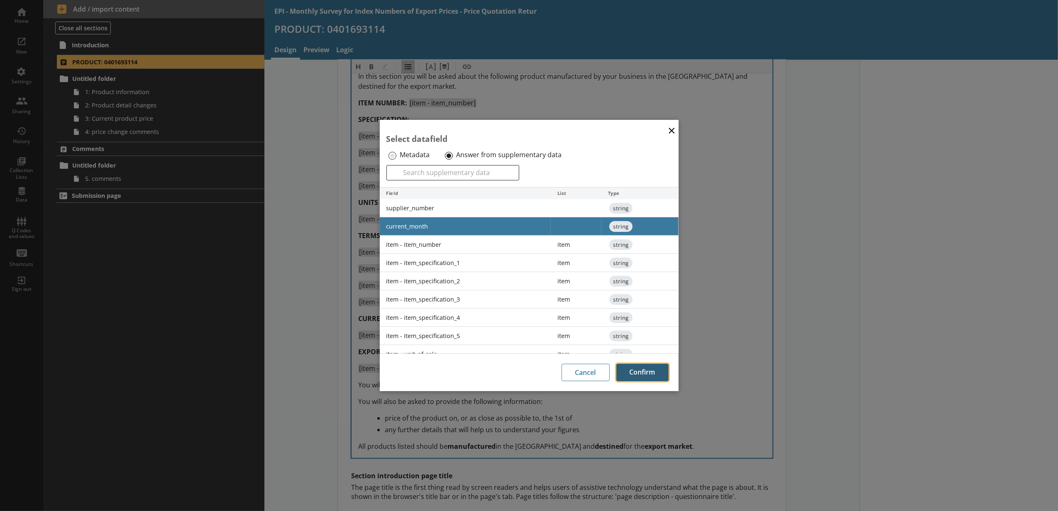
click at [641, 371] on button "Confirm" at bounding box center [642, 372] width 52 height 17
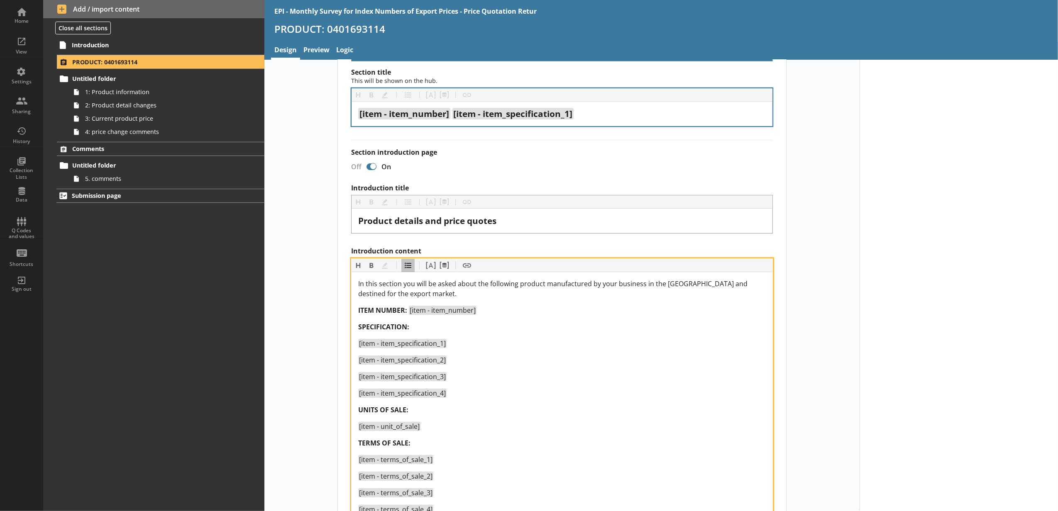
scroll to position [0, 0]
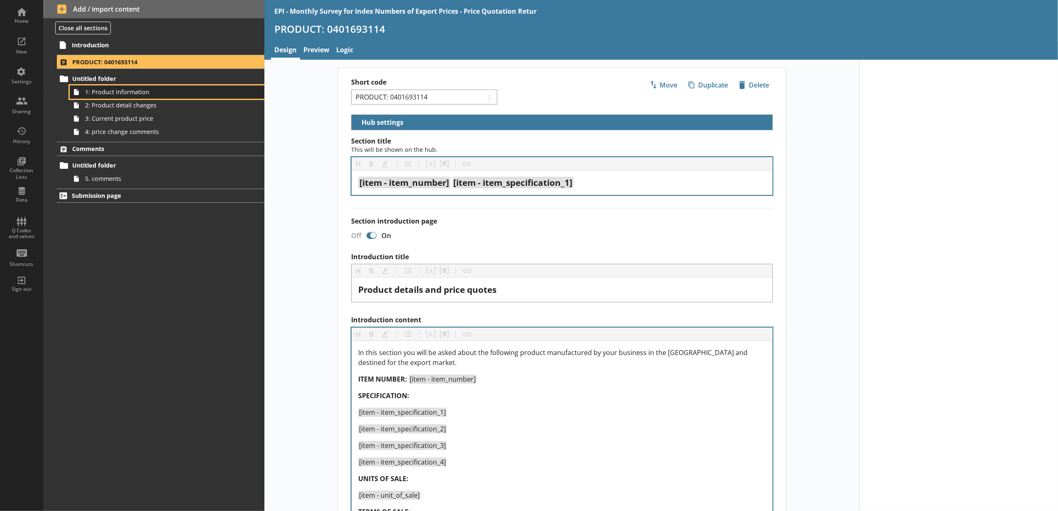
click at [133, 98] on link "1: Product information" at bounding box center [167, 91] width 195 height 13
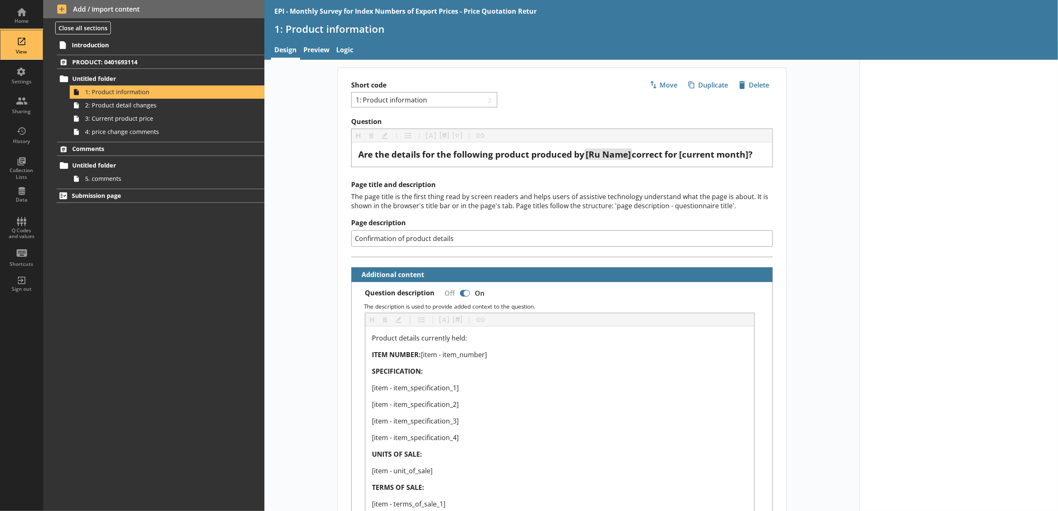
click at [38, 43] on link "View" at bounding box center [21, 45] width 43 height 30
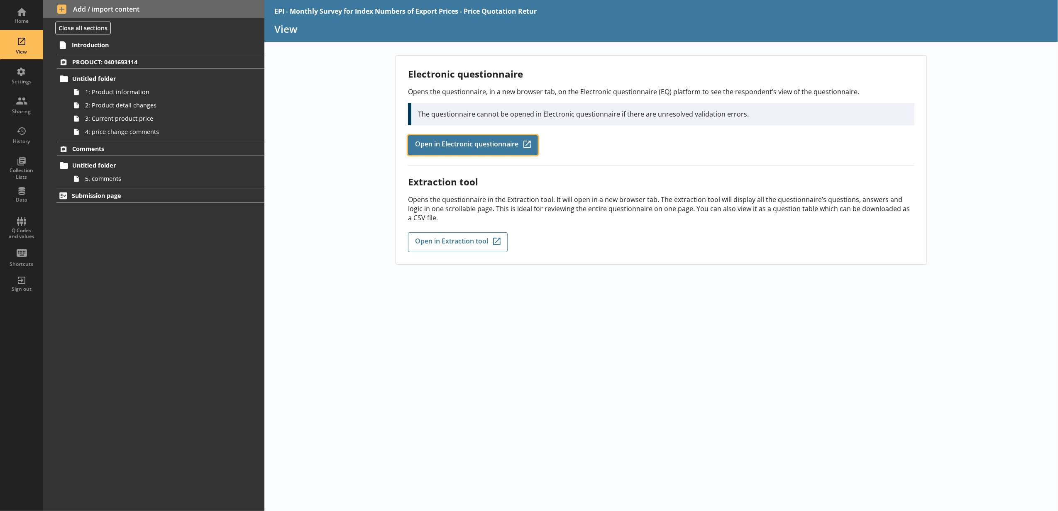
click at [422, 145] on span "Open in Electronic questionnaire" at bounding box center [466, 145] width 103 height 9
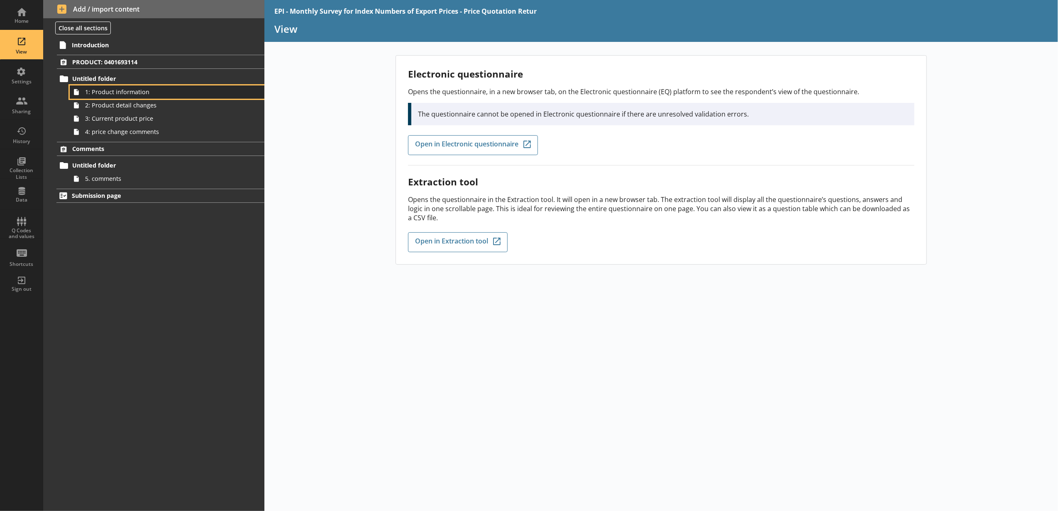
click at [111, 91] on span "1: Product information" at bounding box center [156, 92] width 142 height 8
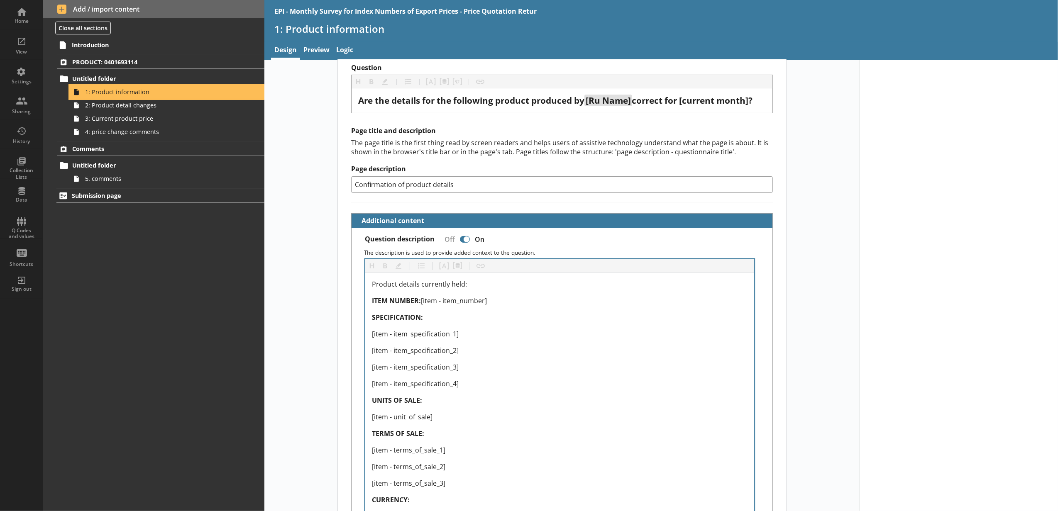
scroll to position [92, 0]
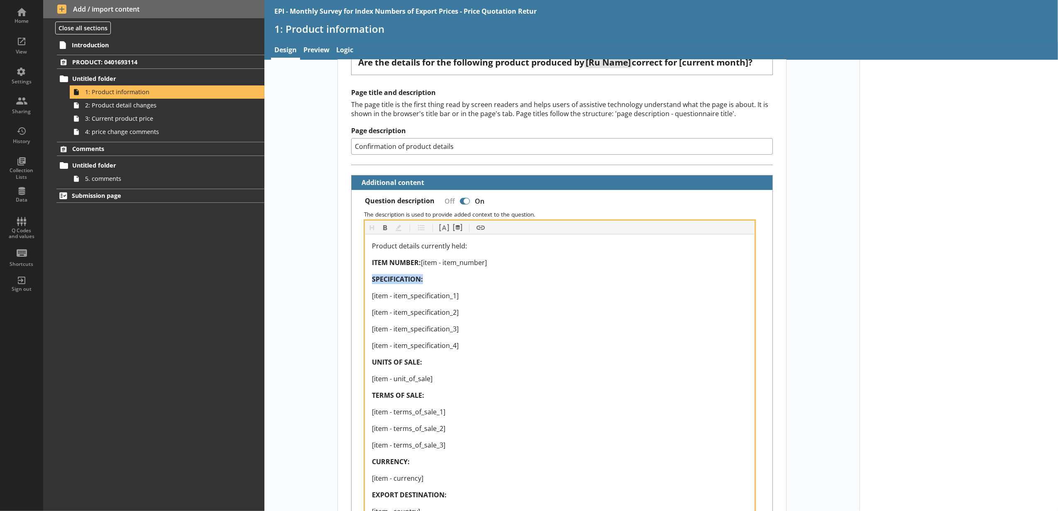
drag, startPoint x: 498, startPoint y: 266, endPoint x: 434, endPoint y: 274, distance: 64.9
click at [435, 273] on div "Product details currently held: ITEM NUMBER: [item - item_number] SPECIFICATION…" at bounding box center [560, 379] width 376 height 276
click at [518, 266] on div "ITEM NUMBER: [item - item_number]" at bounding box center [560, 263] width 376 height 10
click at [461, 230] on button "Pipe metadata" at bounding box center [457, 227] width 13 height 13
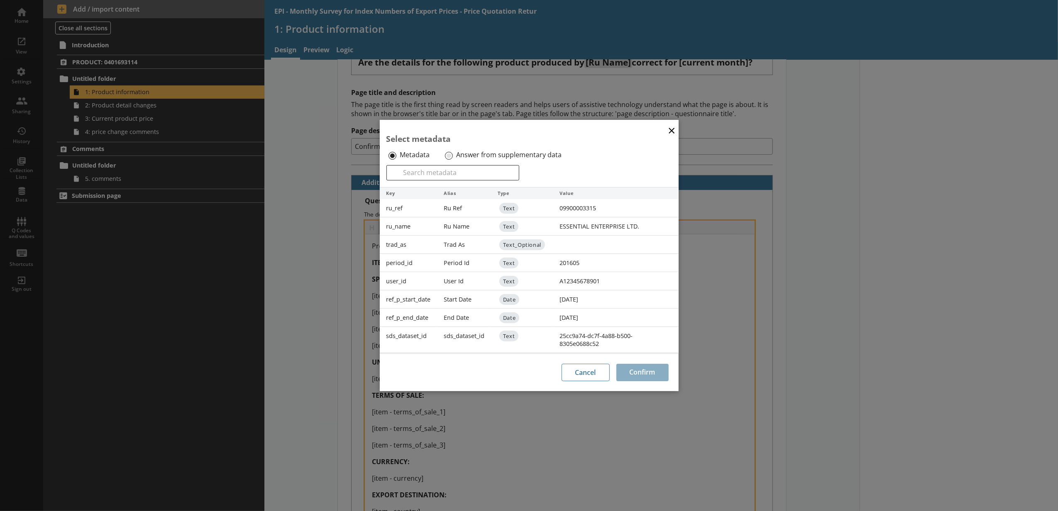
click at [473, 154] on label "Answer from supplementary data" at bounding box center [508, 155] width 105 height 9
click at [453, 154] on input "Answer from supplementary data" at bounding box center [449, 156] width 8 height 8
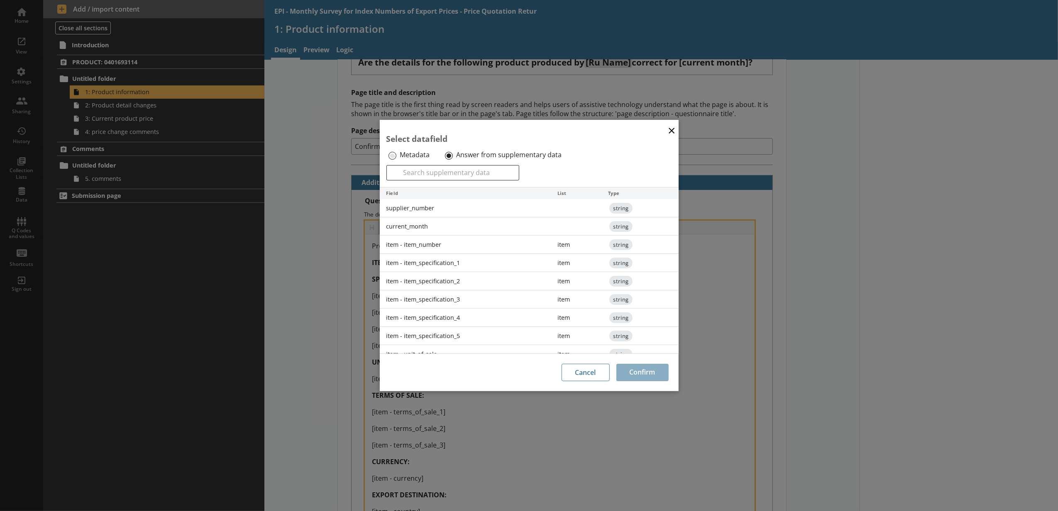
click at [455, 242] on div "item - item_number" at bounding box center [465, 245] width 171 height 18
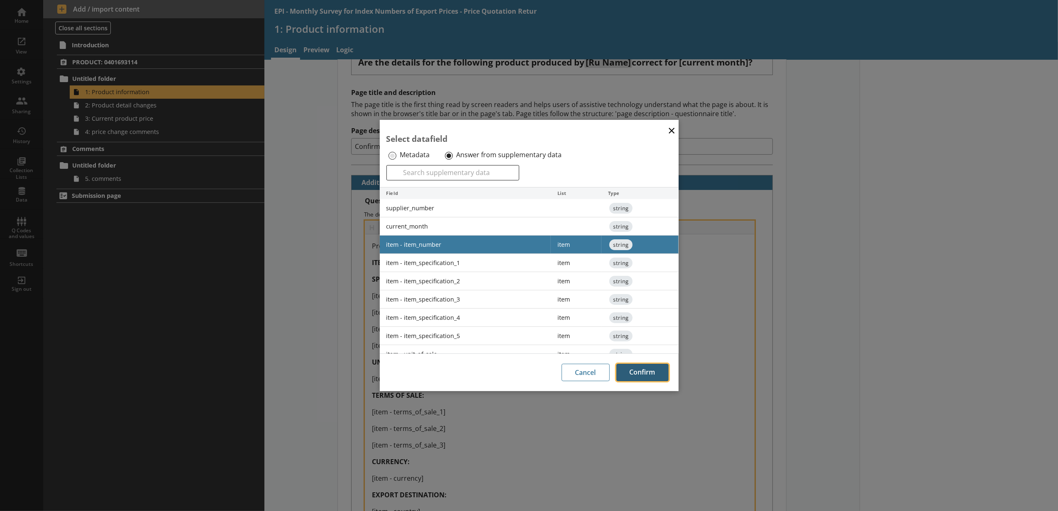
click at [636, 366] on button "Confirm" at bounding box center [642, 372] width 52 height 17
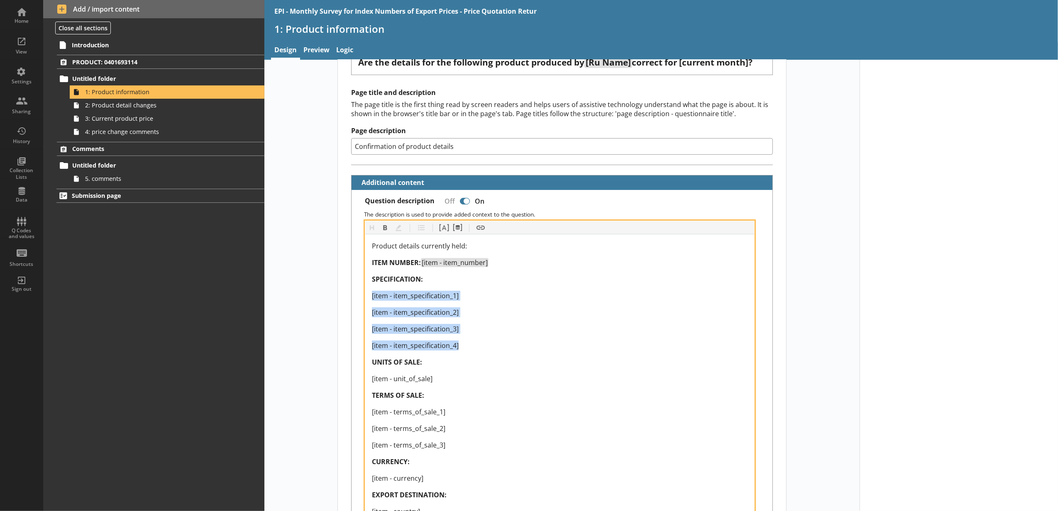
drag, startPoint x: 484, startPoint y: 352, endPoint x: 359, endPoint y: 298, distance: 136.2
click at [359, 298] on div "Heading Heading Bold Bold Highlight Highlight List List Pipe answer Pipe answer…" at bounding box center [562, 372] width 408 height 303
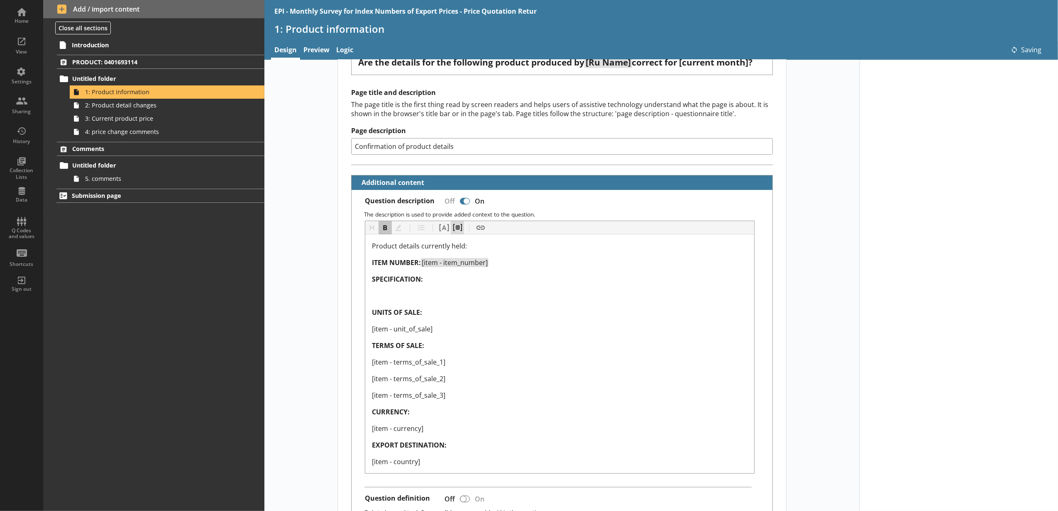
click at [452, 229] on button "Pipe metadata" at bounding box center [457, 227] width 13 height 13
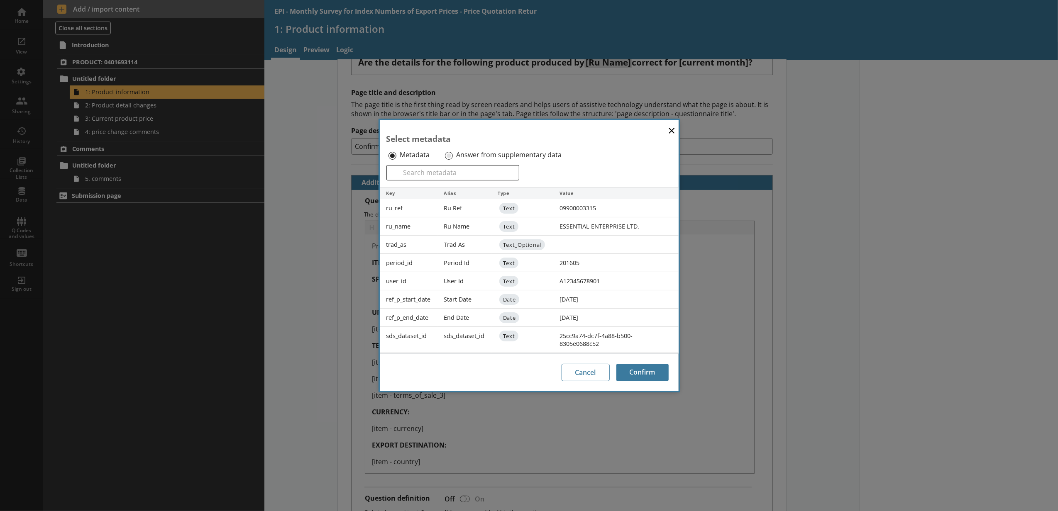
click at [456, 156] on label "Answer from supplementary data" at bounding box center [508, 155] width 105 height 9
click at [453, 156] on input "Answer from supplementary data" at bounding box center [449, 156] width 8 height 8
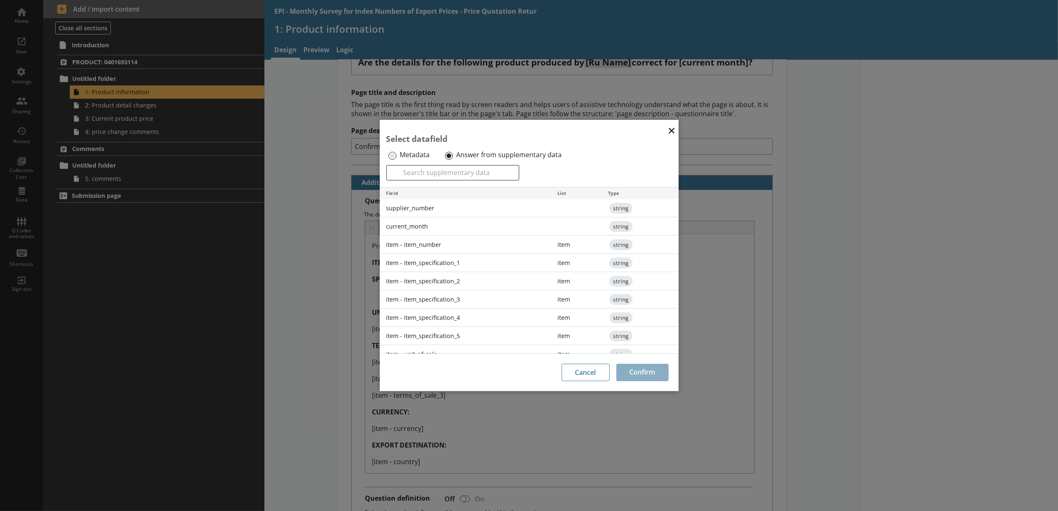
click at [442, 254] on div "item - item_number" at bounding box center [465, 245] width 171 height 18
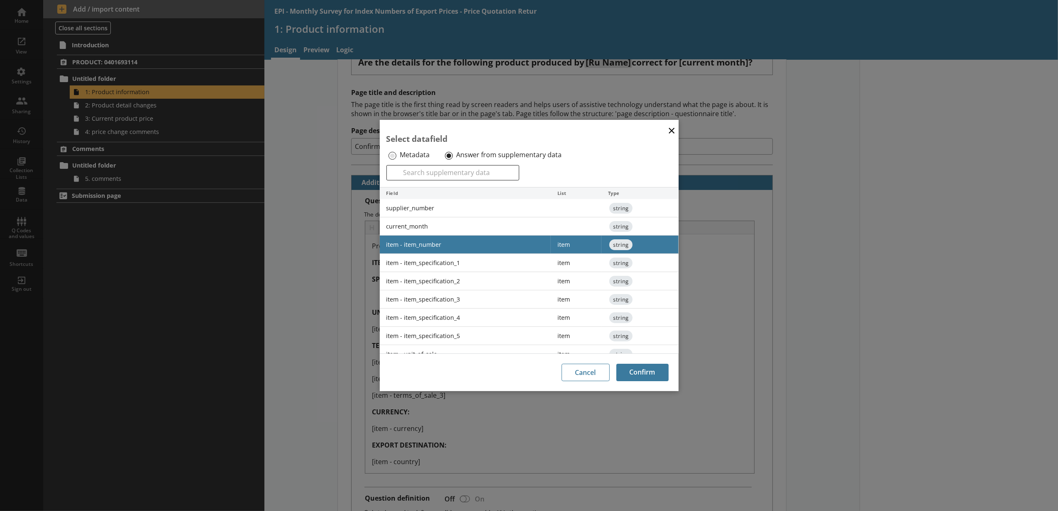
click at [442, 263] on div "item - item_specification_1" at bounding box center [465, 263] width 171 height 18
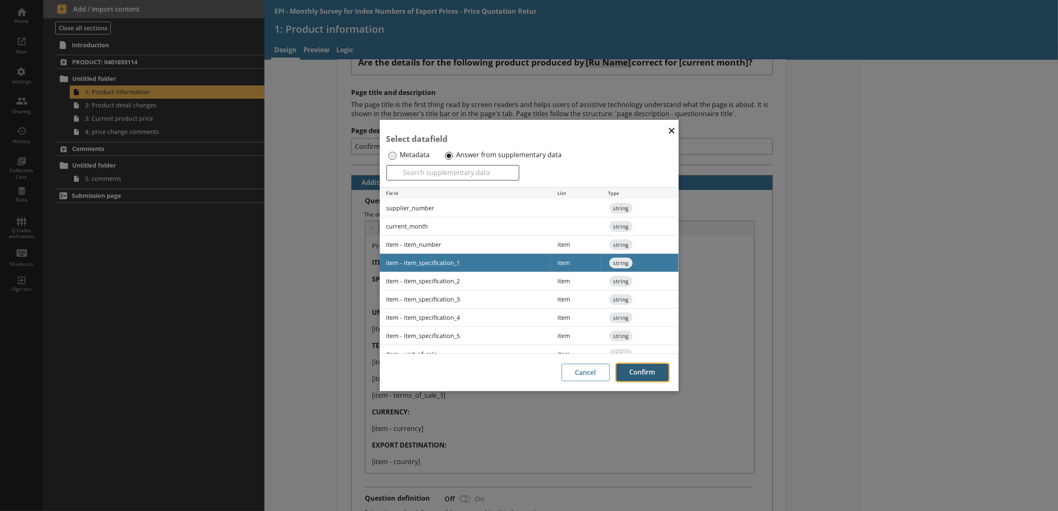
click at [641, 366] on button "Confirm" at bounding box center [642, 372] width 52 height 17
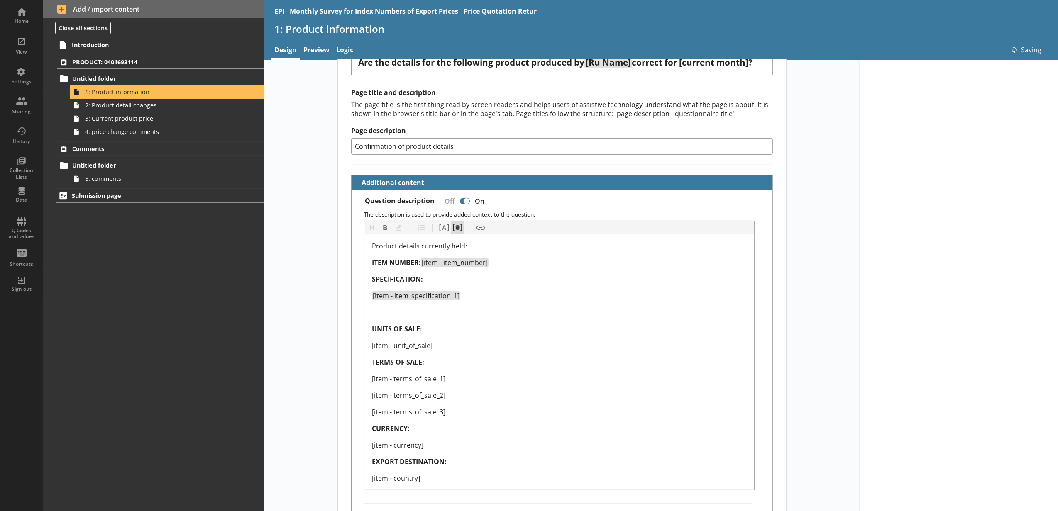
click at [452, 231] on button "Pipe metadata" at bounding box center [457, 227] width 13 height 13
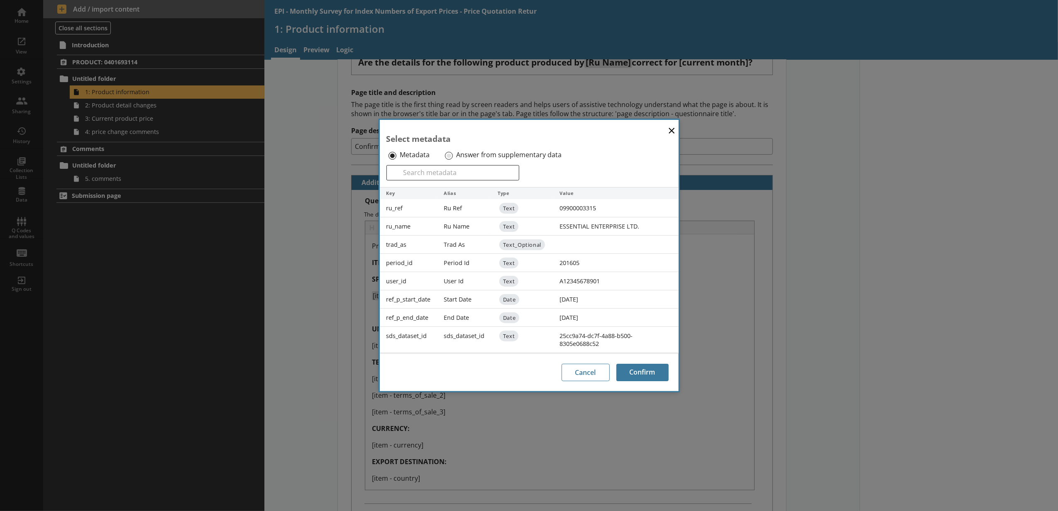
click at [454, 152] on div "Answer from supplementary data" at bounding box center [509, 155] width 132 height 13
click at [447, 159] on input "Answer from supplementary data" at bounding box center [449, 156] width 8 height 8
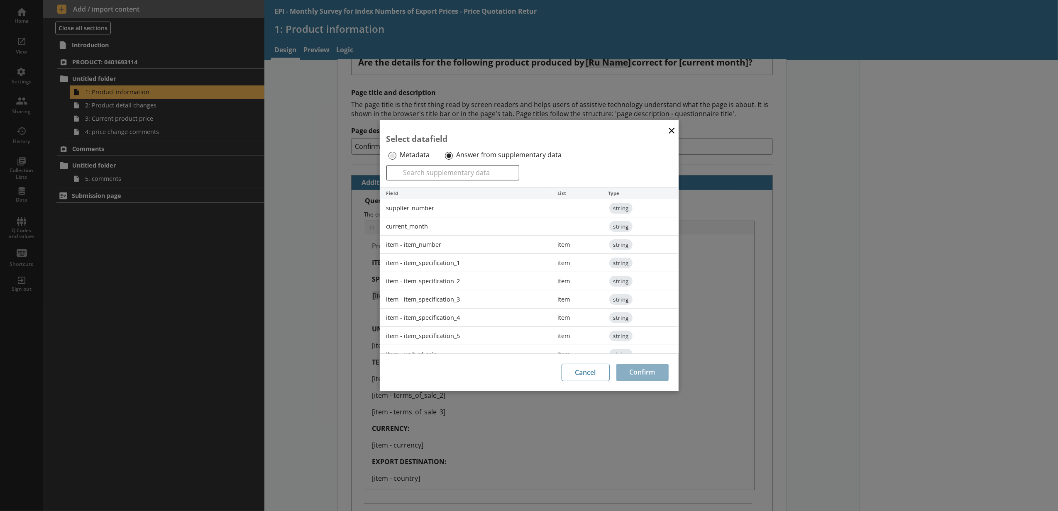
click at [454, 285] on div "item - item_specification_2" at bounding box center [465, 281] width 171 height 18
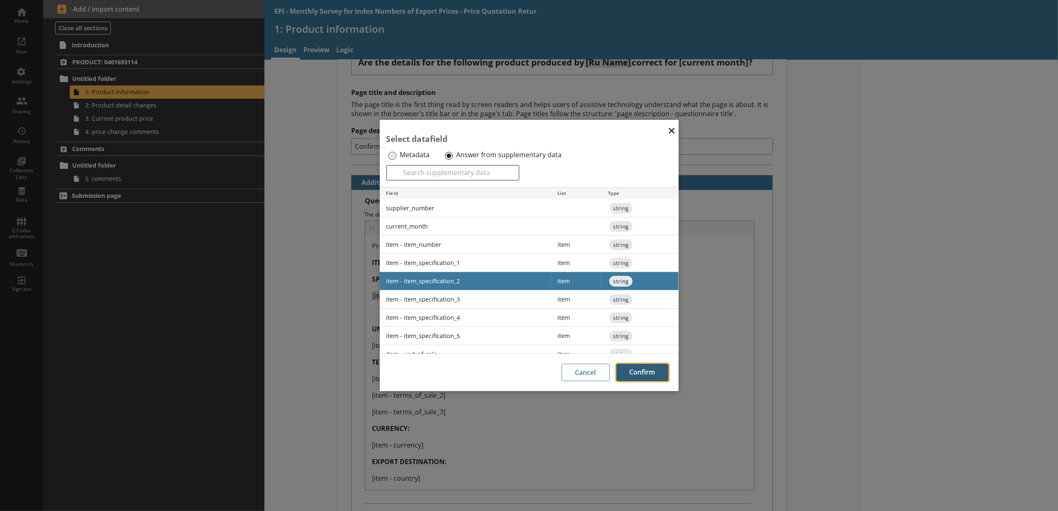
click at [643, 374] on button "Confirm" at bounding box center [642, 372] width 52 height 17
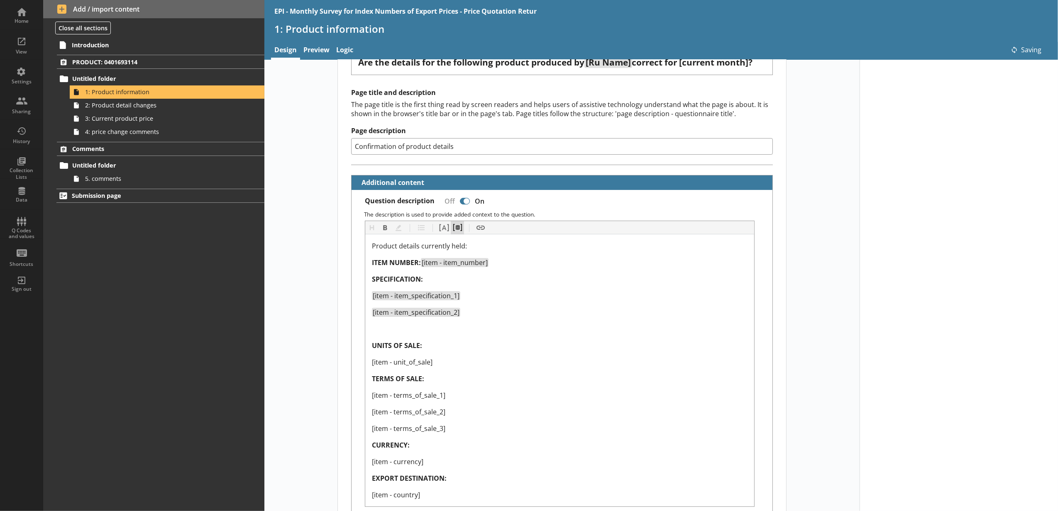
click at [454, 224] on button "Pipe metadata" at bounding box center [457, 227] width 13 height 13
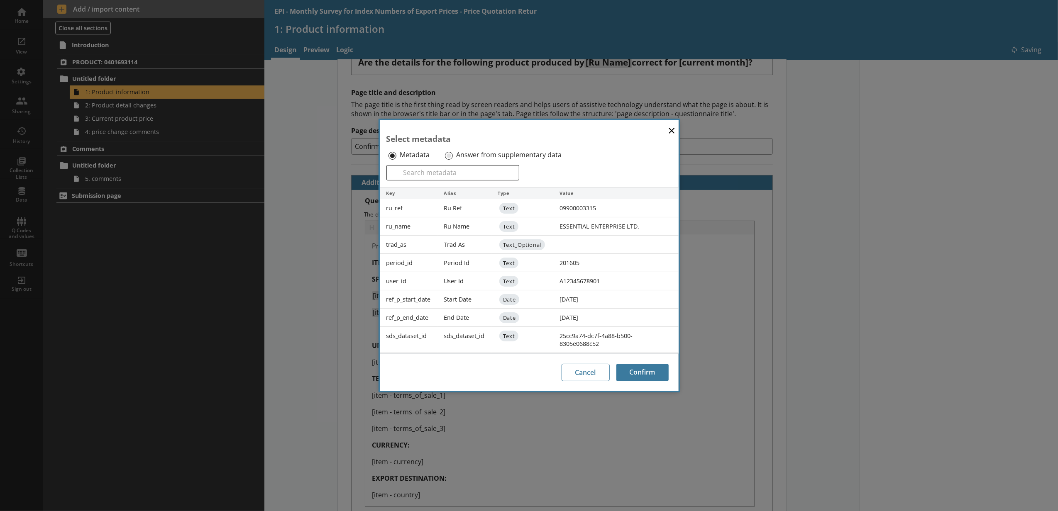
click at [453, 159] on div "Answer from supplementary data" at bounding box center [509, 155] width 132 height 13
click at [452, 156] on input "Answer from supplementary data" at bounding box center [449, 156] width 8 height 8
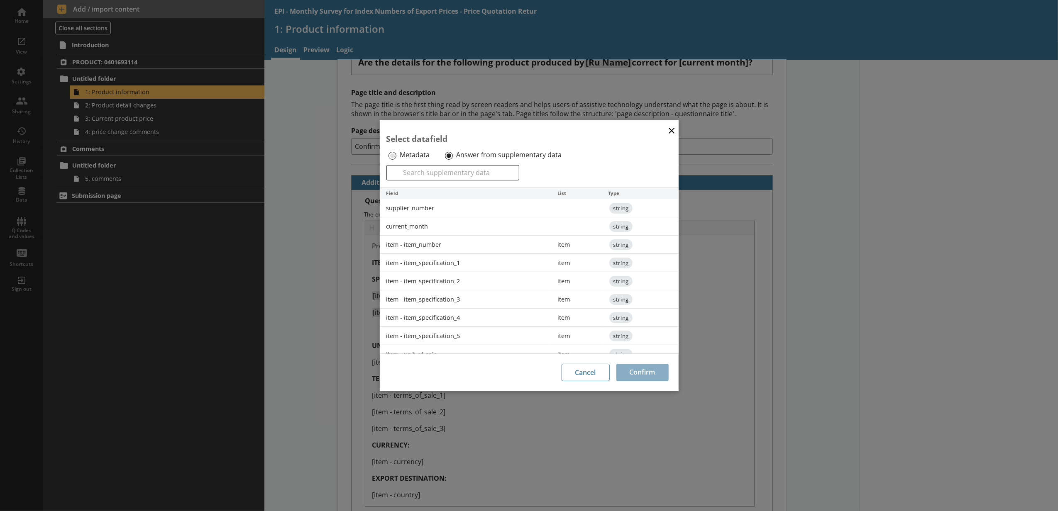
click at [442, 294] on div "item - item_specification_3" at bounding box center [465, 300] width 171 height 18
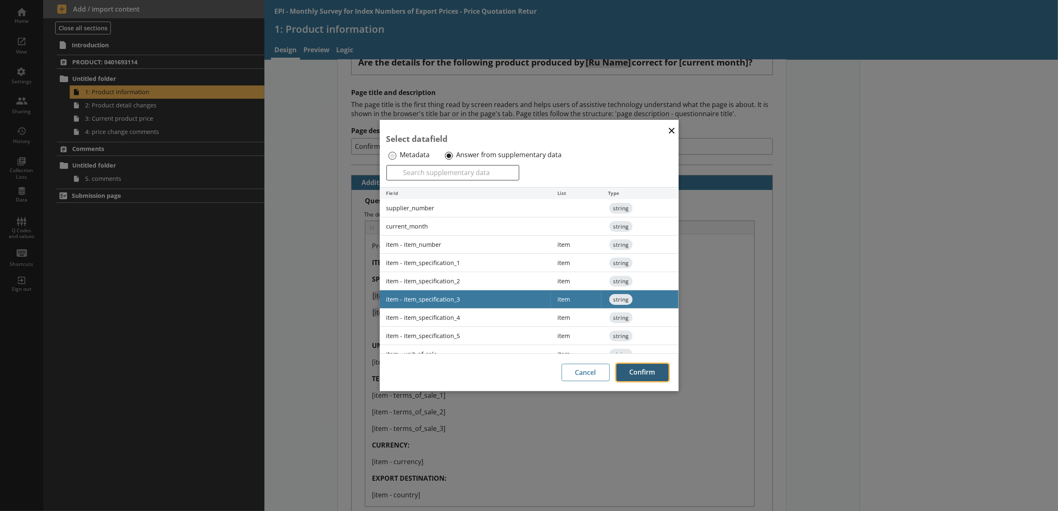
click at [633, 375] on button "Confirm" at bounding box center [642, 372] width 52 height 17
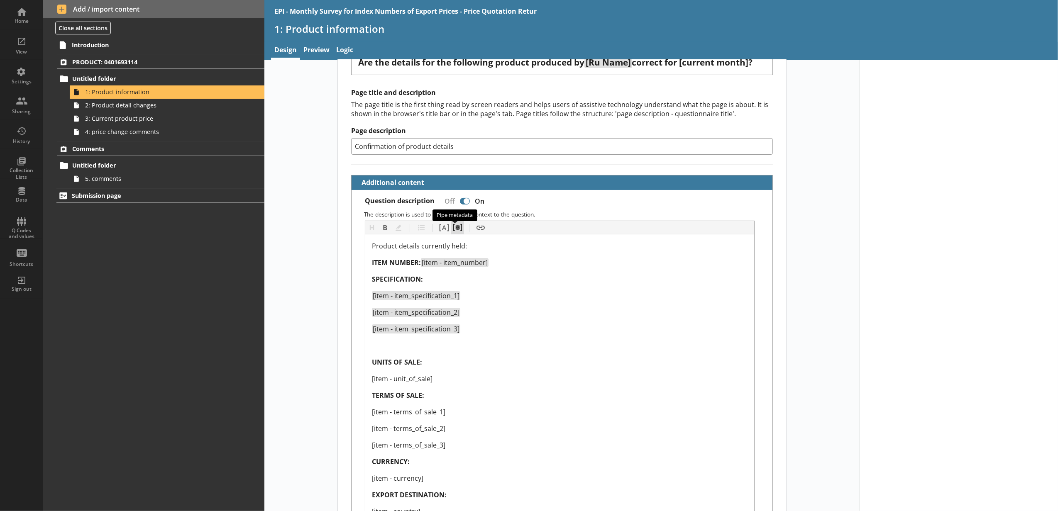
click at [454, 228] on button "Pipe metadata" at bounding box center [457, 227] width 13 height 13
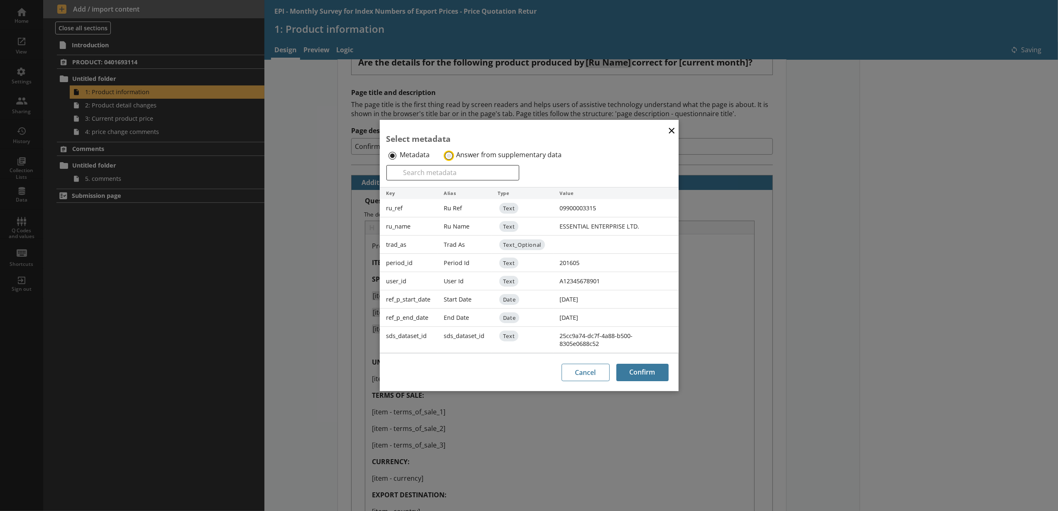
click at [449, 158] on input "Answer from supplementary data" at bounding box center [449, 156] width 8 height 8
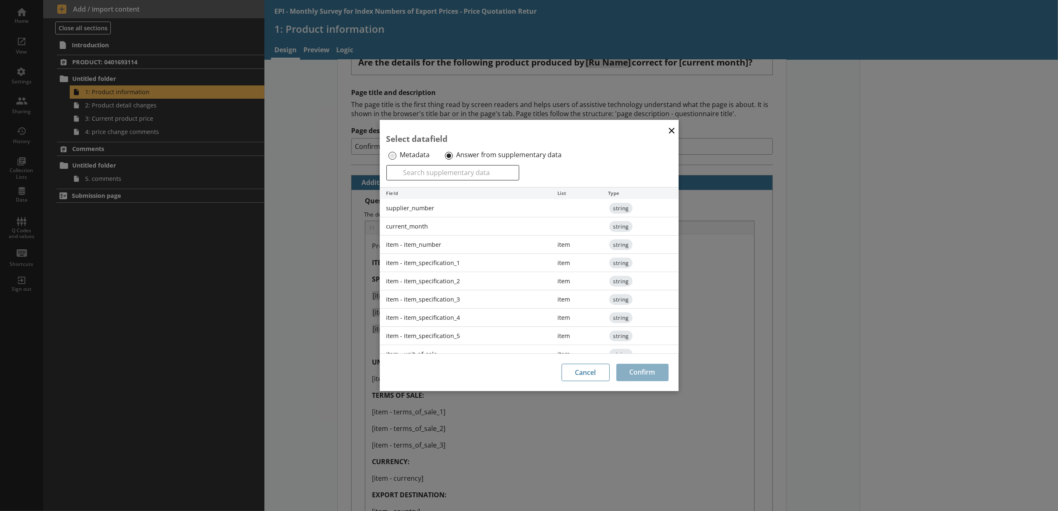
click at [461, 322] on div "item - item_specification_4" at bounding box center [465, 318] width 171 height 18
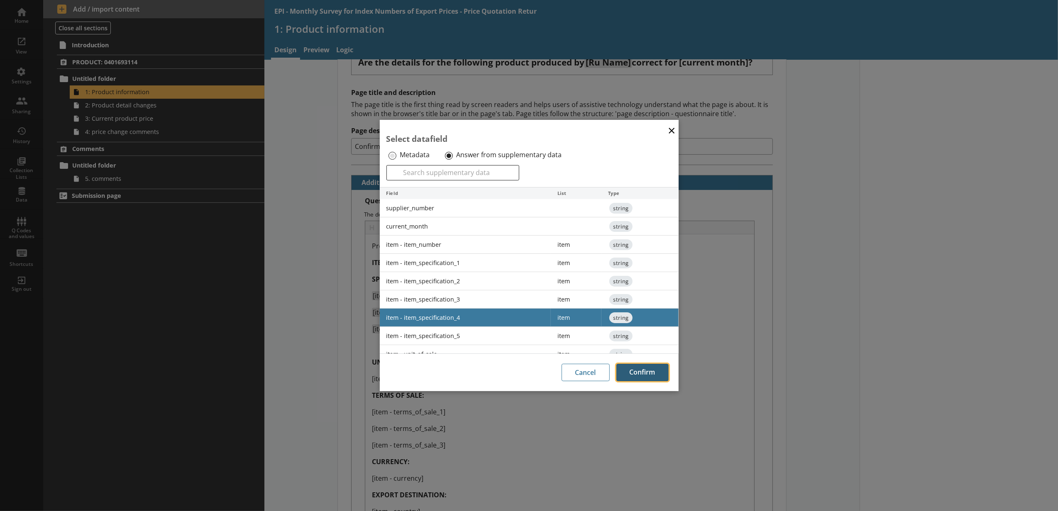
click at [629, 373] on button "Confirm" at bounding box center [642, 372] width 52 height 17
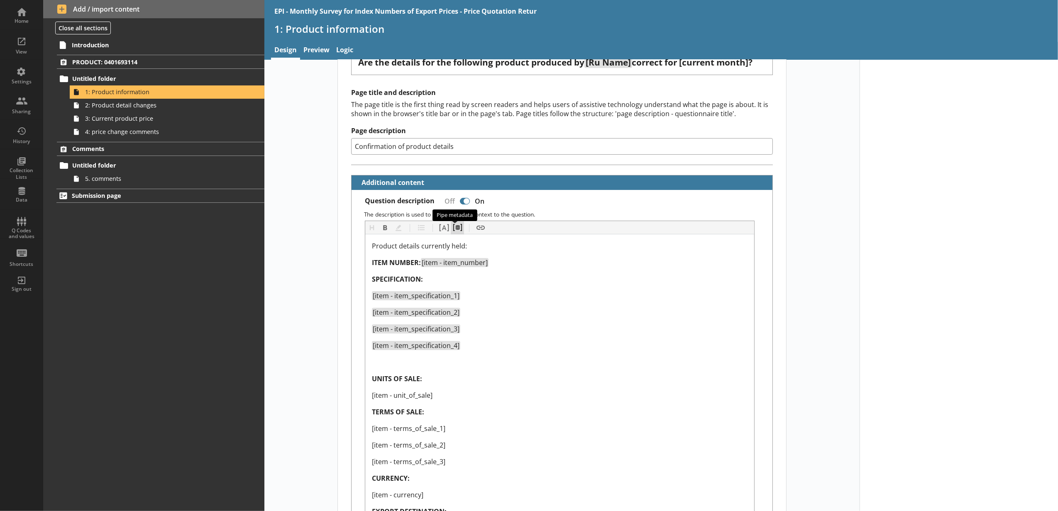
click at [457, 228] on button "Pipe metadata" at bounding box center [457, 227] width 13 height 13
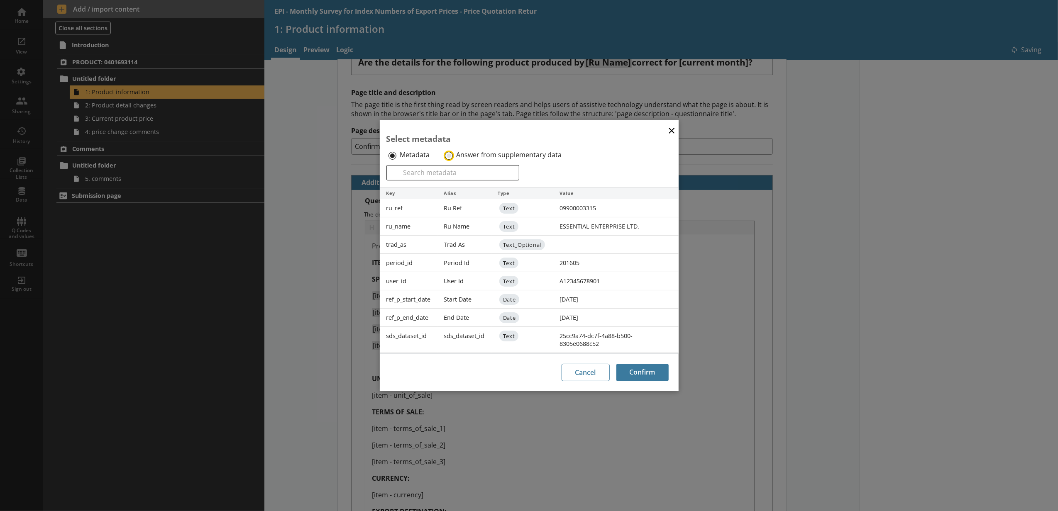
click at [447, 158] on input "Answer from supplementary data" at bounding box center [449, 156] width 8 height 8
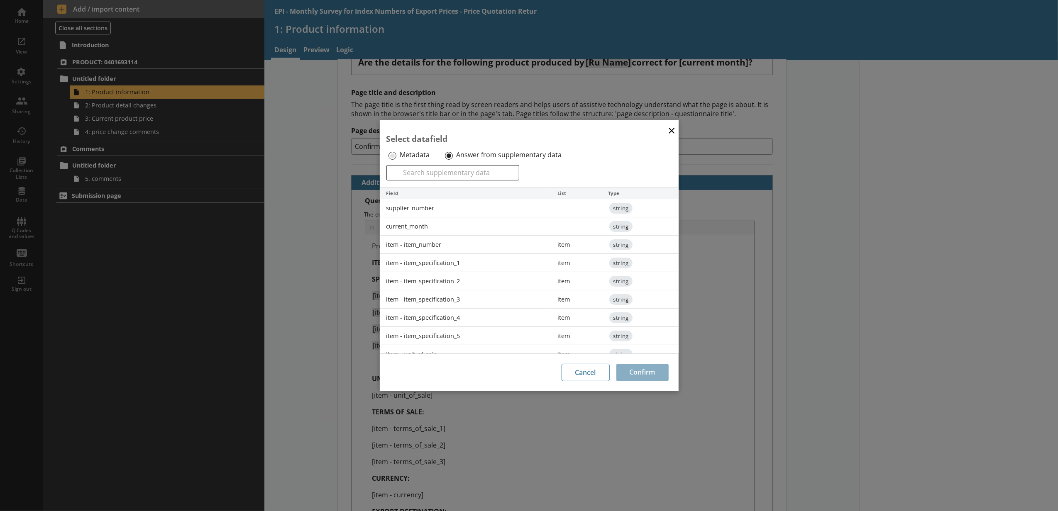
click at [454, 335] on div "item - item_specification_5" at bounding box center [465, 336] width 171 height 18
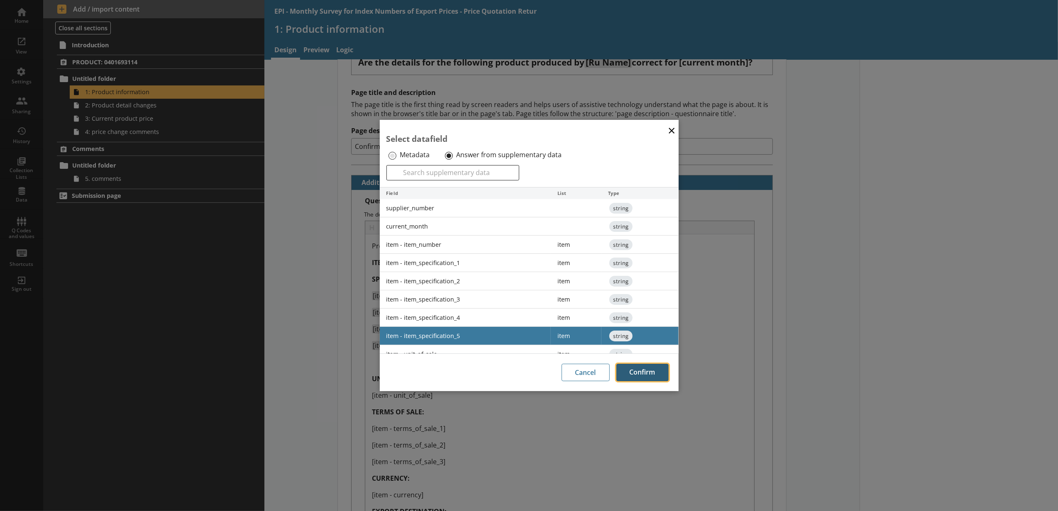
click at [651, 377] on button "Confirm" at bounding box center [642, 372] width 52 height 17
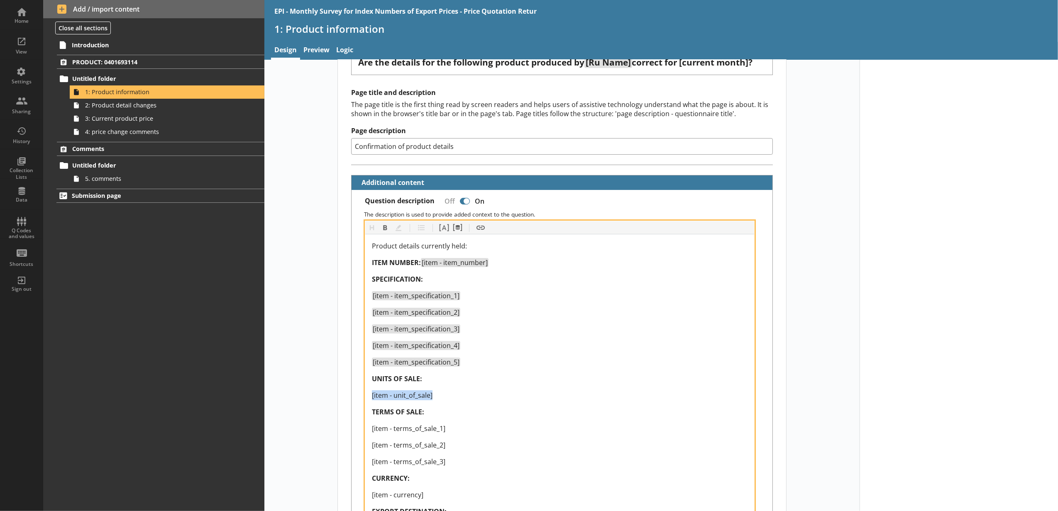
drag, startPoint x: 437, startPoint y: 396, endPoint x: 368, endPoint y: 402, distance: 70.0
click at [368, 402] on div "Product details currently held: ITEM NUMBER: [item - item_number] SPECIFICATION…" at bounding box center [559, 386] width 389 height 305
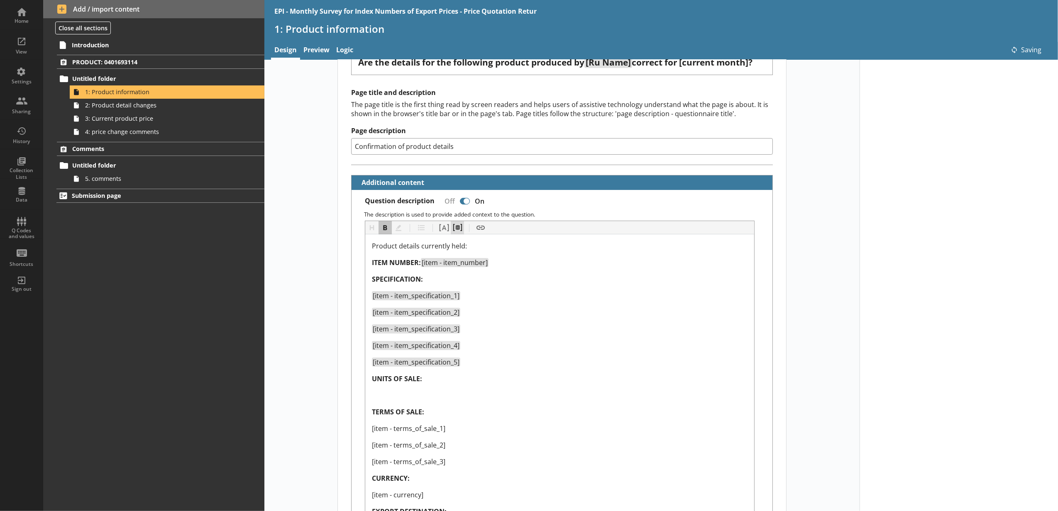
click at [455, 233] on button "Pipe metadata" at bounding box center [457, 227] width 13 height 13
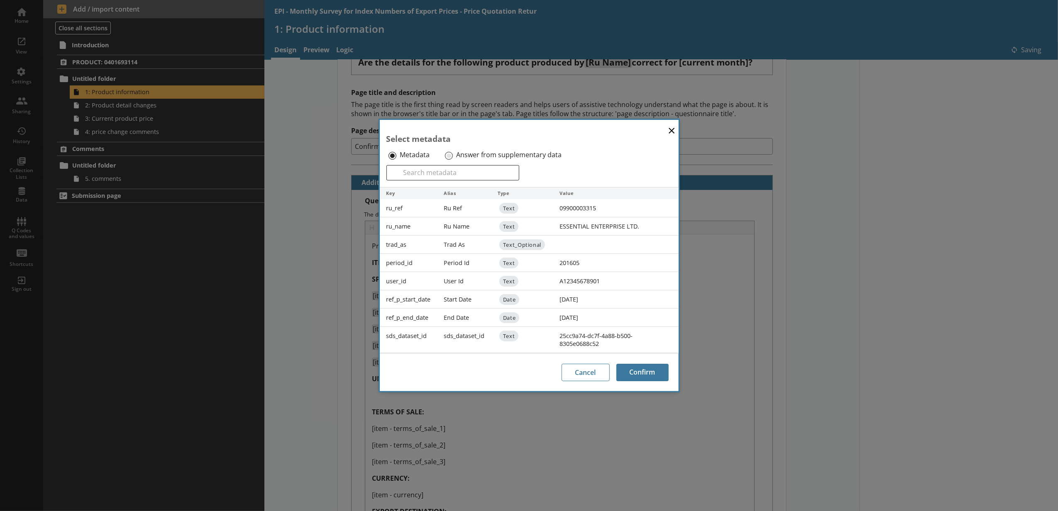
click at [460, 154] on label "Answer from supplementary data" at bounding box center [508, 155] width 105 height 9
click at [453, 154] on input "Answer from supplementary data" at bounding box center [449, 156] width 8 height 8
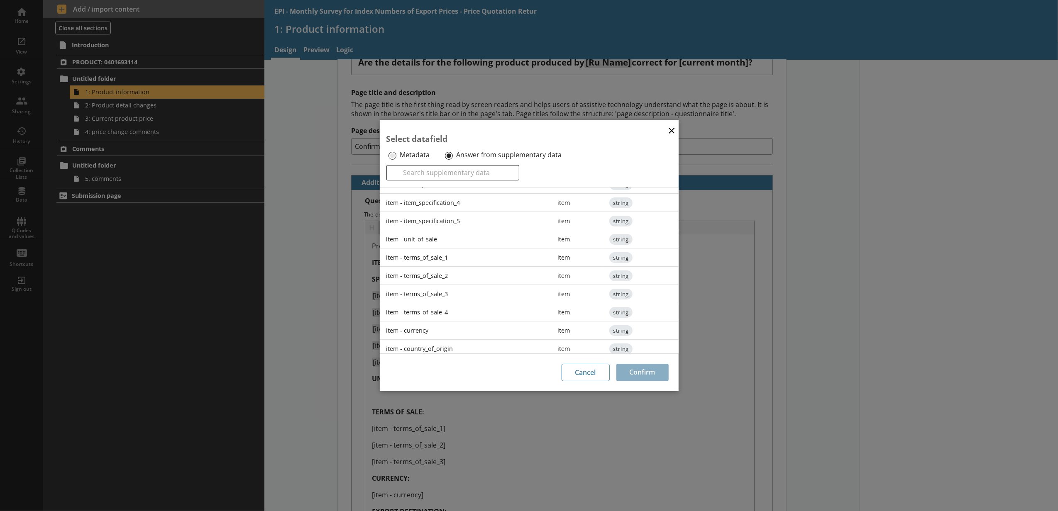
scroll to position [128, 0]
click at [444, 233] on div "item - unit_of_sale" at bounding box center [465, 235] width 171 height 18
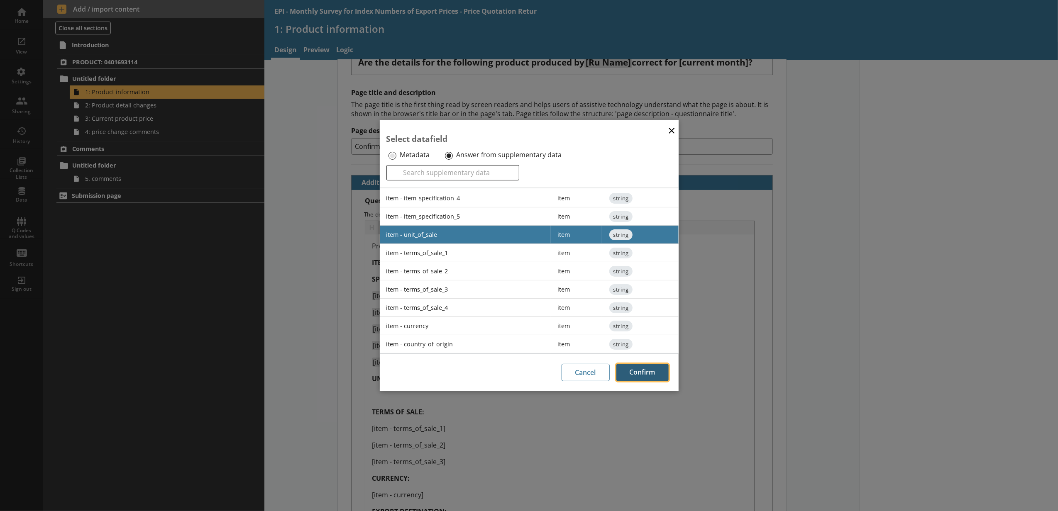
click at [635, 364] on button "Confirm" at bounding box center [642, 372] width 52 height 17
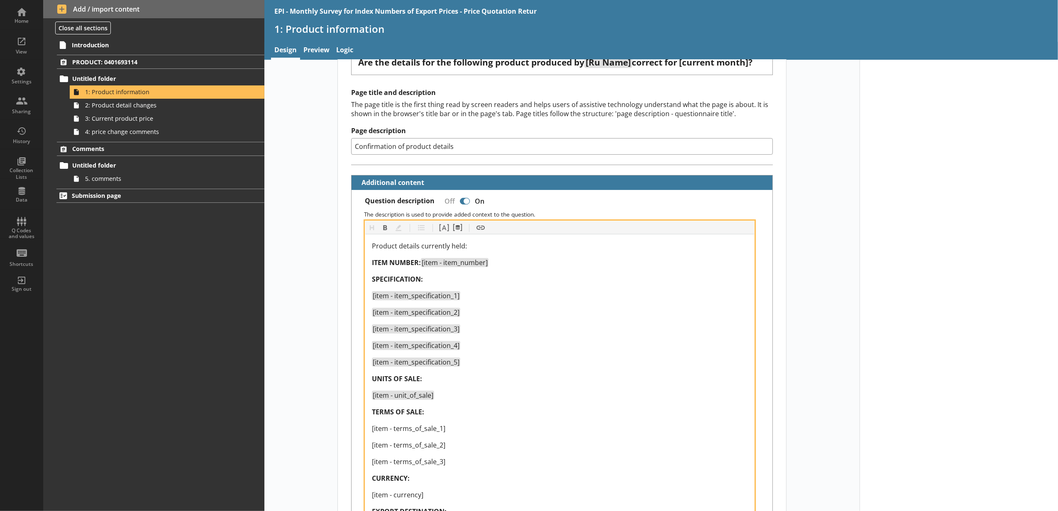
click at [425, 445] on span "[item - terms_of_sale_2]" at bounding box center [408, 445] width 73 height 9
drag, startPoint x: 447, startPoint y: 459, endPoint x: 352, endPoint y: 422, distance: 101.2
click at [352, 422] on div "Question description Off On The description is used to provide added context to…" at bounding box center [562, 484] width 421 height 588
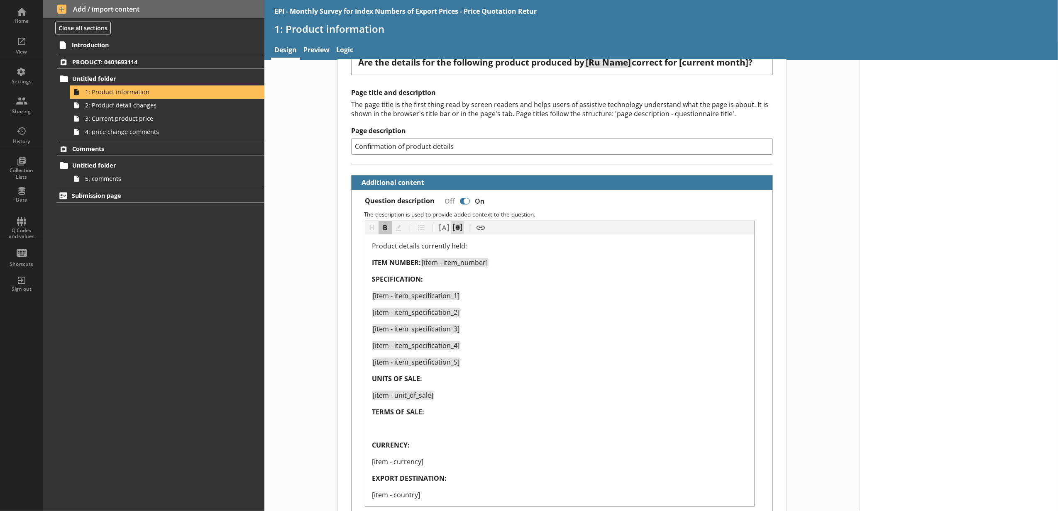
click at [459, 227] on button "Pipe metadata" at bounding box center [457, 227] width 13 height 13
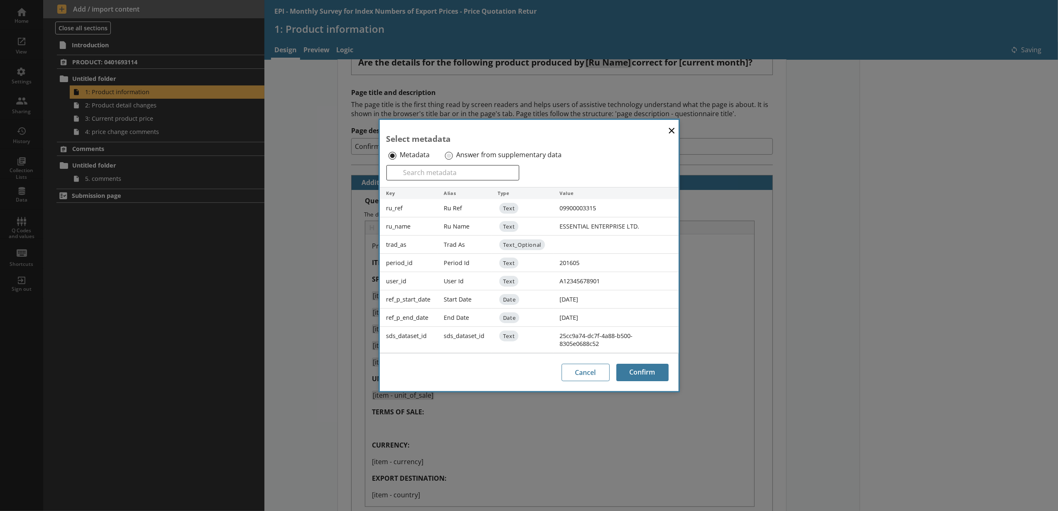
click at [458, 160] on div "Answer from supplementary data" at bounding box center [509, 155] width 132 height 13
click at [457, 155] on label "Answer from supplementary data" at bounding box center [508, 155] width 105 height 9
click at [453, 155] on input "Answer from supplementary data" at bounding box center [449, 156] width 8 height 8
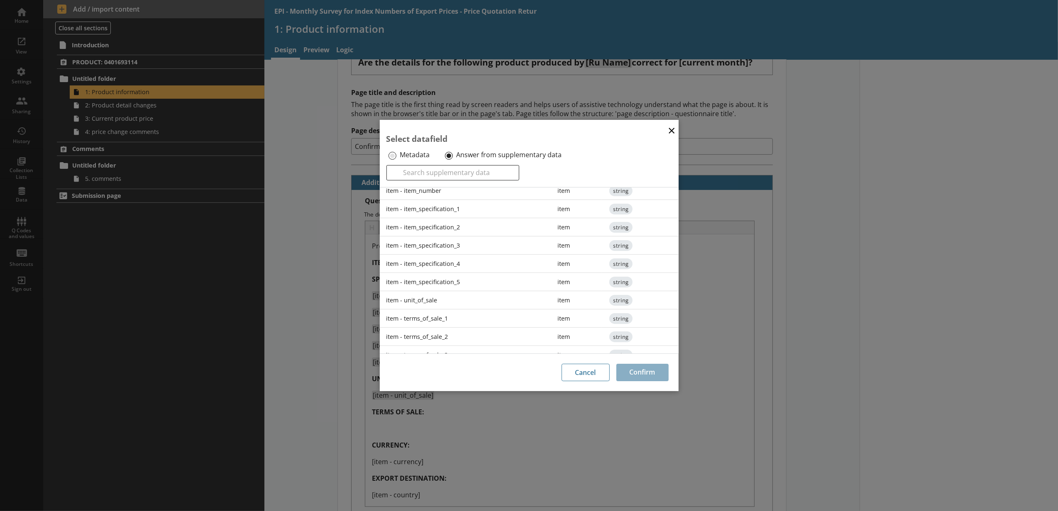
scroll to position [92, 0]
click at [452, 283] on div "item - terms_of_sale_1" at bounding box center [465, 280] width 171 height 18
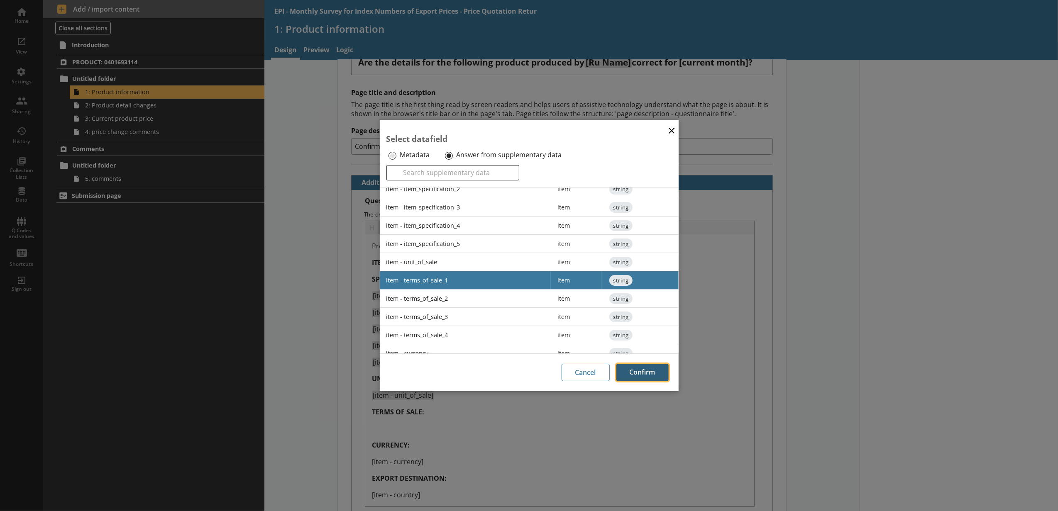
click at [632, 369] on button "Confirm" at bounding box center [642, 372] width 52 height 17
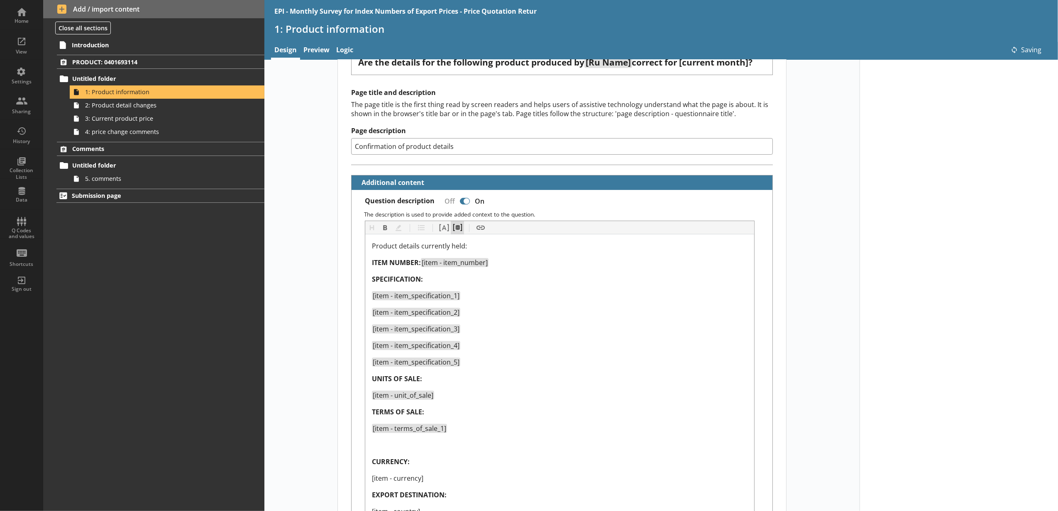
click at [458, 228] on button "Pipe metadata" at bounding box center [457, 227] width 13 height 13
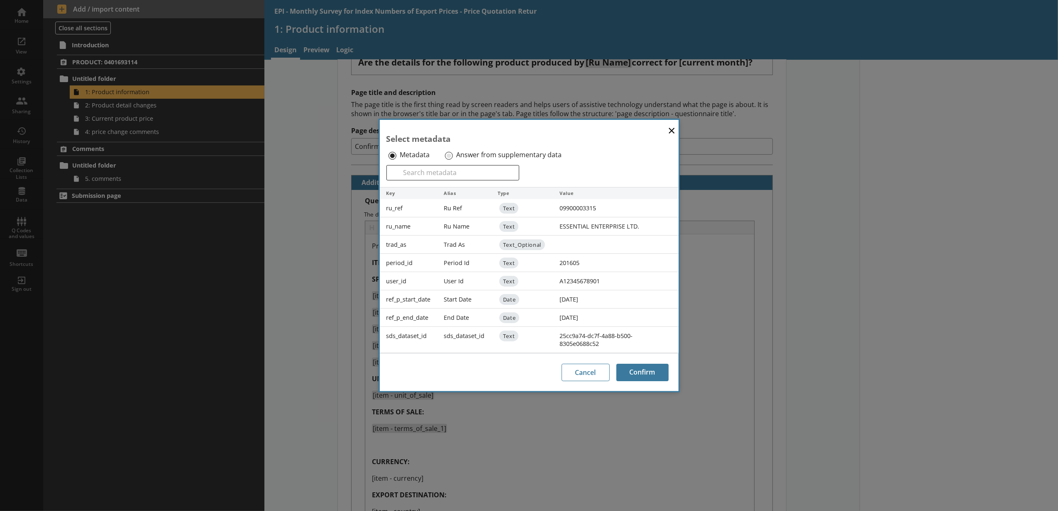
click at [453, 154] on div "Answer from supplementary data" at bounding box center [509, 155] width 132 height 13
click at [446, 159] on div "Answer from supplementary data" at bounding box center [509, 155] width 132 height 13
drag, startPoint x: 446, startPoint y: 159, endPoint x: 447, endPoint y: 153, distance: 6.3
click at [447, 153] on input "Answer from supplementary data" at bounding box center [449, 156] width 8 height 8
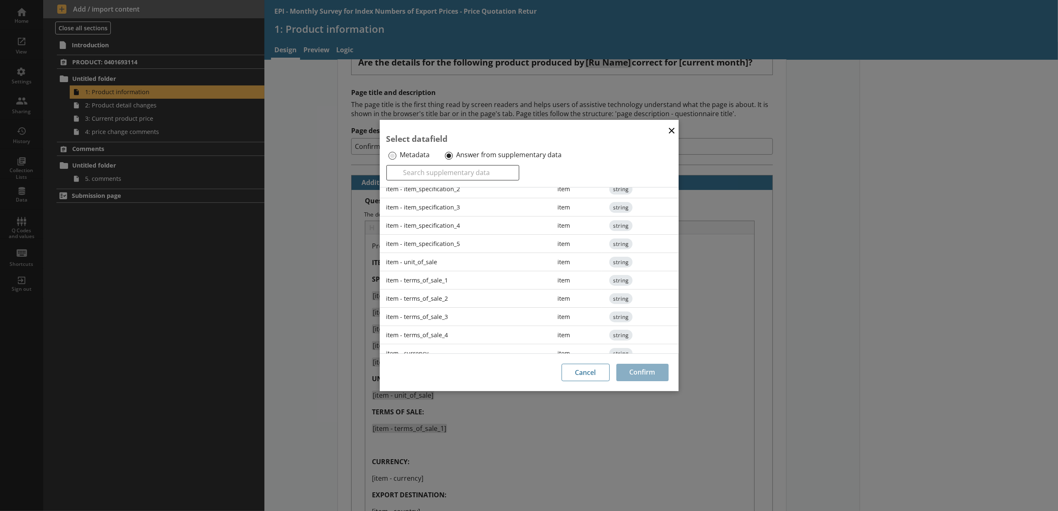
click at [464, 308] on div "item - terms_of_sale_2" at bounding box center [465, 299] width 171 height 18
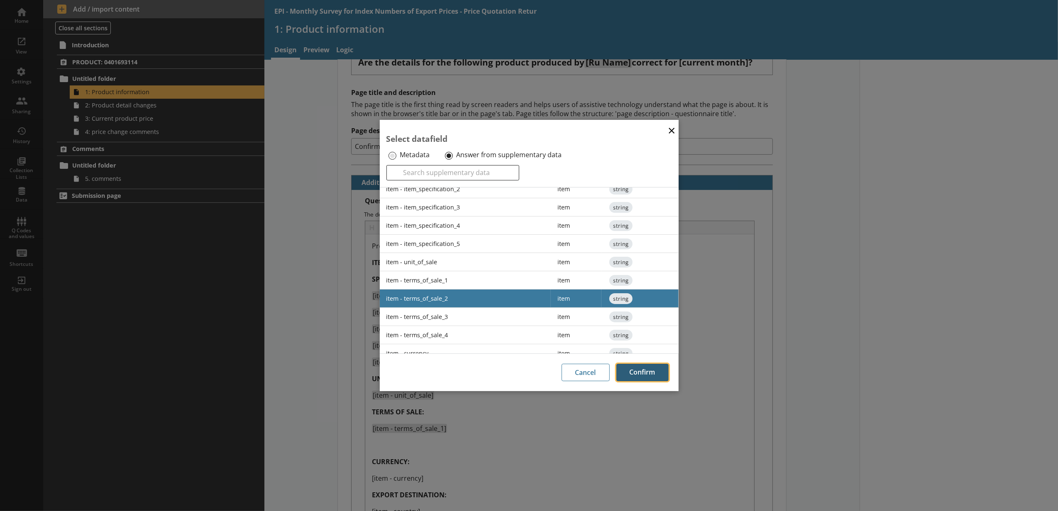
click at [648, 379] on button "Confirm" at bounding box center [642, 372] width 52 height 17
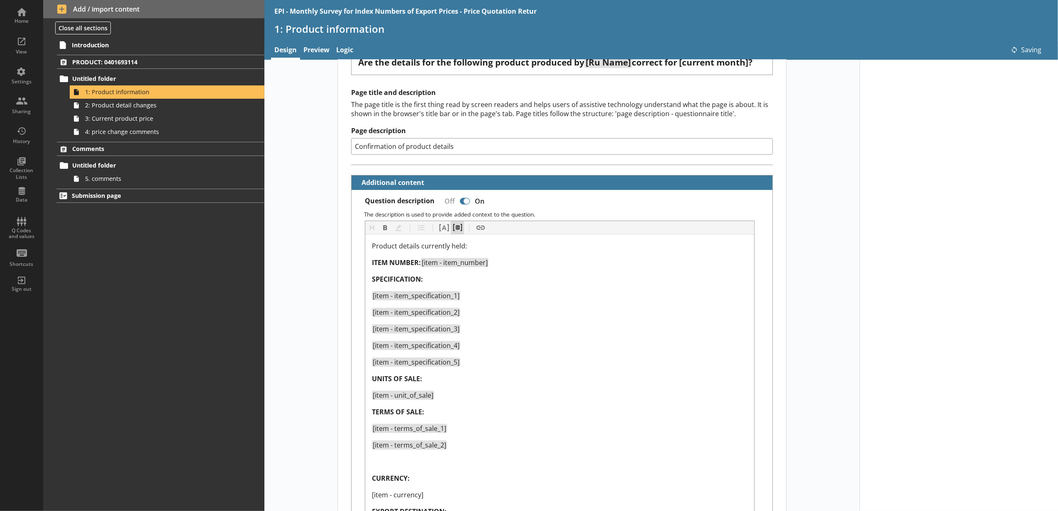
click at [454, 234] on button "Pipe metadata" at bounding box center [457, 227] width 13 height 13
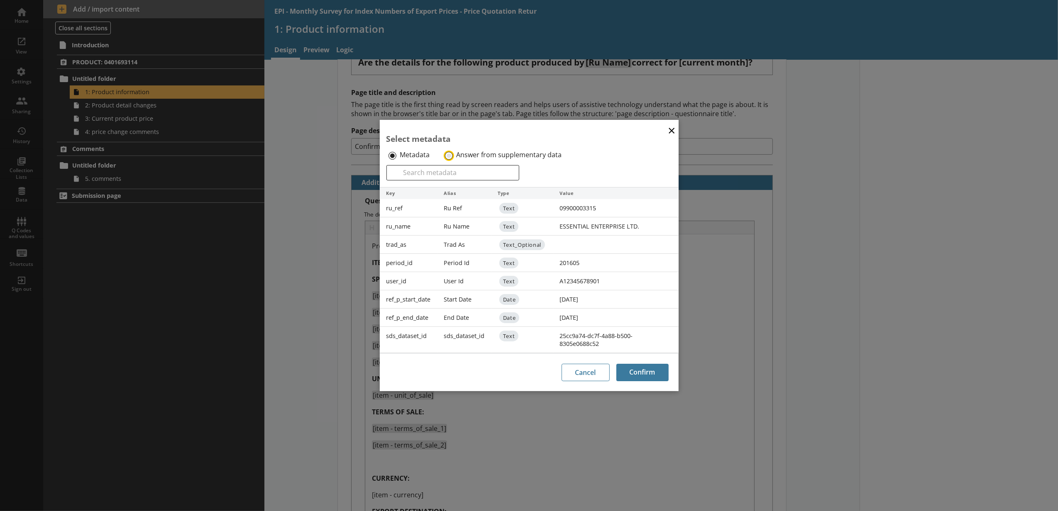
click at [447, 155] on input "Answer from supplementary data" at bounding box center [449, 156] width 8 height 8
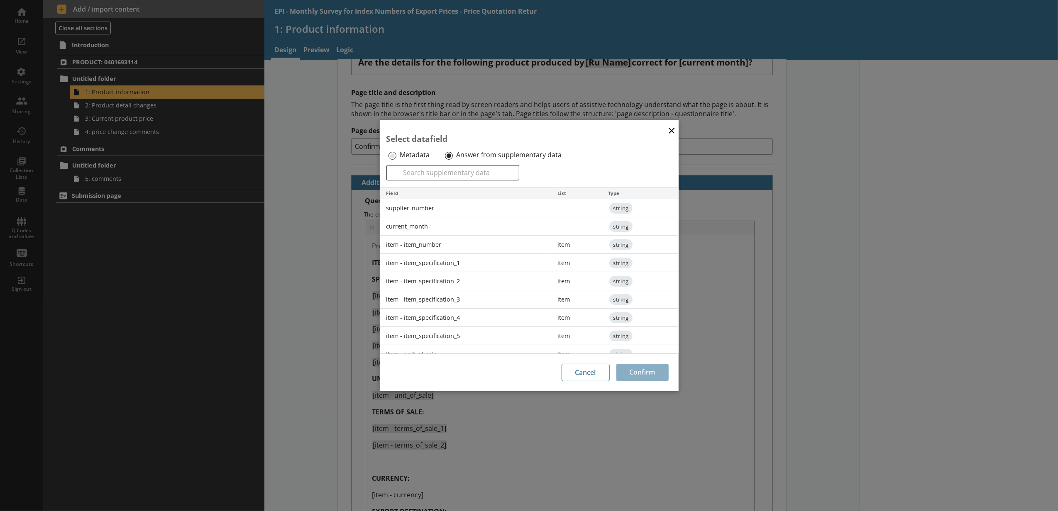
click at [469, 301] on div "item - item_specification_3" at bounding box center [465, 300] width 171 height 18
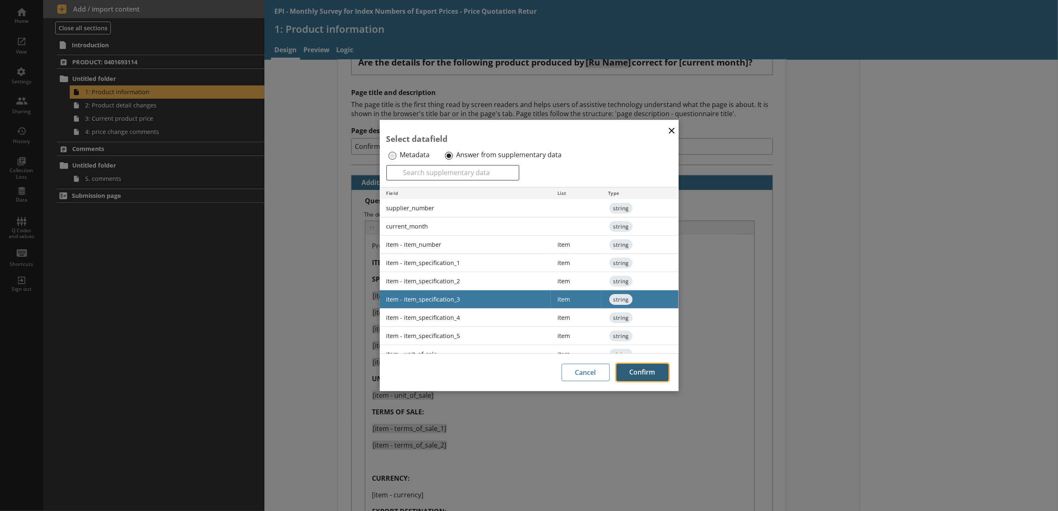
click at [637, 368] on button "Confirm" at bounding box center [642, 372] width 52 height 17
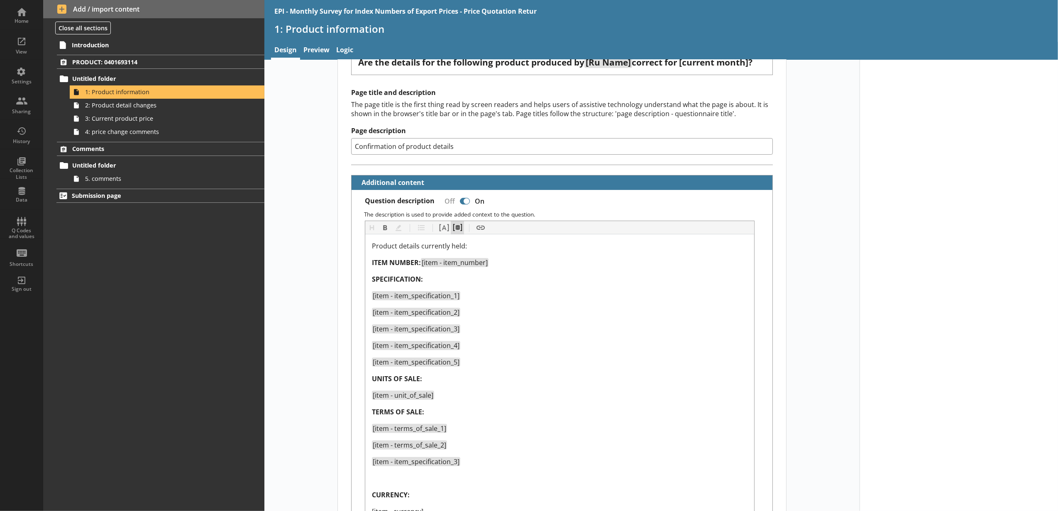
click at [455, 226] on button "Pipe metadata" at bounding box center [457, 227] width 13 height 13
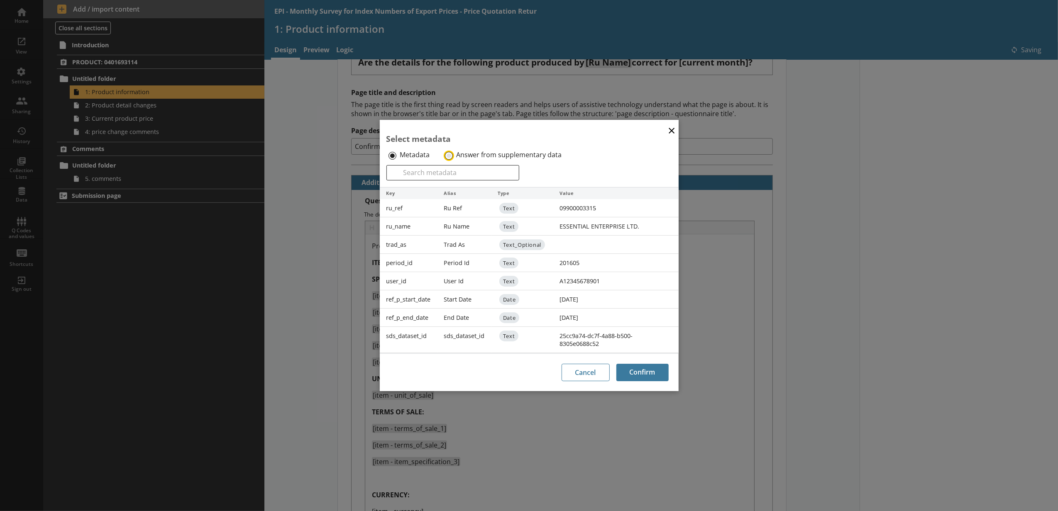
click at [448, 158] on input "Answer from supplementary data" at bounding box center [449, 156] width 8 height 8
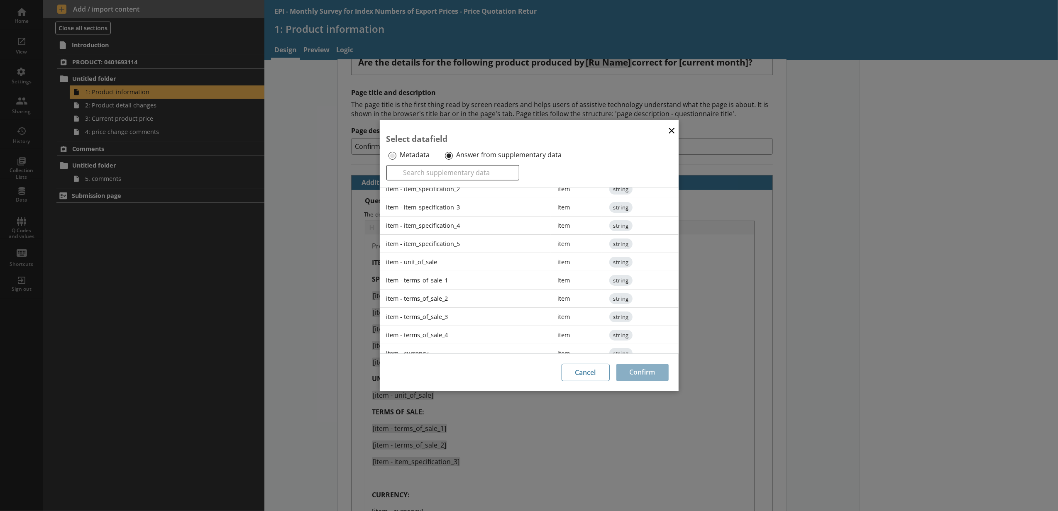
click at [455, 228] on div "item - item_specification_4" at bounding box center [465, 226] width 171 height 18
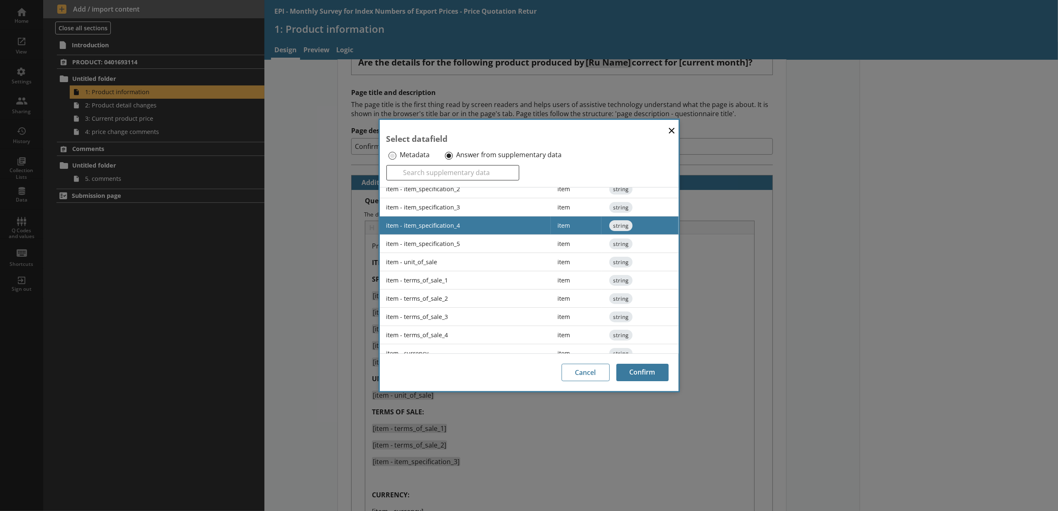
click at [672, 375] on div "Cancel Confirm" at bounding box center [529, 373] width 299 height 38
click at [657, 370] on button "Confirm" at bounding box center [642, 372] width 52 height 17
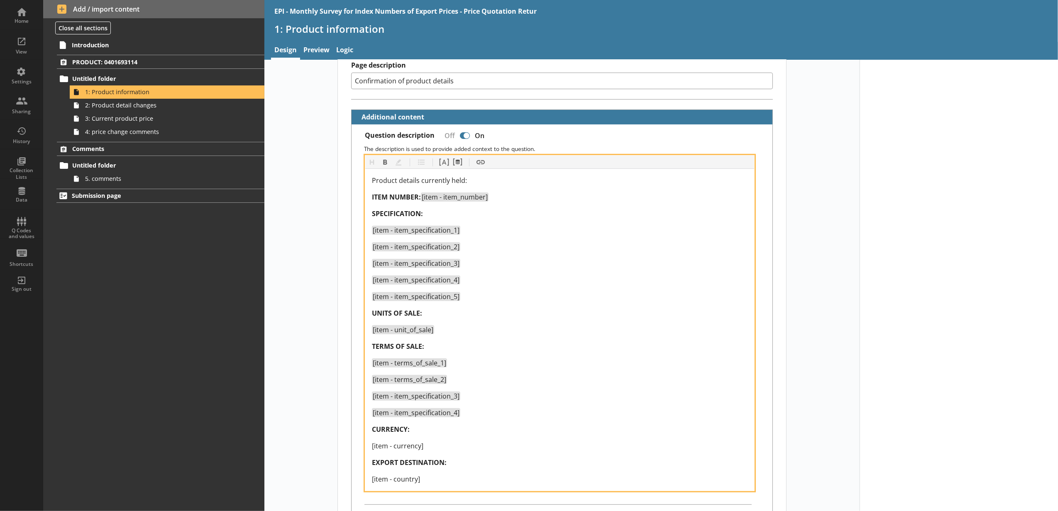
scroll to position [184, 0]
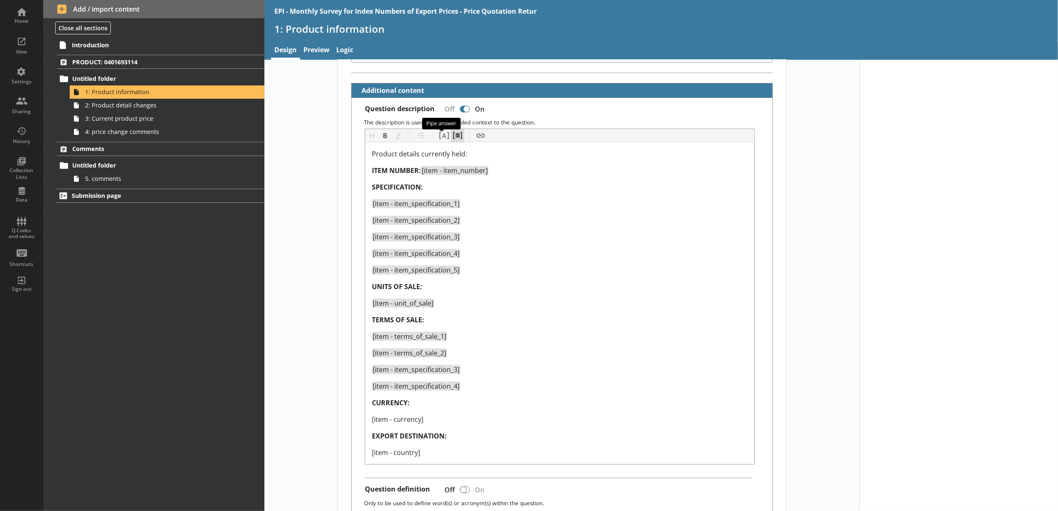
click at [451, 134] on button "Pipe metadata" at bounding box center [457, 135] width 13 height 13
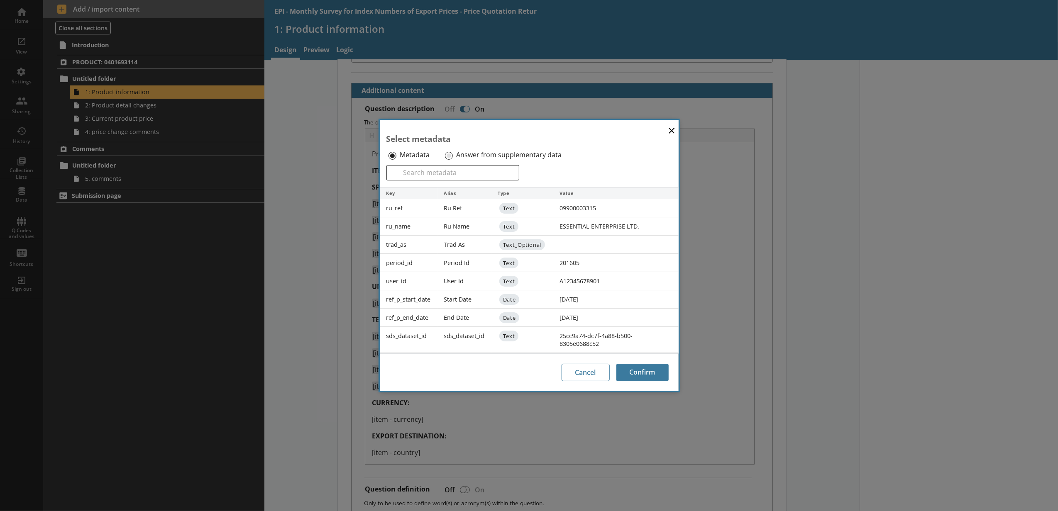
click at [452, 151] on div "Answer from supplementary data" at bounding box center [509, 155] width 132 height 13
click at [669, 135] on button "×" at bounding box center [671, 130] width 12 height 19
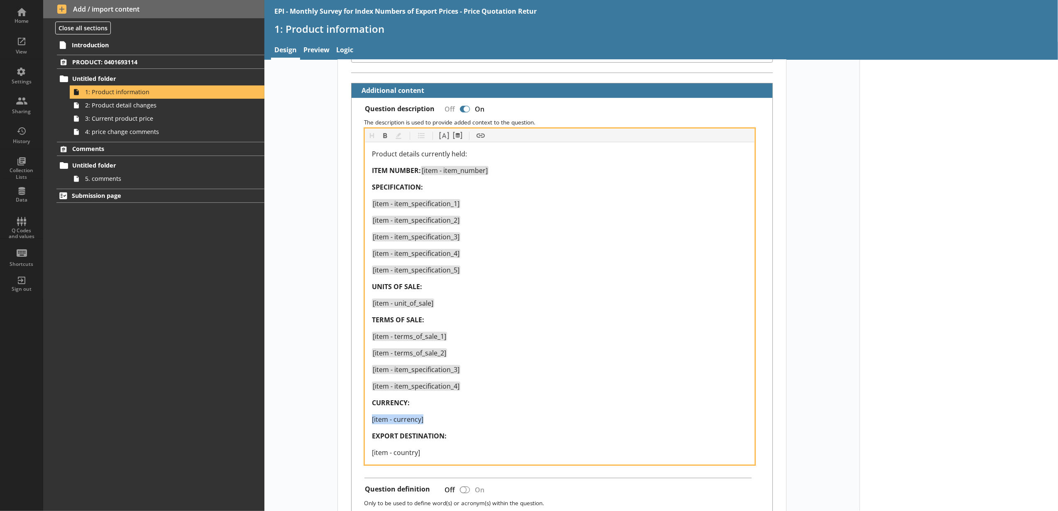
drag, startPoint x: 444, startPoint y: 427, endPoint x: 335, endPoint y: 426, distance: 108.7
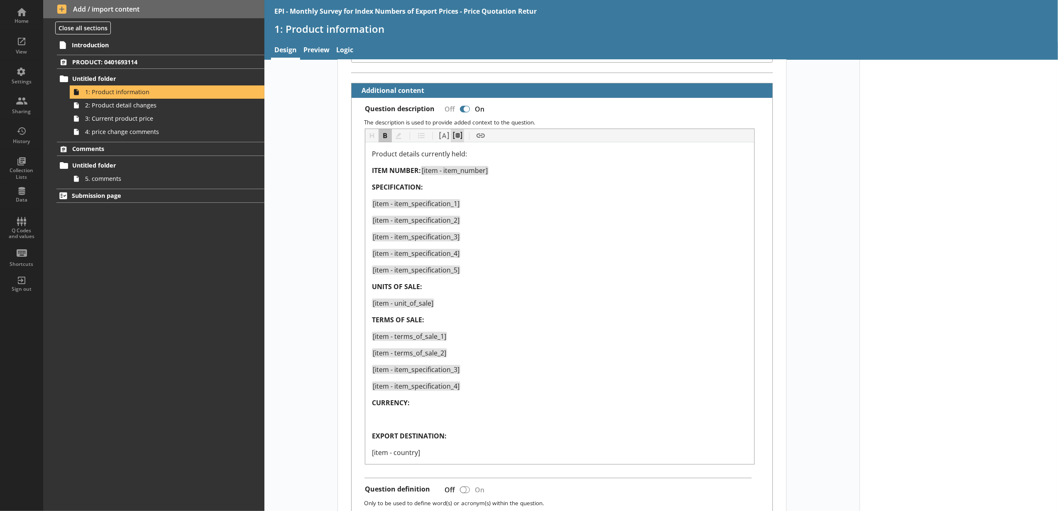
click at [451, 133] on button "Pipe metadata" at bounding box center [457, 135] width 13 height 13
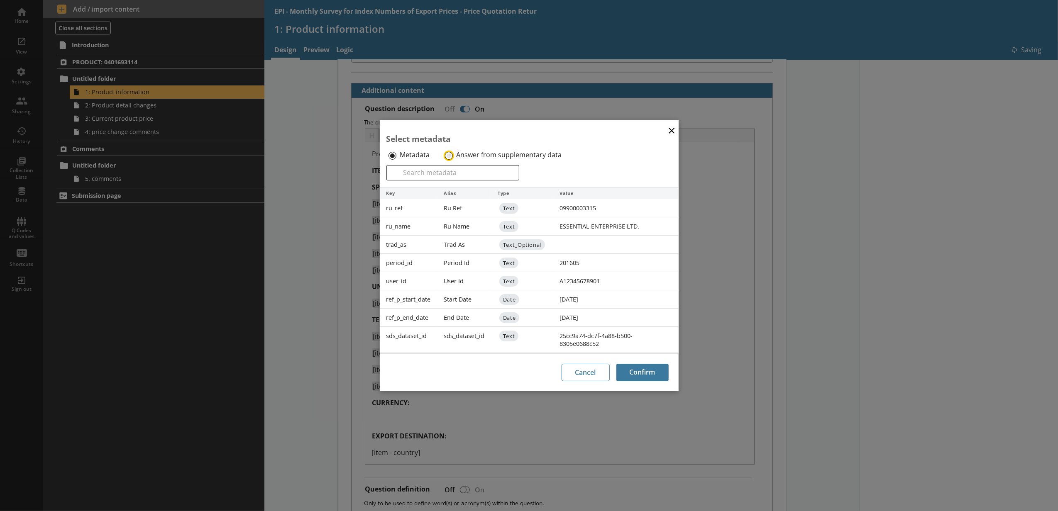
click at [449, 158] on input "Answer from supplementary data" at bounding box center [449, 156] width 8 height 8
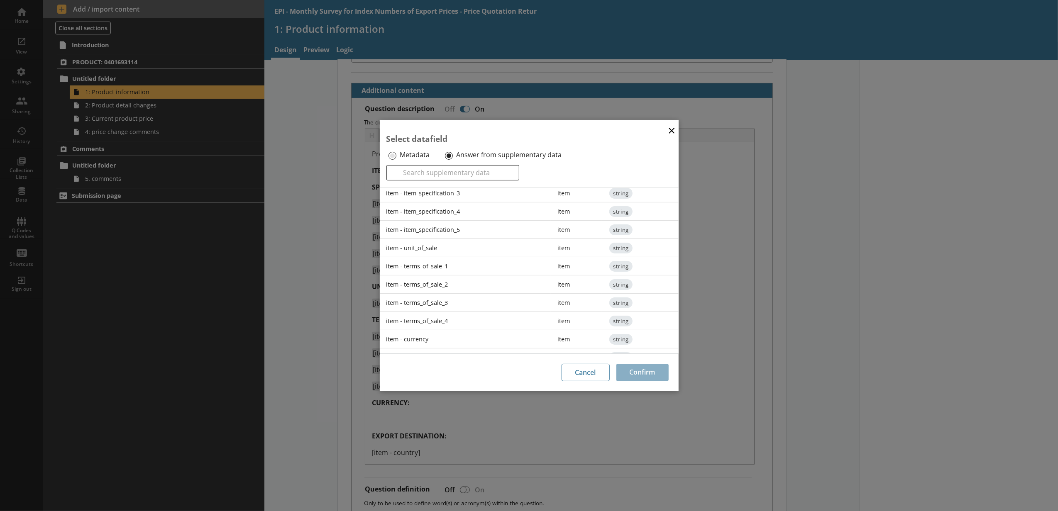
scroll to position [128, 0]
click at [458, 323] on div "item - currency" at bounding box center [465, 326] width 171 height 18
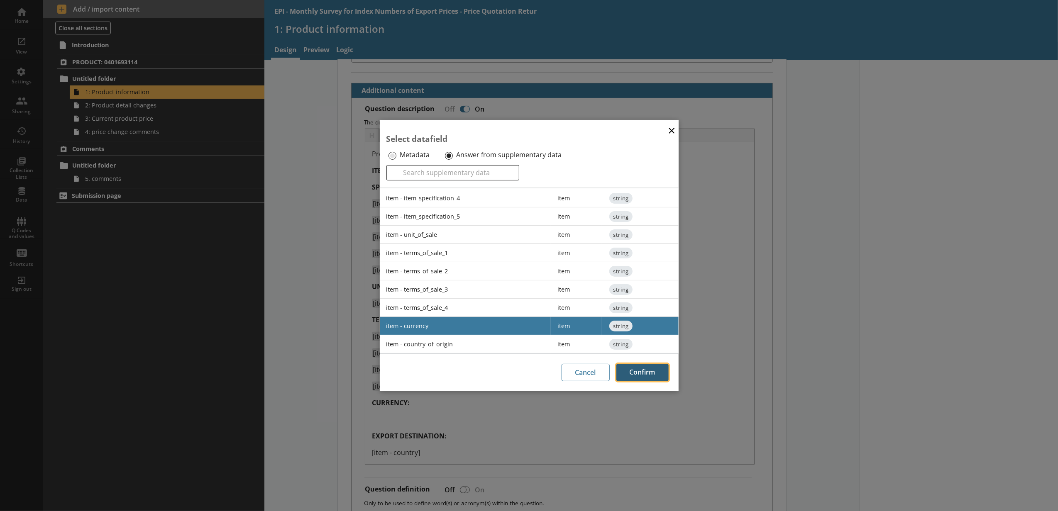
click at [630, 372] on button "Confirm" at bounding box center [642, 372] width 52 height 17
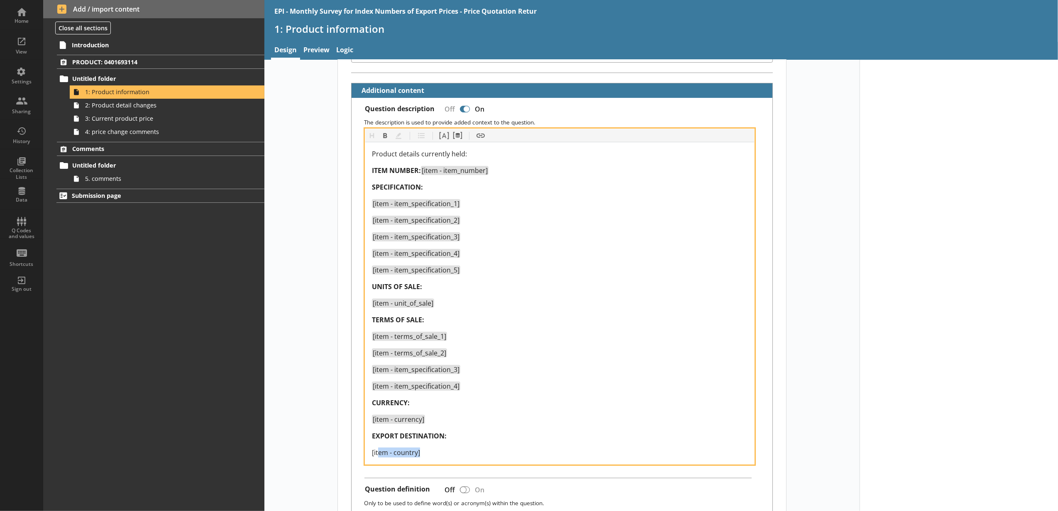
drag, startPoint x: 425, startPoint y: 454, endPoint x: 376, endPoint y: 455, distance: 49.0
click at [376, 445] on div "[item - country]" at bounding box center [560, 453] width 376 height 10
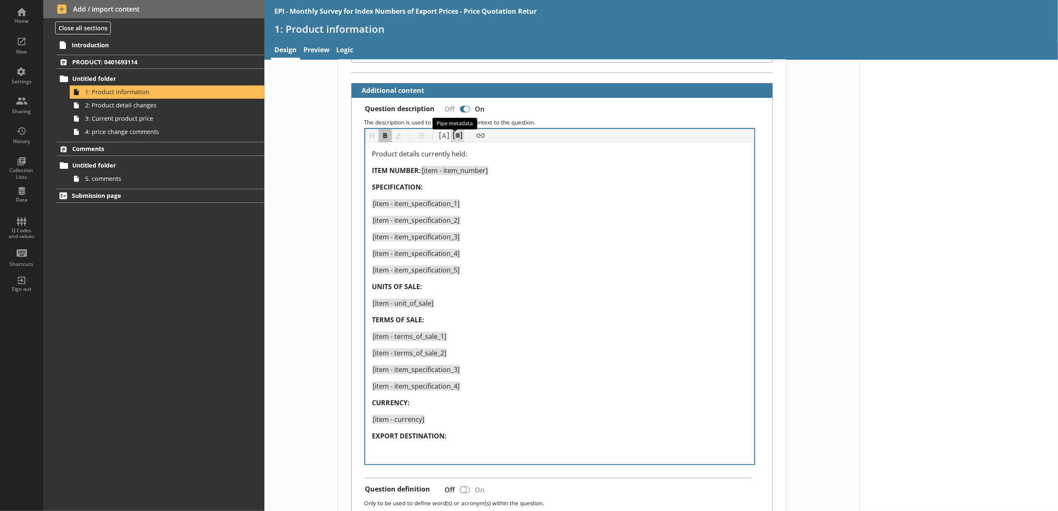
click at [456, 135] on button "Pipe metadata" at bounding box center [457, 135] width 13 height 13
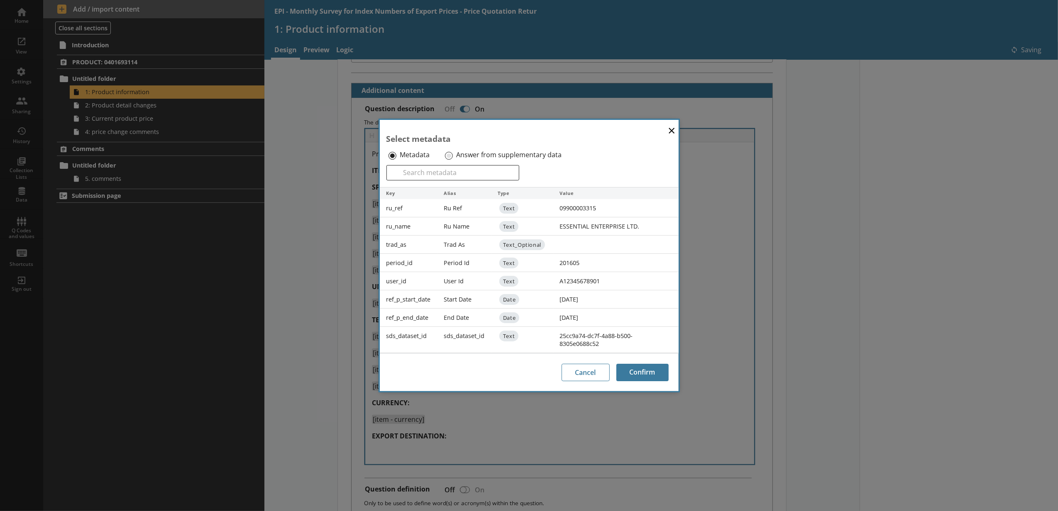
click at [464, 155] on label "Answer from supplementary data" at bounding box center [508, 155] width 105 height 9
click at [453, 155] on input "Answer from supplementary data" at bounding box center [449, 156] width 8 height 8
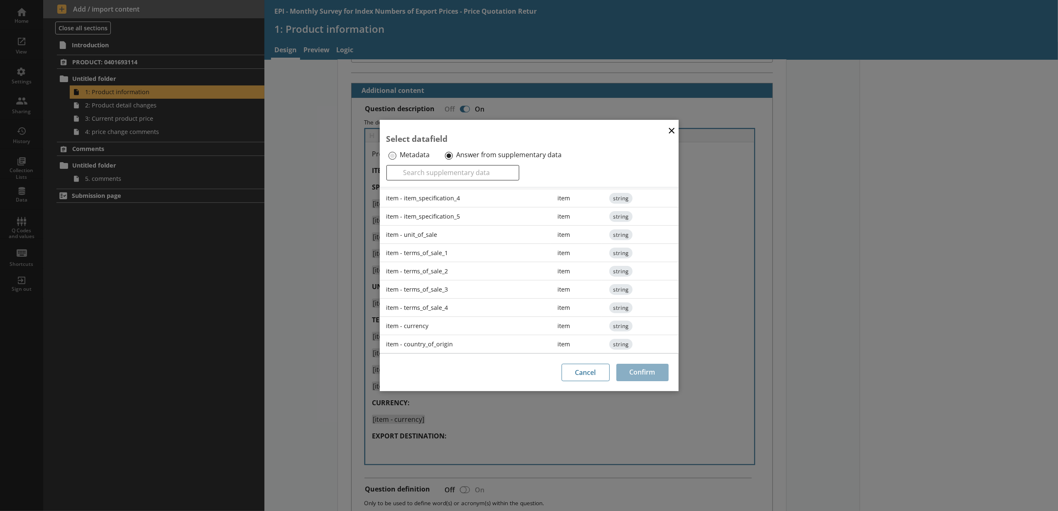
click at [470, 339] on div "item - country_of_origin" at bounding box center [465, 344] width 171 height 18
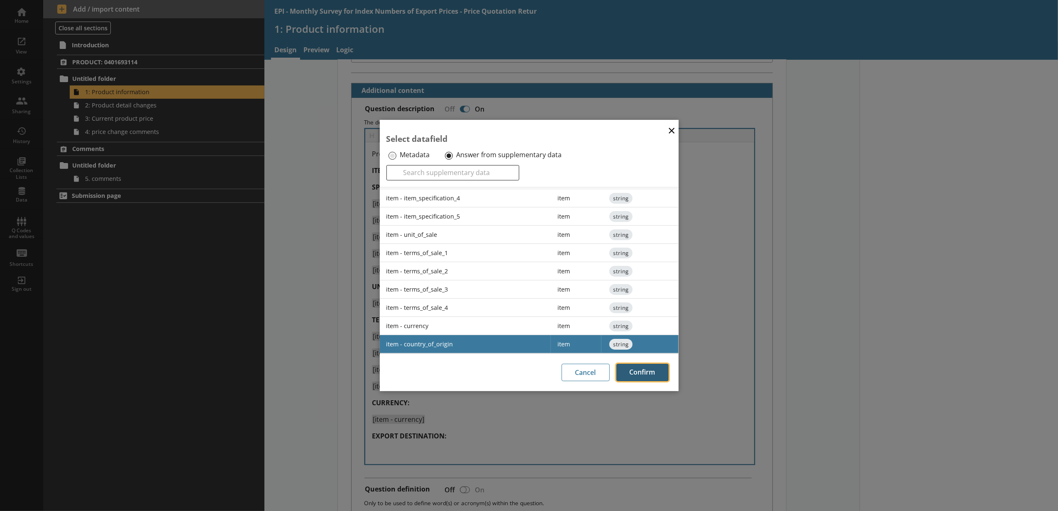
click at [634, 373] on button "Confirm" at bounding box center [642, 372] width 52 height 17
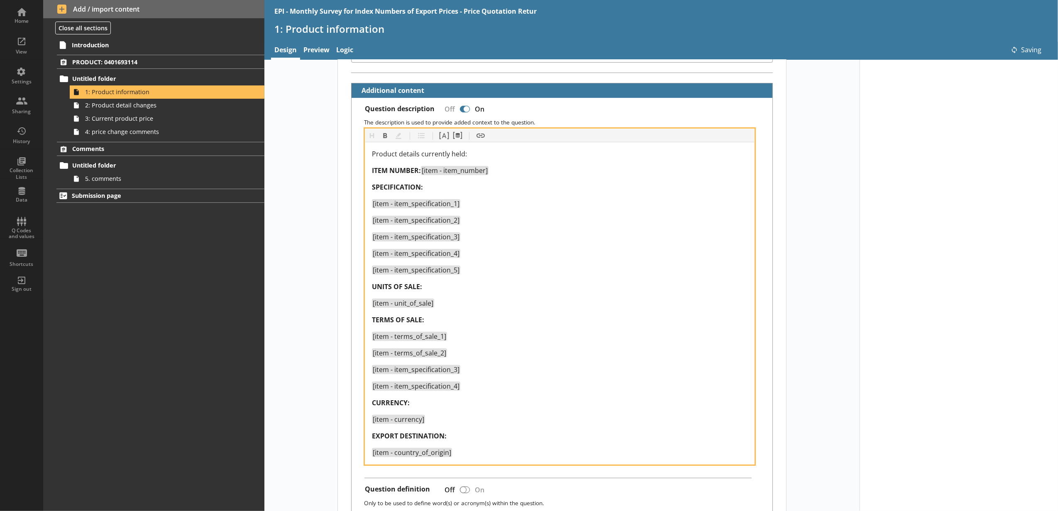
type textarea "x"
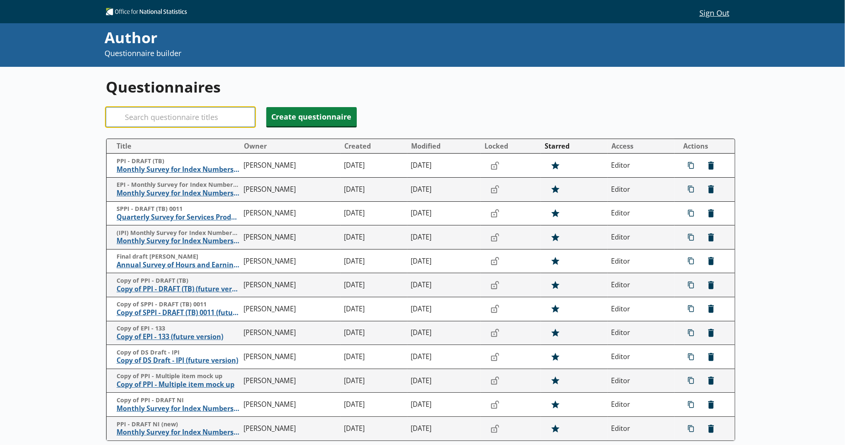
click at [213, 123] on input "Search" at bounding box center [180, 117] width 149 height 20
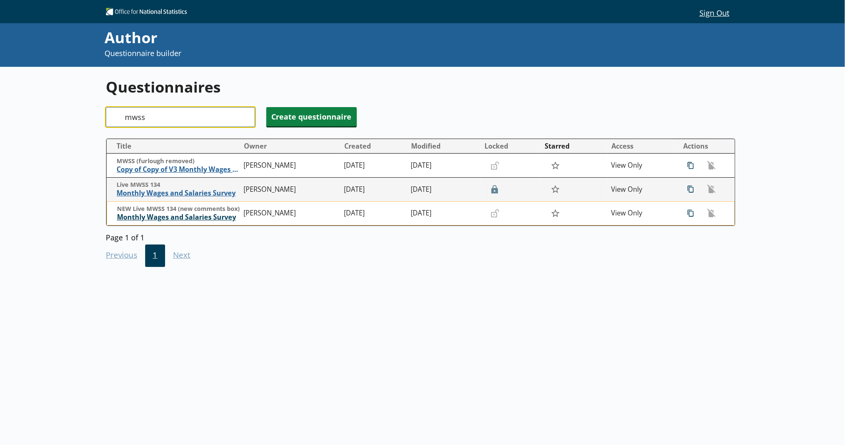
type input "mwss"
click at [229, 215] on span "Monthly Wages and Salaries Survey" at bounding box center [178, 217] width 123 height 9
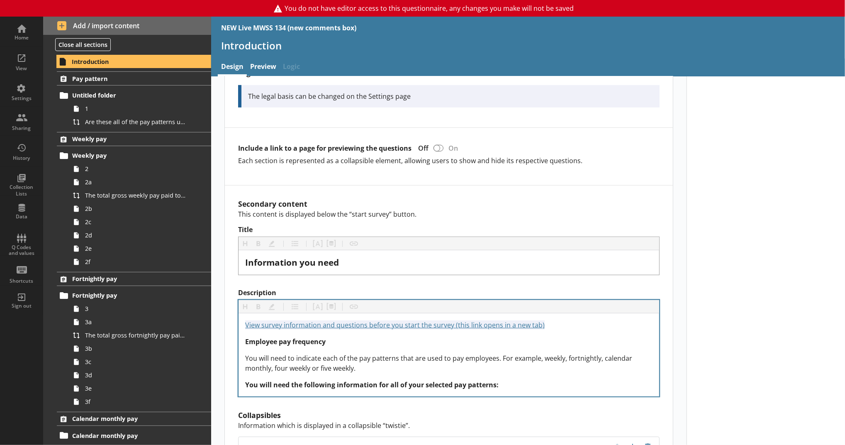
scroll to position [645, 0]
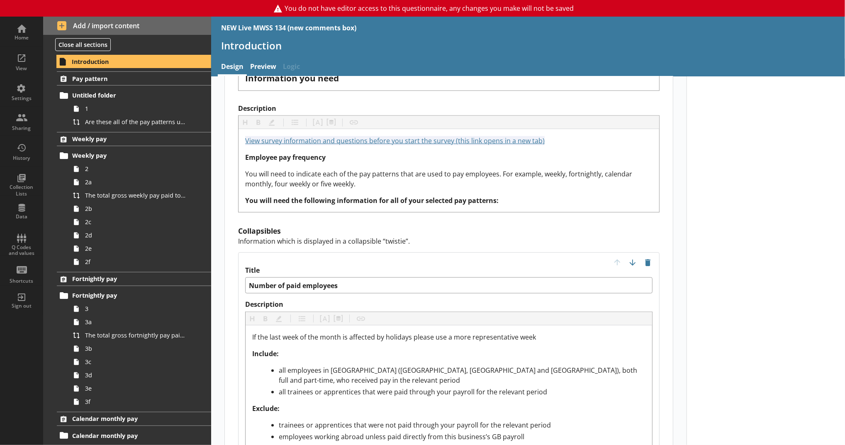
type textarea "x"
